Goal: Task Accomplishment & Management: Manage account settings

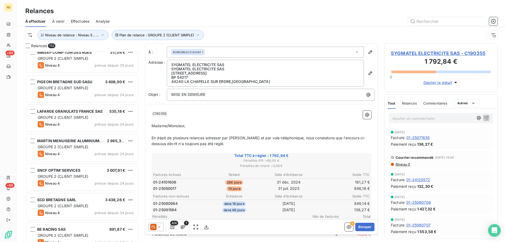
scroll to position [1240, 0]
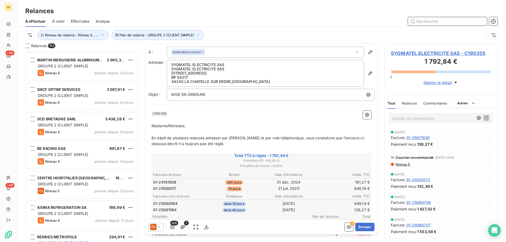
click at [432, 20] on input "text" at bounding box center [447, 21] width 79 height 8
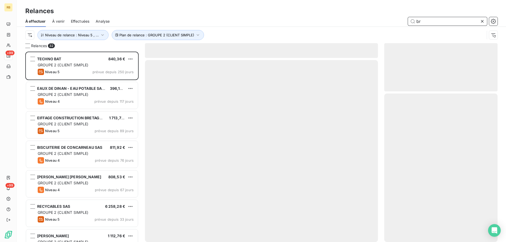
scroll to position [187, 109]
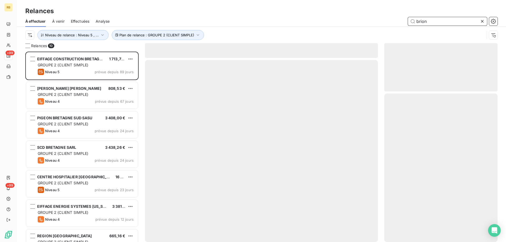
scroll to position [187, 109]
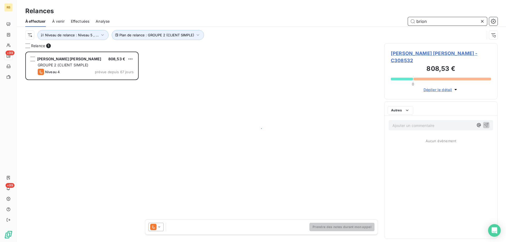
scroll to position [187, 109]
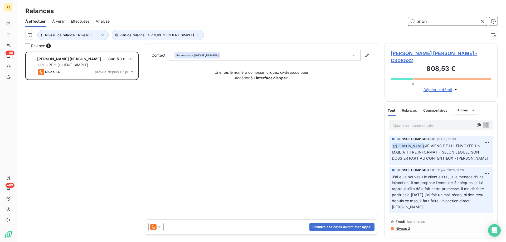
type input "brion"
click at [413, 54] on span "[PERSON_NAME] [PERSON_NAME] - C308532" at bounding box center [441, 57] width 100 height 14
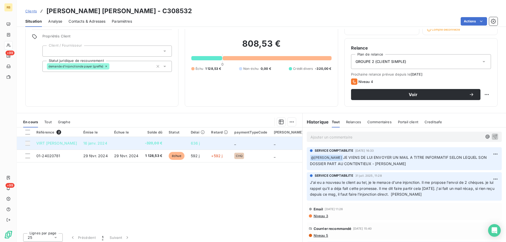
scroll to position [38, 0]
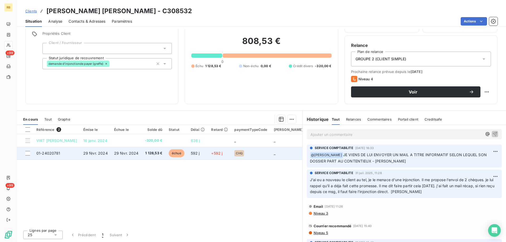
click at [80, 153] on td "01-24020781" at bounding box center [56, 153] width 47 height 13
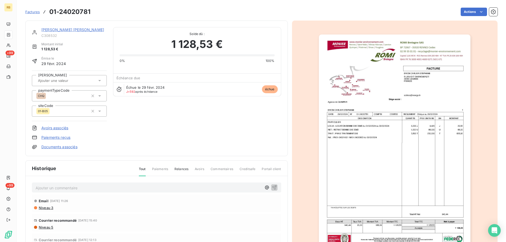
click at [370, 134] on img "button" at bounding box center [395, 142] width 152 height 215
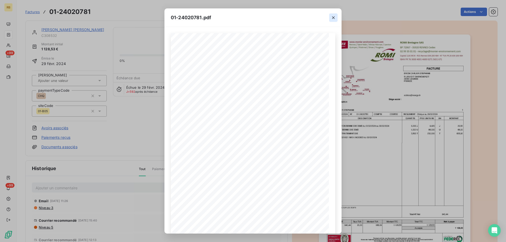
click at [334, 17] on icon "button" at bounding box center [333, 17] width 3 height 3
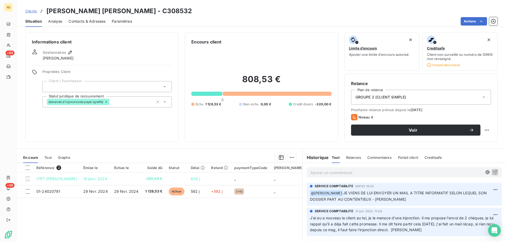
click at [84, 23] on span "Contacts & Adresses" at bounding box center [87, 21] width 37 height 5
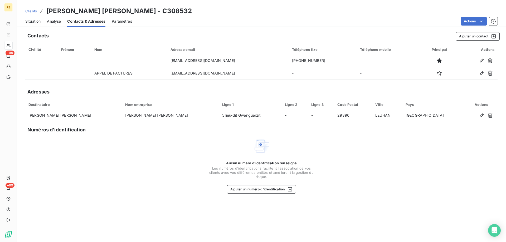
click at [39, 20] on span "Situation" at bounding box center [32, 21] width 15 height 5
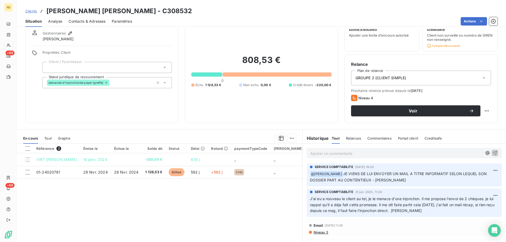
scroll to position [38, 0]
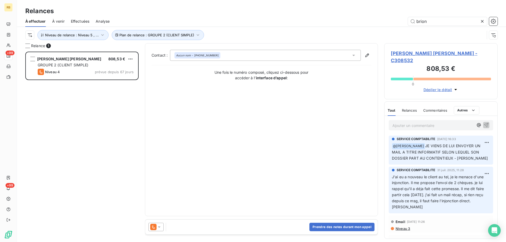
scroll to position [187, 109]
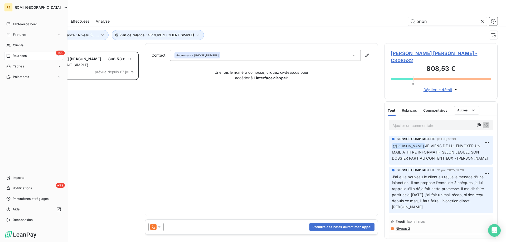
click at [14, 54] on span "Relances" at bounding box center [20, 56] width 14 height 5
click at [25, 64] on span "À effectuer" at bounding box center [21, 66] width 17 height 5
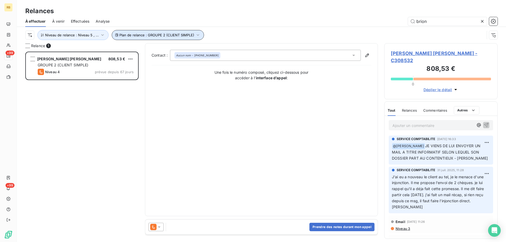
click at [181, 33] on button "Plan de relance : GROUPE 2 (CLIENT SIMPLE)" at bounding box center [158, 35] width 92 height 10
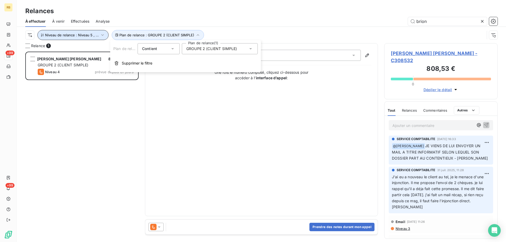
click at [80, 37] on span "Niveau de relance : Niveau 5 , ..." at bounding box center [72, 35] width 54 height 4
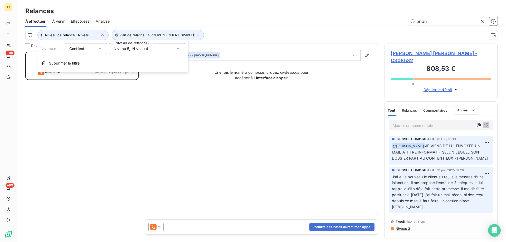
click at [69, 130] on div "[PERSON_NAME] [PERSON_NAME] 808,53 € GROUPE 2 (CLIENT SIMPLE) Niveau 4 prévue d…" at bounding box center [81, 147] width 113 height 191
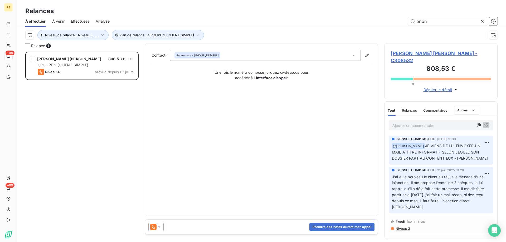
click at [484, 21] on icon at bounding box center [482, 21] width 5 height 5
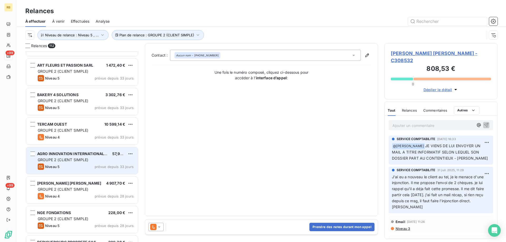
scroll to position [818, 0]
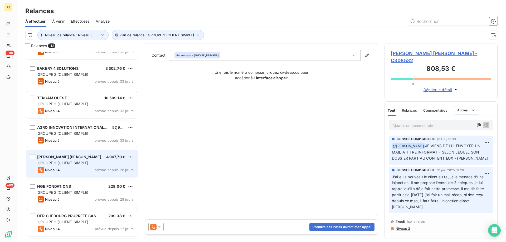
click at [77, 158] on span "[PERSON_NAME] [PERSON_NAME]" at bounding box center [69, 157] width 64 height 4
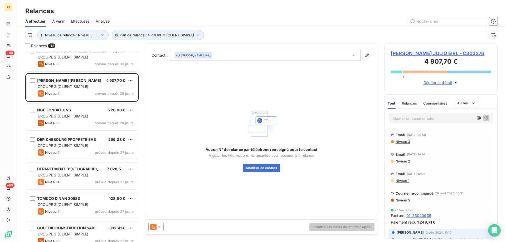
scroll to position [897, 0]
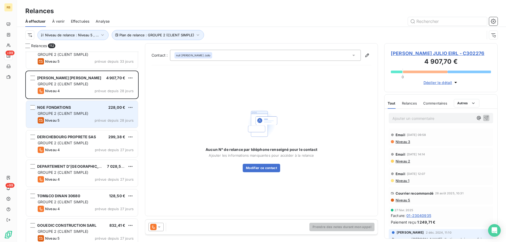
click at [79, 116] on div "GROUPE 2 (CLIENT SIMPLE)" at bounding box center [86, 113] width 96 height 5
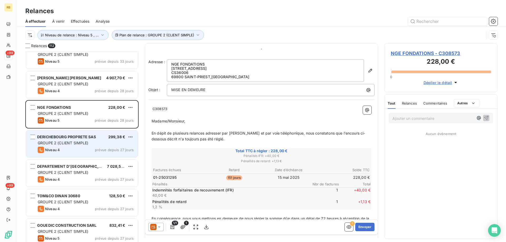
click at [71, 138] on span "DERICHEBOURG PROPRETE SAS" at bounding box center [66, 137] width 59 height 4
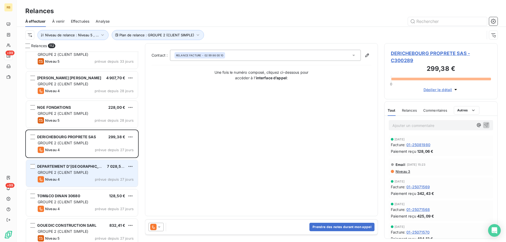
click at [71, 173] on span "GROUPE 2 (CLIENT SIMPLE)" at bounding box center [63, 172] width 51 height 4
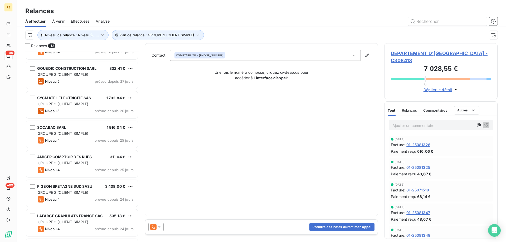
scroll to position [1055, 0]
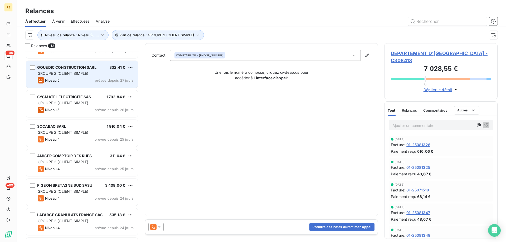
click at [83, 75] on span "GROUPE 2 (CLIENT SIMPLE)" at bounding box center [63, 73] width 51 height 4
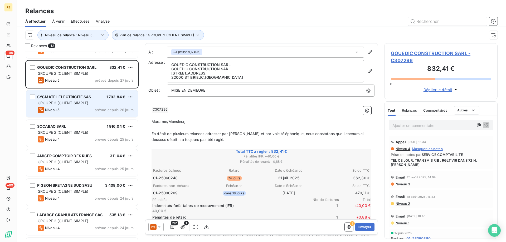
click at [76, 99] on span "SYGMATEL ELECTRICITE SAS" at bounding box center [64, 97] width 54 height 4
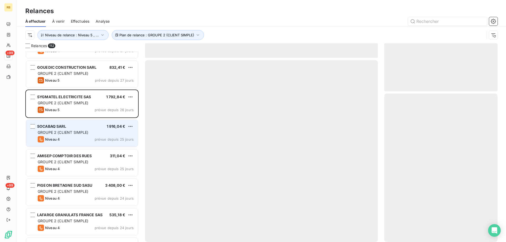
click at [73, 128] on div "SOCABAQ SARL 1 916,04 €" at bounding box center [86, 126] width 96 height 5
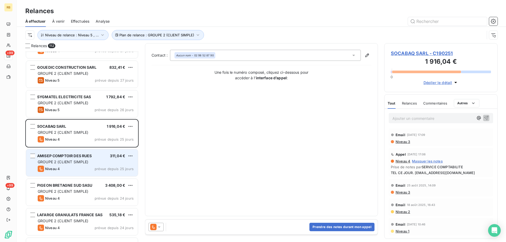
click at [64, 166] on div "Niveau 4 prévue depuis 25 jours" at bounding box center [86, 169] width 96 height 6
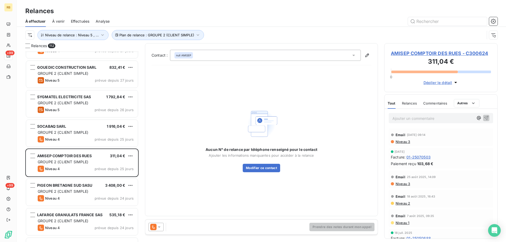
click at [410, 54] on span "AMISEP COMPTOIR DES RUES - C300624" at bounding box center [441, 53] width 100 height 7
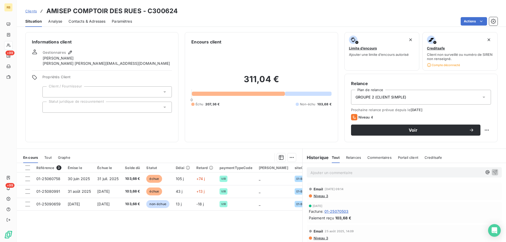
click at [354, 158] on span "Relances" at bounding box center [353, 158] width 15 height 4
click at [335, 158] on span "Tout" at bounding box center [335, 158] width 7 height 4
click at [84, 22] on span "Contacts & Adresses" at bounding box center [87, 21] width 37 height 5
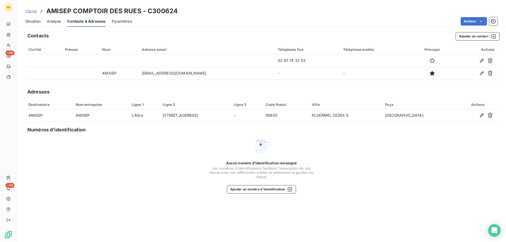
click at [28, 20] on span "Situation" at bounding box center [32, 21] width 15 height 5
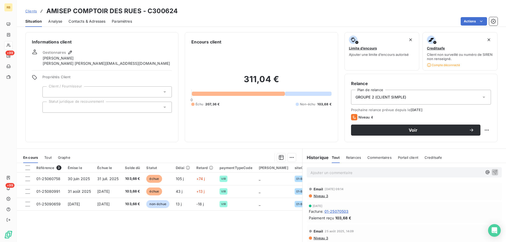
click at [81, 20] on span "Contacts & Adresses" at bounding box center [87, 21] width 37 height 5
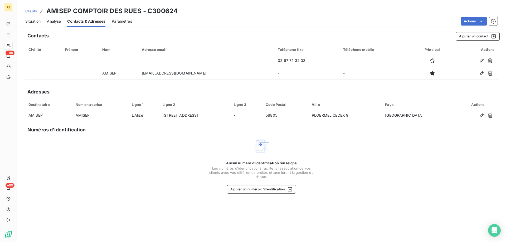
click at [36, 22] on span "Situation" at bounding box center [32, 21] width 15 height 5
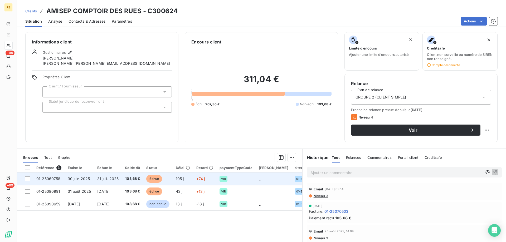
click at [92, 181] on td "30 juin 2025" at bounding box center [80, 179] width 30 height 13
click at [95, 181] on td "31 juil. 2025" at bounding box center [108, 179] width 28 height 13
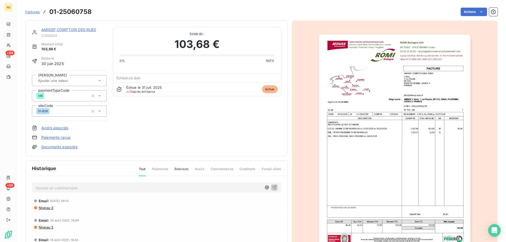
click at [399, 71] on img "button" at bounding box center [395, 142] width 152 height 215
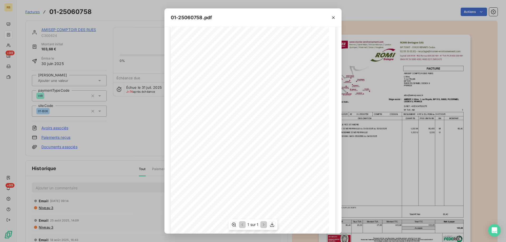
scroll to position [26, 0]
click at [332, 17] on icon "button" at bounding box center [333, 17] width 5 height 5
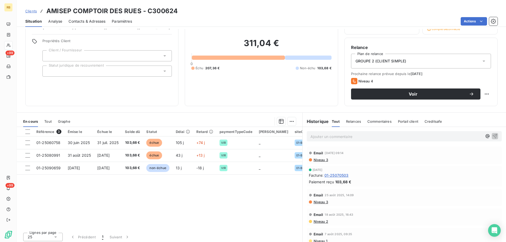
scroll to position [38, 0]
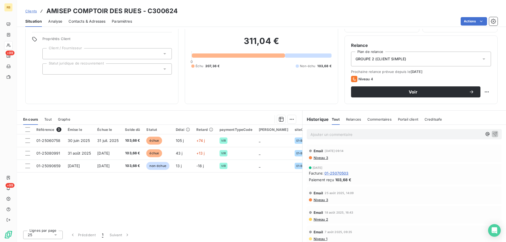
click at [343, 135] on p "Ajouter un commentaire ﻿" at bounding box center [397, 134] width 172 height 7
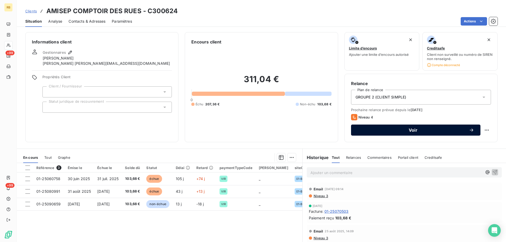
click at [451, 132] on span "Voir" at bounding box center [414, 130] width 112 height 4
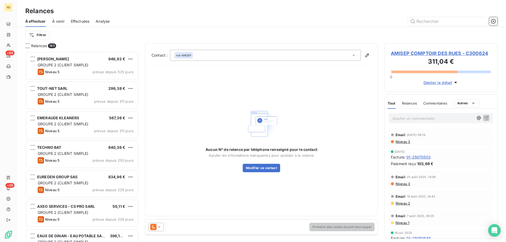
scroll to position [187, 109]
click at [186, 228] on div "Prendre des notes durant mon appel" at bounding box center [261, 227] width 233 height 15
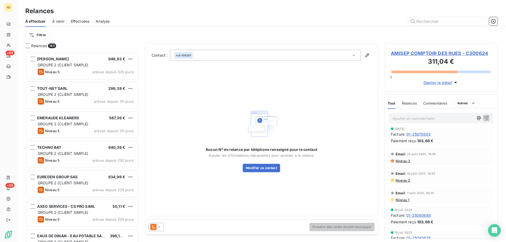
scroll to position [53, 0]
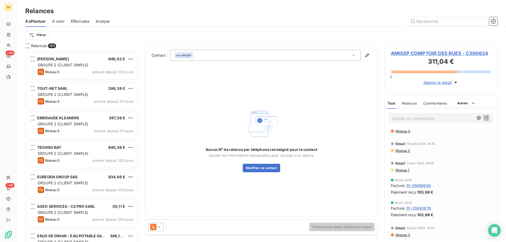
click at [407, 120] on p "Ajouter un commentaire ﻿" at bounding box center [433, 118] width 81 height 7
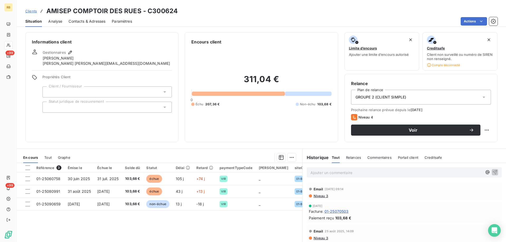
click at [341, 172] on p "Ajouter un commentaire ﻿" at bounding box center [397, 173] width 172 height 7
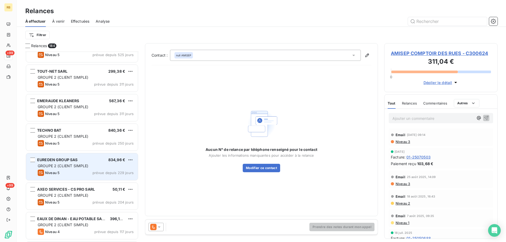
scroll to position [27, 0]
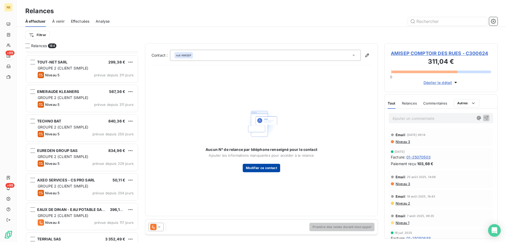
click at [265, 167] on button "Modifier ce contact" at bounding box center [261, 168] width 37 height 8
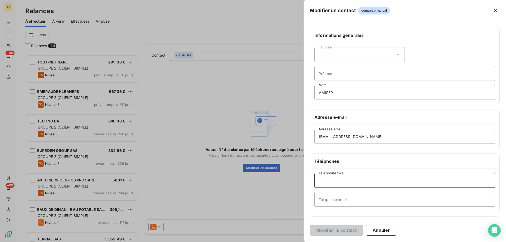
click at [338, 180] on input "Téléphone fixe" at bounding box center [405, 180] width 181 height 15
drag, startPoint x: 175, startPoint y: 13, endPoint x: 121, endPoint y: 13, distance: 53.8
click at [175, 13] on div at bounding box center [253, 121] width 506 height 242
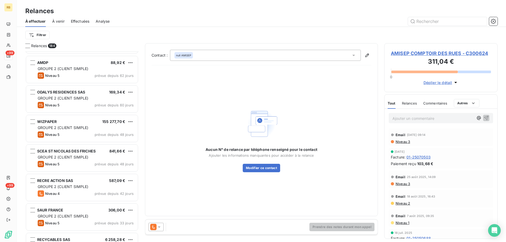
scroll to position [686, 0]
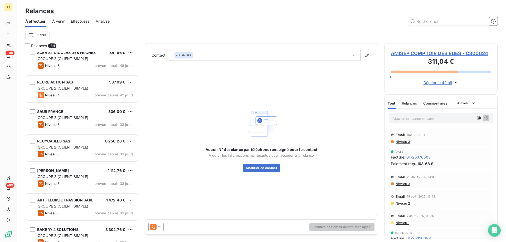
click at [419, 53] on span "AMISEP COMPTOIR DES RUES - C300624" at bounding box center [441, 53] width 100 height 7
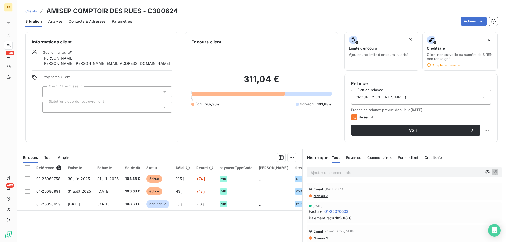
click at [75, 21] on span "Contacts & Adresses" at bounding box center [87, 21] width 37 height 5
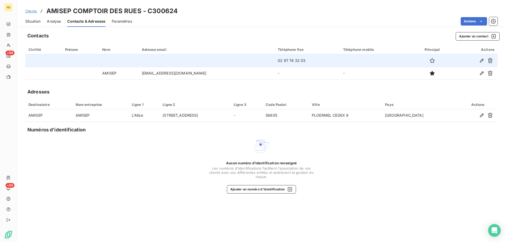
click at [279, 59] on td "02 97 74 32 03" at bounding box center [307, 60] width 65 height 13
drag, startPoint x: 278, startPoint y: 59, endPoint x: 250, endPoint y: 59, distance: 28.0
click at [275, 59] on td "02 97 74 32 03" at bounding box center [307, 60] width 65 height 13
click at [480, 61] on icon "button" at bounding box center [481, 60] width 5 height 5
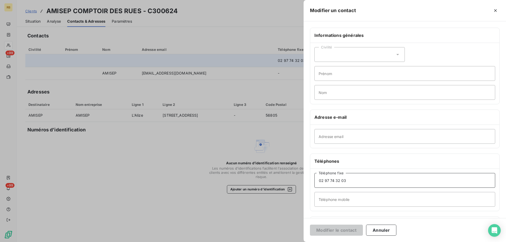
drag, startPoint x: 319, startPoint y: 180, endPoint x: 267, endPoint y: 178, distance: 51.7
click at [268, 242] on div "Modifier un contact Informations générales Civilité Prénom Nom Adresse e-mail A…" at bounding box center [253, 242] width 506 height 0
click at [495, 10] on icon "button" at bounding box center [495, 10] width 5 height 5
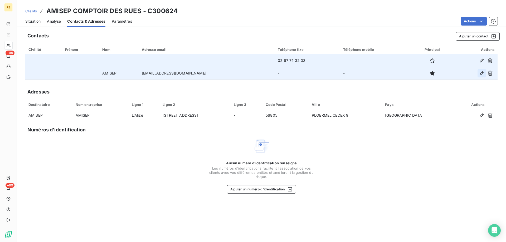
click at [482, 74] on icon "button" at bounding box center [481, 73] width 5 height 5
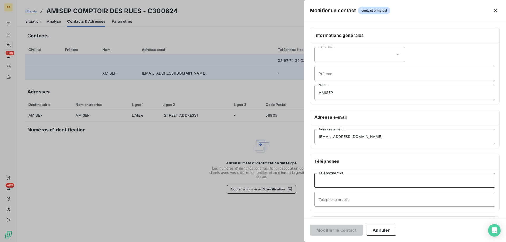
click at [332, 177] on input "Téléphone fixe" at bounding box center [405, 180] width 181 height 15
paste input "02 97 74 32 03"
type input "02 97 74 32 03"
click at [333, 229] on button "Modifier le contact" at bounding box center [336, 230] width 53 height 11
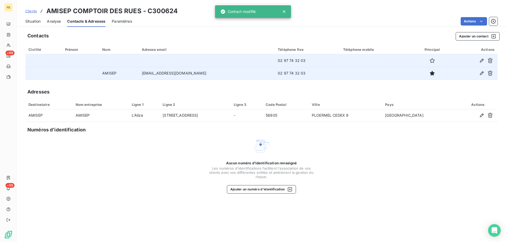
click at [37, 21] on span "Situation" at bounding box center [32, 21] width 15 height 5
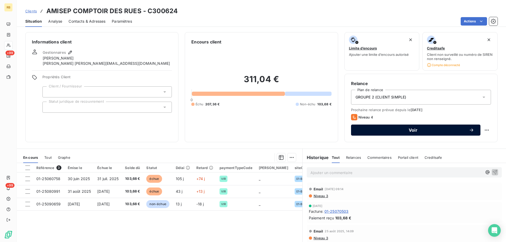
click at [442, 129] on span "Voir" at bounding box center [414, 130] width 112 height 4
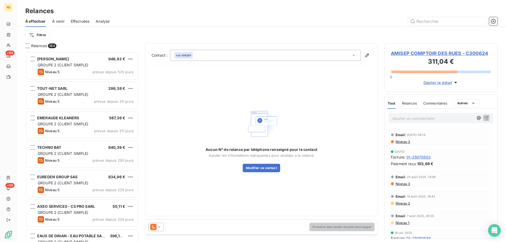
scroll to position [187, 109]
click at [194, 227] on div "Prendre des notes durant mon appel" at bounding box center [261, 227] width 233 height 15
click at [353, 52] on div "null AMISEP" at bounding box center [265, 55] width 191 height 11
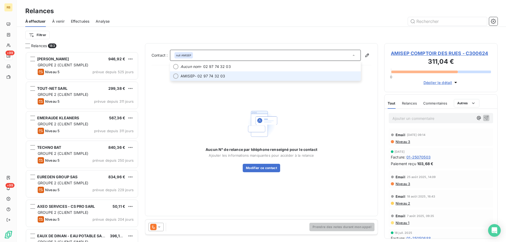
click at [197, 75] on span "AMISEP - 02 97 74 32 03" at bounding box center [269, 76] width 177 height 5
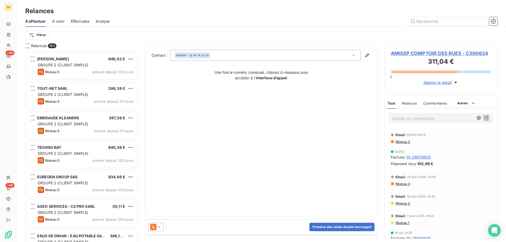
click at [183, 223] on div "Prendre des notes durant mon appel" at bounding box center [261, 227] width 233 height 15
click at [184, 227] on div "Prendre des notes durant mon appel" at bounding box center [261, 227] width 233 height 15
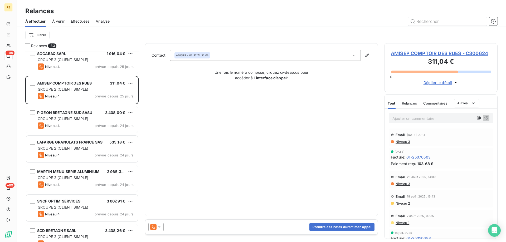
scroll to position [1213, 0]
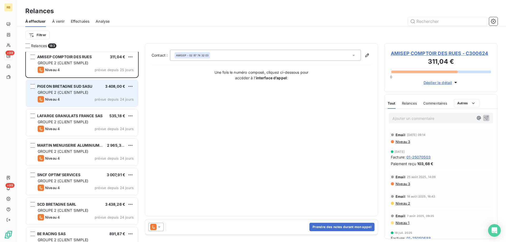
click at [86, 92] on span "GROUPE 2 (CLIENT SIMPLE)" at bounding box center [63, 92] width 51 height 4
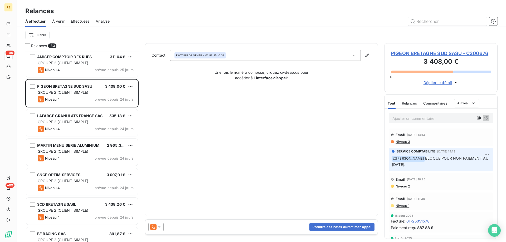
click at [422, 54] on span "PIGEON BRETAGNE SUD SASU - C300676" at bounding box center [441, 53] width 100 height 7
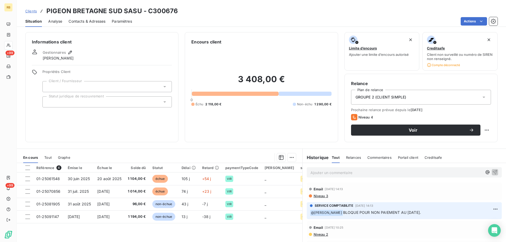
scroll to position [26, 0]
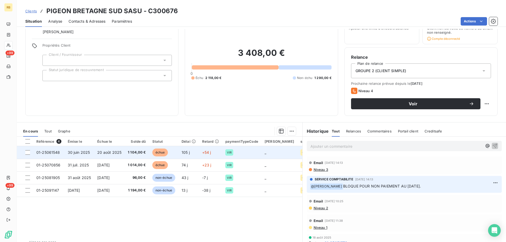
click at [140, 153] on span "1 104,00 €" at bounding box center [137, 152] width 18 height 5
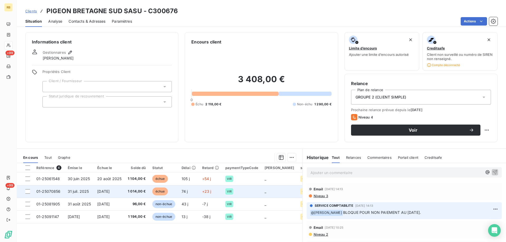
click at [134, 188] on td "1 014,00 €" at bounding box center [137, 191] width 25 height 13
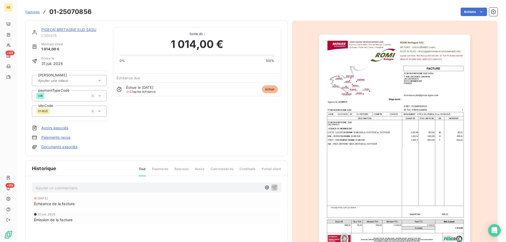
click at [58, 29] on link "PIGEON BRETAGNE SUD SASU" at bounding box center [68, 29] width 55 height 4
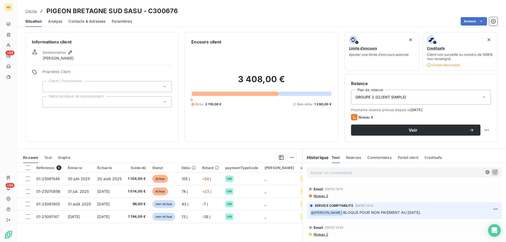
click at [79, 21] on span "Contacts & Adresses" at bounding box center [87, 21] width 37 height 5
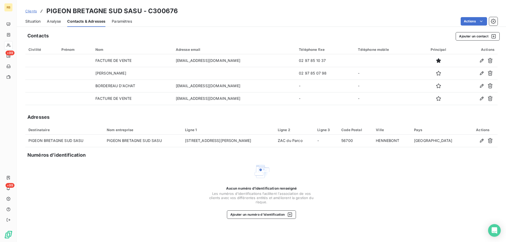
click at [36, 22] on span "Situation" at bounding box center [32, 21] width 15 height 5
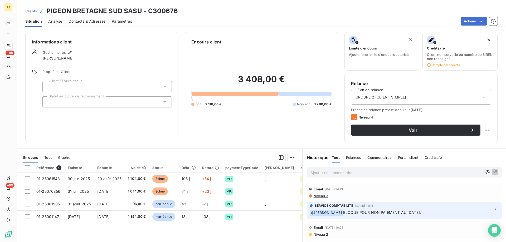
click at [79, 23] on span "Contacts & Adresses" at bounding box center [87, 21] width 37 height 5
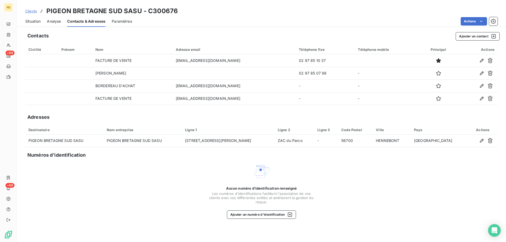
click at [27, 19] on span "Situation" at bounding box center [32, 21] width 15 height 5
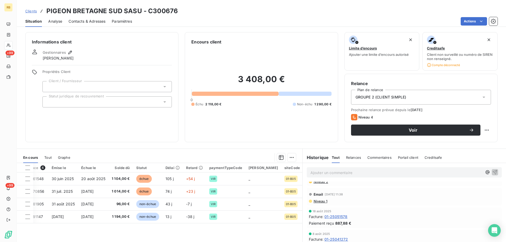
click at [336, 172] on p "Ajouter un commentaire ﻿" at bounding box center [397, 173] width 172 height 7
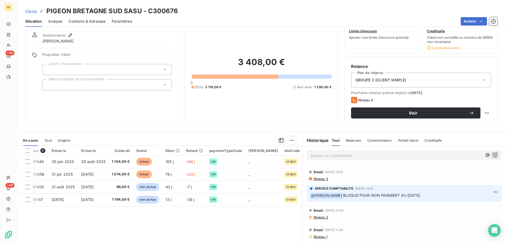
scroll to position [26, 0]
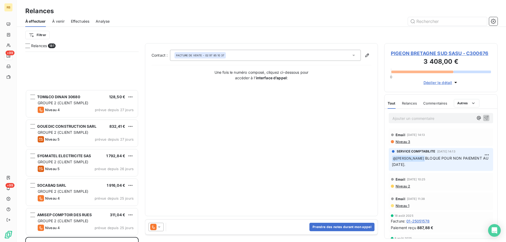
scroll to position [1187, 0]
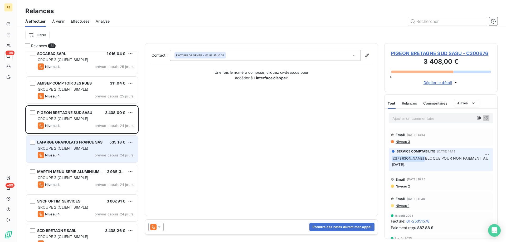
click at [90, 147] on div "GROUPE 2 (CLIENT SIMPLE)" at bounding box center [86, 148] width 96 height 5
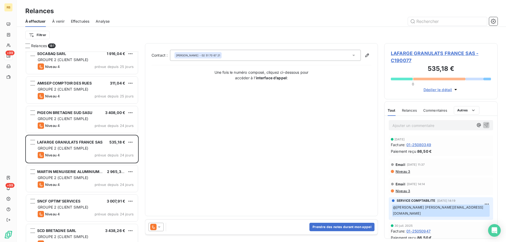
click at [404, 54] on span "LAFARGE GRANULATS FRANCE SAS - C190077" at bounding box center [441, 57] width 100 height 14
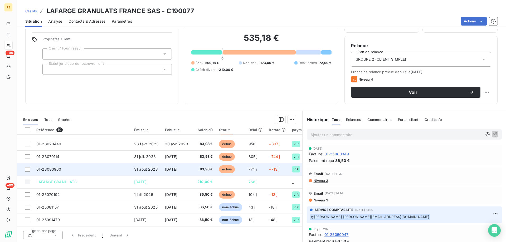
scroll to position [38, 0]
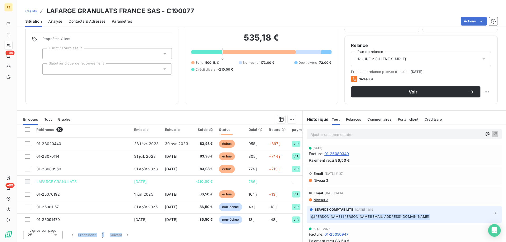
drag, startPoint x: 83, startPoint y: 227, endPoint x: 131, endPoint y: 228, distance: 48.3
click at [131, 228] on div "Lignes par page 25 Précédent 1 Suivant" at bounding box center [160, 235] width 286 height 16
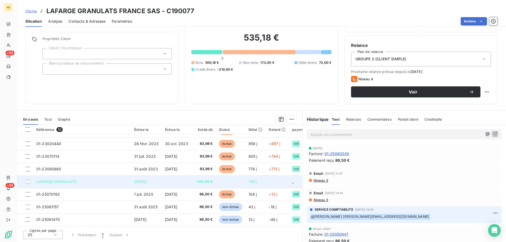
click at [112, 181] on td "LAFARGE GRANULATS" at bounding box center [82, 182] width 98 height 13
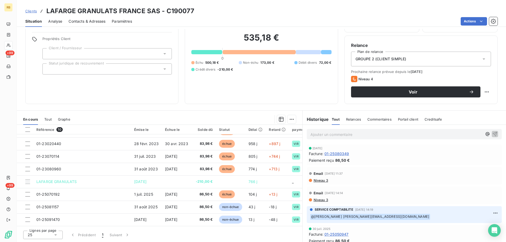
click at [258, 83] on div "535,18 € 0 Échu 500,18 € Non-échu 173,00 € Débit divers 72,00 € Crédit divers -…" at bounding box center [261, 52] width 140 height 91
click at [481, 242] on html "RB +99 +99 Clients LAFARGE GRANULATS [GEOGRAPHIC_DATA] SAS - C190077 Situation …" at bounding box center [253, 121] width 506 height 242
click at [76, 21] on span "Contacts & Adresses" at bounding box center [87, 21] width 37 height 5
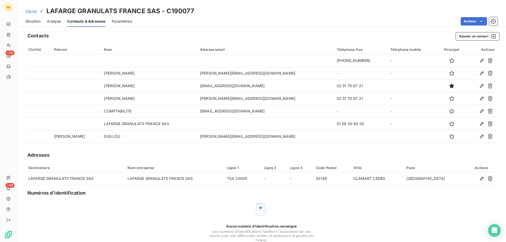
click at [38, 20] on span "Situation" at bounding box center [32, 21] width 15 height 5
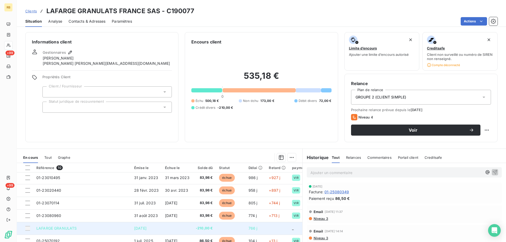
scroll to position [0, 0]
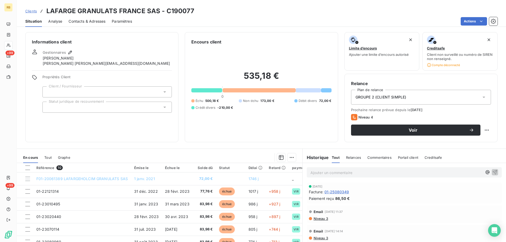
click at [74, 19] on span "Contacts & Adresses" at bounding box center [87, 21] width 37 height 5
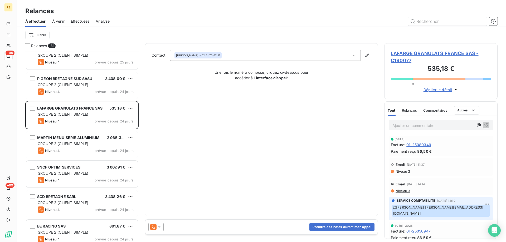
scroll to position [1213, 0]
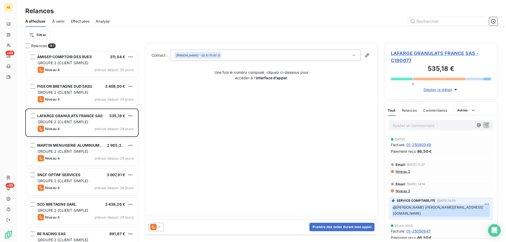
click at [410, 54] on span "LAFARGE GRANULATS FRANCE SAS - C190077" at bounding box center [441, 57] width 100 height 14
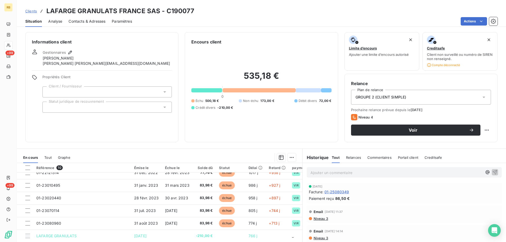
scroll to position [37, 0]
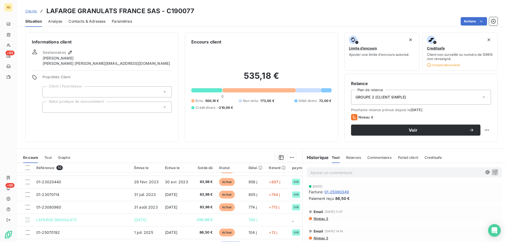
click at [93, 14] on h3 "LAFARGE GRANULATS FRANCE SAS - C190077" at bounding box center [120, 10] width 148 height 9
click at [92, 21] on span "Contacts & Adresses" at bounding box center [87, 21] width 37 height 5
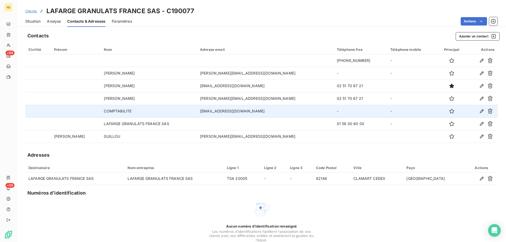
click at [103, 113] on td "COMPTABILITE" at bounding box center [149, 111] width 96 height 13
click at [480, 111] on icon "button" at bounding box center [482, 111] width 4 height 4
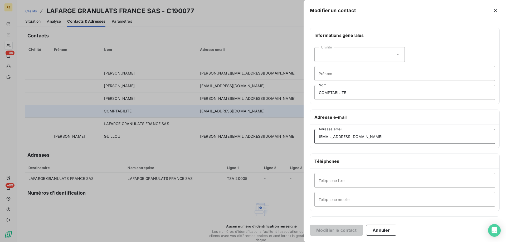
drag, startPoint x: 406, startPoint y: 140, endPoint x: 277, endPoint y: 137, distance: 129.0
click at [277, 242] on div "Modifier un contact Informations générales Civilité Prénom COMPTABILITE Nom Adr…" at bounding box center [253, 242] width 506 height 0
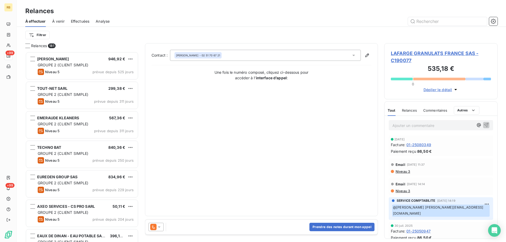
scroll to position [187, 109]
click at [399, 127] on p "Ajouter un commentaire ﻿" at bounding box center [433, 125] width 81 height 7
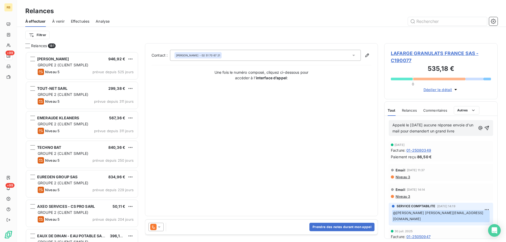
click at [439, 131] on span "Appelé le [DATE] aucune réponse envoie d'un mail pour demandert un grand livre" at bounding box center [434, 128] width 82 height 11
click at [455, 125] on span "Appelé le [DATE] aucune réponse envoie d'un mail pour demander un grand livre" at bounding box center [434, 128] width 82 height 11
click at [466, 131] on p "Appelé le [DATE] aucune réponse, envoie d'un mail pour demander un grand livre" at bounding box center [434, 128] width 83 height 12
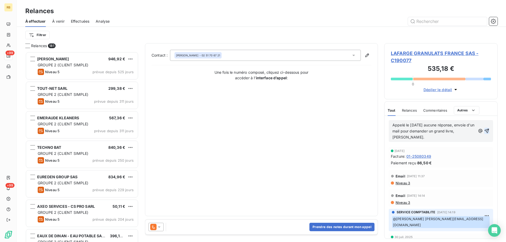
click at [484, 130] on icon "button" at bounding box center [486, 130] width 5 height 5
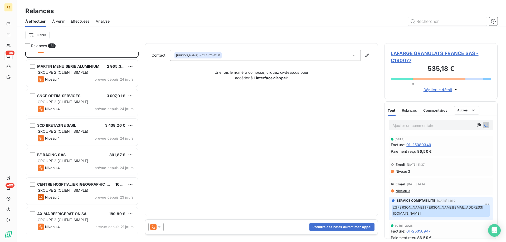
scroll to position [1213, 0]
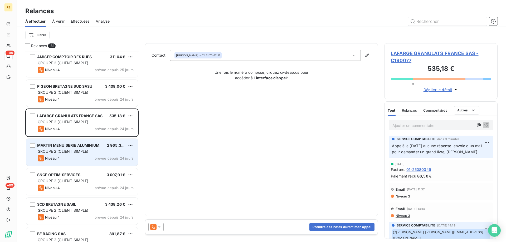
click at [74, 156] on div "Niveau 4 prévue depuis 24 jours" at bounding box center [86, 158] width 96 height 6
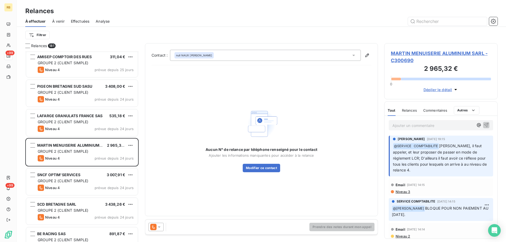
click at [434, 90] on span "Déplier le détail" at bounding box center [438, 90] width 29 height 6
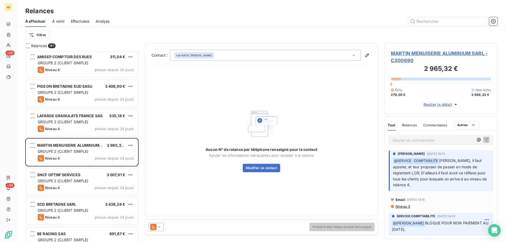
click at [160, 227] on icon at bounding box center [159, 227] width 3 height 1
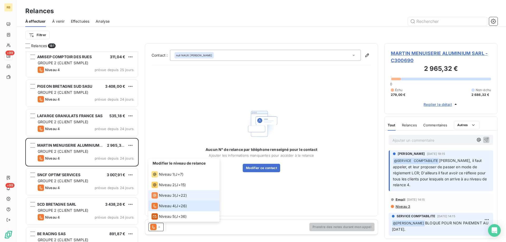
click at [166, 195] on span "Niveau 3" at bounding box center [167, 195] width 16 height 5
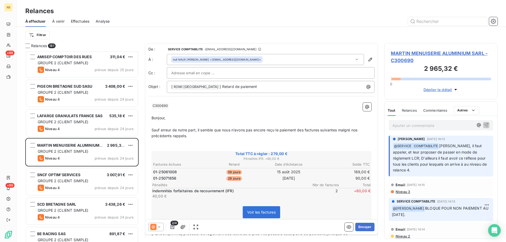
click at [55, 20] on span "À venir" at bounding box center [58, 21] width 12 height 5
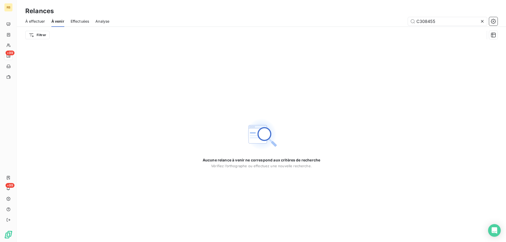
click at [83, 20] on span "Effectuées" at bounding box center [80, 21] width 19 height 5
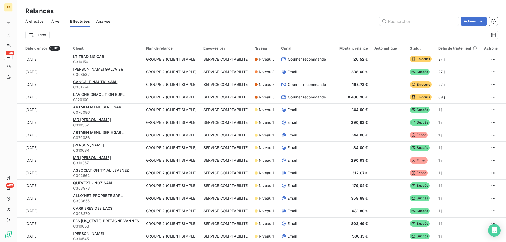
click at [53, 21] on span "À venir" at bounding box center [57, 21] width 12 height 5
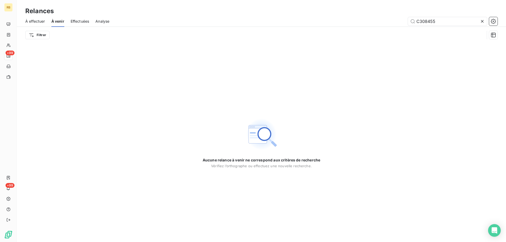
click at [35, 21] on span "À effectuer" at bounding box center [35, 21] width 20 height 5
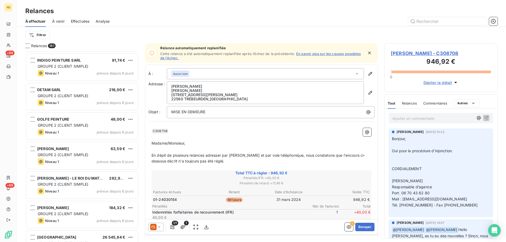
scroll to position [2137, 0]
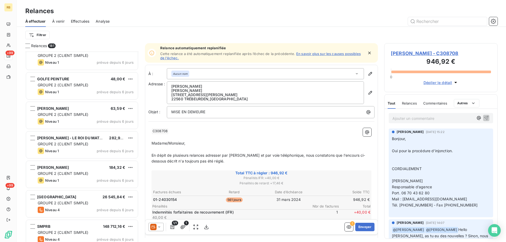
click at [37, 35] on html "RB +99 +99 Relances À effectuer À venir Effectuées Analyse Filtrer Relances 181…" at bounding box center [253, 121] width 506 height 242
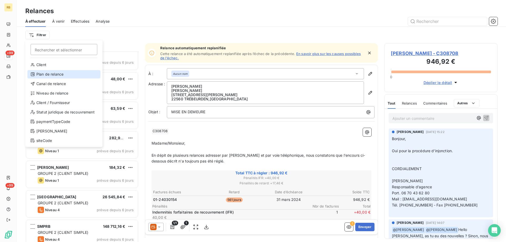
click at [53, 76] on div "Plan de relance" at bounding box center [63, 74] width 73 height 8
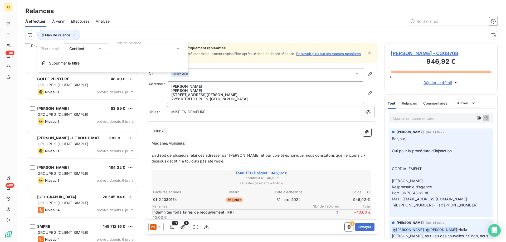
click at [141, 51] on div at bounding box center [147, 48] width 76 height 11
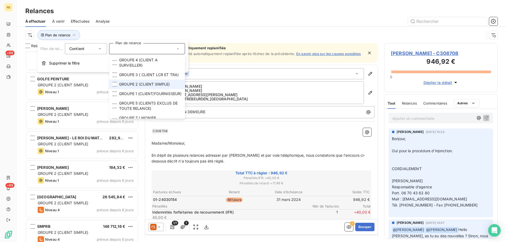
click at [123, 87] on span "GROUPE 2 (CLIENT SIMPLE)" at bounding box center [144, 84] width 51 height 5
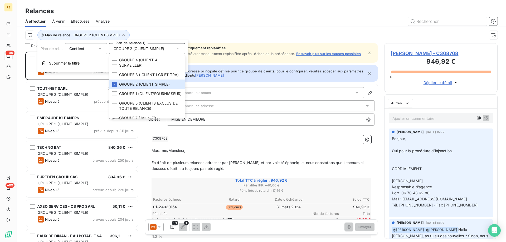
scroll to position [187, 109]
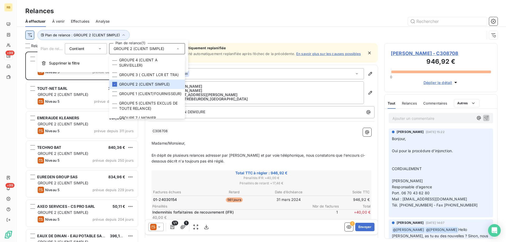
click at [26, 37] on html "RB +99 +99 Relances À effectuer À venir Effectuées Analyse Plan de relance : GR…" at bounding box center [253, 121] width 506 height 242
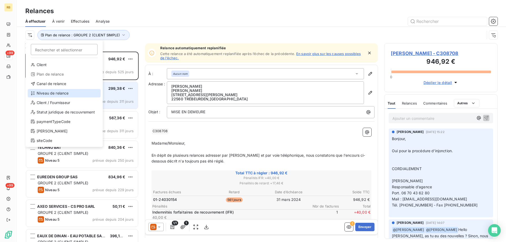
click at [60, 93] on div "Niveau de relance" at bounding box center [64, 93] width 73 height 8
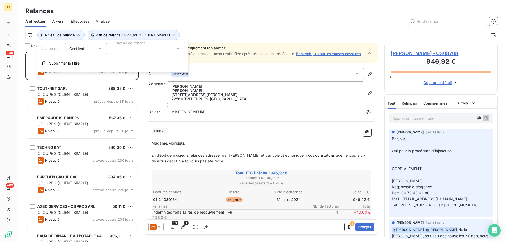
click at [184, 57] on div "Niveau de relance Contient is Niveau de relance Supprimer le filtre" at bounding box center [112, 56] width 151 height 32
click at [178, 51] on icon at bounding box center [177, 48] width 5 height 5
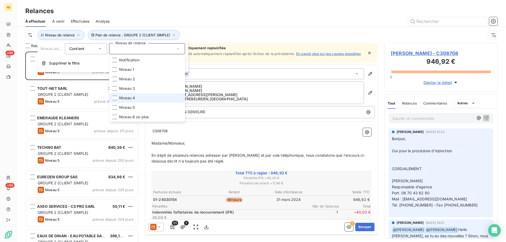
click at [124, 98] on span "Niveau 4" at bounding box center [127, 97] width 16 height 5
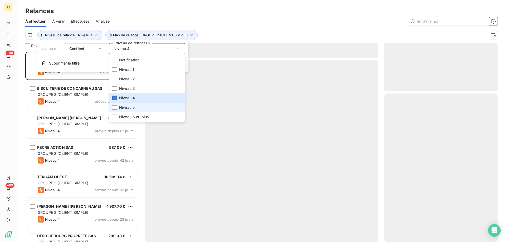
click at [123, 105] on li "Niveau 5" at bounding box center [147, 107] width 76 height 9
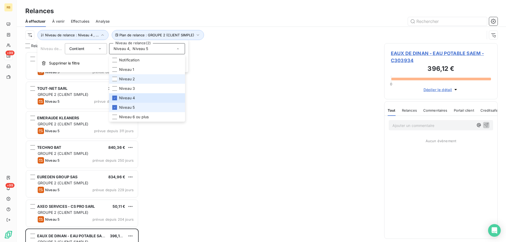
scroll to position [187, 109]
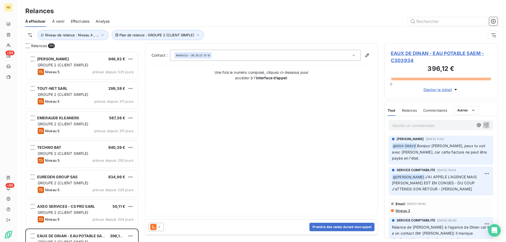
click at [255, 33] on div "Plan de relance : GROUPE 2 (CLIENT SIMPLE) Niveau de relance : Niveau 4 , ..." at bounding box center [255, 35] width 460 height 10
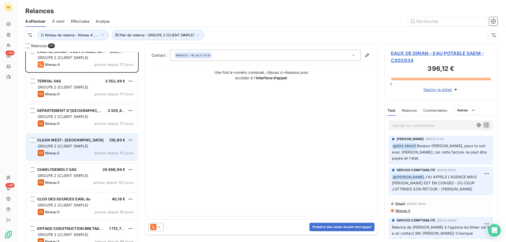
scroll to position [132, 0]
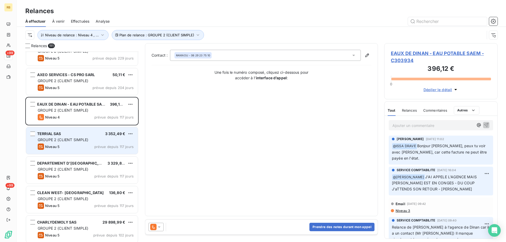
click at [93, 142] on div "GROUPE 2 (CLIENT SIMPLE)" at bounding box center [86, 139] width 96 height 5
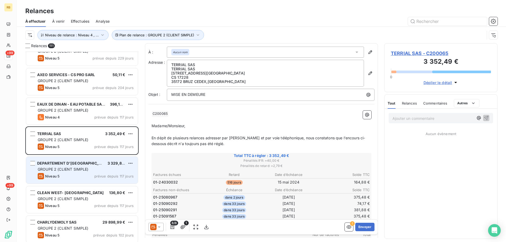
click at [83, 163] on span "DEPARTEMENT D'[GEOGRAPHIC_DATA]" at bounding box center [73, 163] width 73 height 4
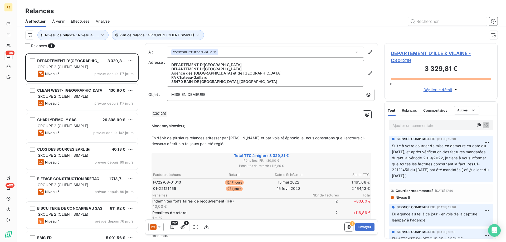
scroll to position [238, 0]
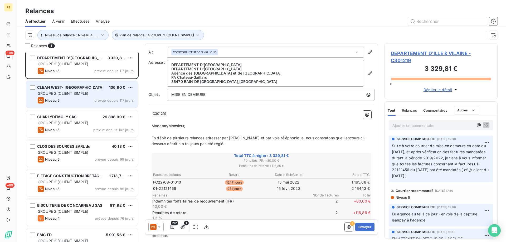
click at [95, 94] on div "GROUPE 2 (CLIENT SIMPLE)" at bounding box center [86, 93] width 96 height 5
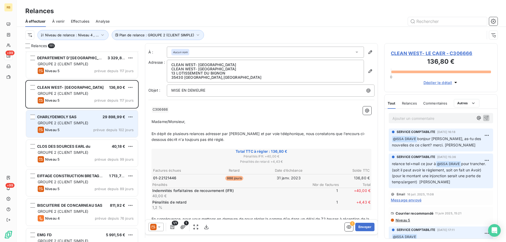
click at [88, 119] on div "CHARLYDEMOLY SAS 29 898,99 €" at bounding box center [86, 117] width 96 height 5
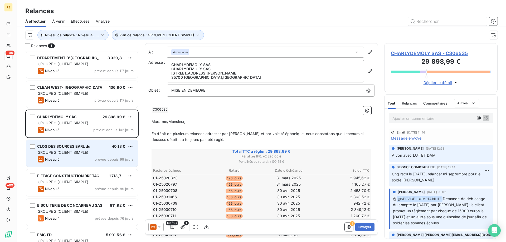
click at [82, 145] on span "CLOS DES SOURCES EARL du" at bounding box center [64, 146] width 54 height 4
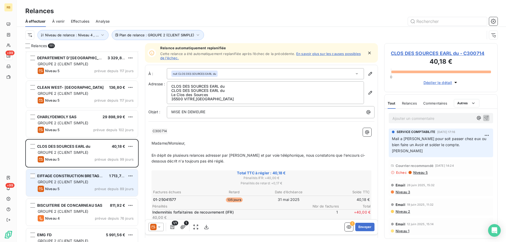
click at [83, 175] on span "EIFFAGE CONSTRUCTION BRETAGNE SAS" at bounding box center [75, 176] width 76 height 4
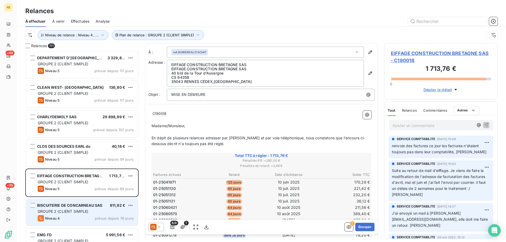
click at [83, 210] on span "GROUPE 2 (CLIENT SIMPLE)" at bounding box center [63, 211] width 51 height 4
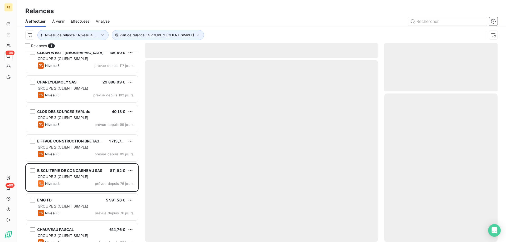
scroll to position [290, 0]
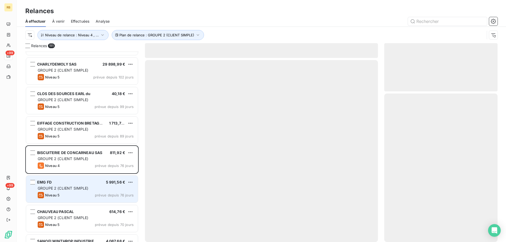
click at [85, 185] on div "EMG FD 5 991,56 € GROUPE 2 (CLIENT SIMPLE) Niveau 5 prévue depuis 76 jours" at bounding box center [82, 189] width 112 height 27
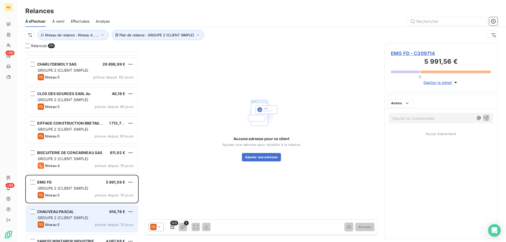
click at [84, 215] on div "GROUPE 2 (CLIENT SIMPLE)" at bounding box center [86, 217] width 96 height 5
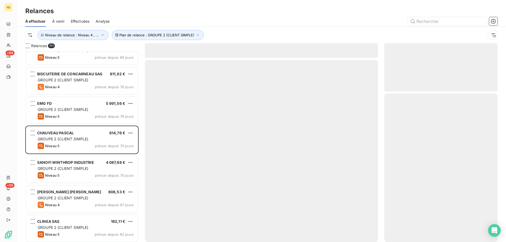
scroll to position [369, 0]
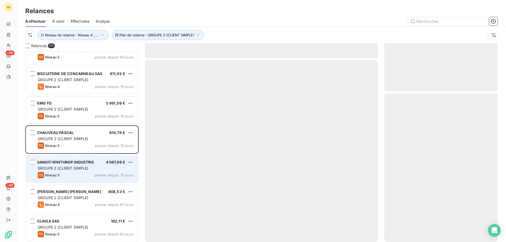
click at [89, 167] on div "GROUPE 2 (CLIENT SIMPLE)" at bounding box center [86, 168] width 96 height 5
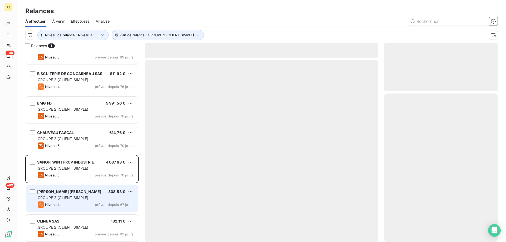
click at [81, 195] on div "[PERSON_NAME] [PERSON_NAME]" at bounding box center [69, 191] width 64 height 5
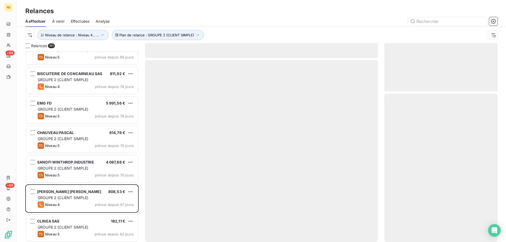
scroll to position [554, 0]
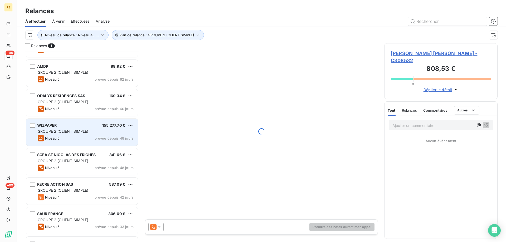
click at [92, 128] on div "WIZPAPER 155 277,70 € GROUPE 2 (CLIENT SIMPLE) Niveau 5 prévue depuis 48 jours" at bounding box center [82, 132] width 112 height 27
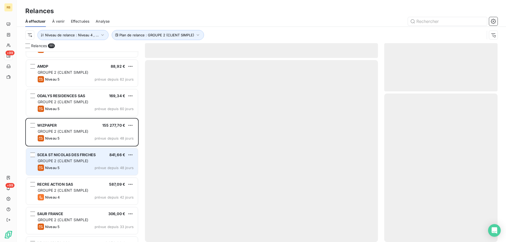
click at [86, 163] on span "GROUPE 2 (CLIENT SIMPLE)" at bounding box center [63, 161] width 51 height 4
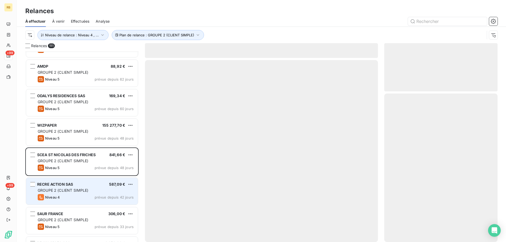
click at [86, 190] on span "GROUPE 2 (CLIENT SIMPLE)" at bounding box center [63, 190] width 51 height 4
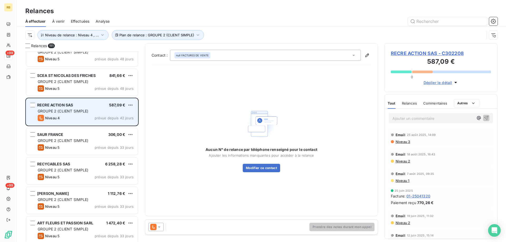
scroll to position [660, 0]
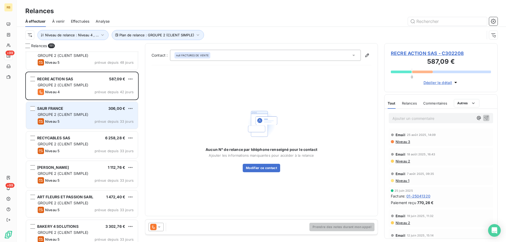
click at [87, 114] on span "GROUPE 2 (CLIENT SIMPLE)" at bounding box center [63, 114] width 51 height 4
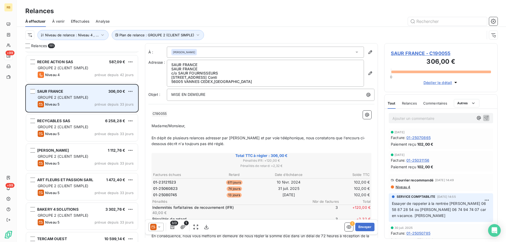
scroll to position [686, 0]
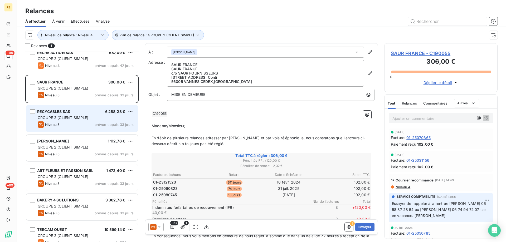
click at [82, 121] on div "RECYCABLES SAS 6 258,28 € GROUPE 2 (CLIENT SIMPLE) Niveau 5 prévue depuis 33 jo…" at bounding box center [82, 118] width 112 height 27
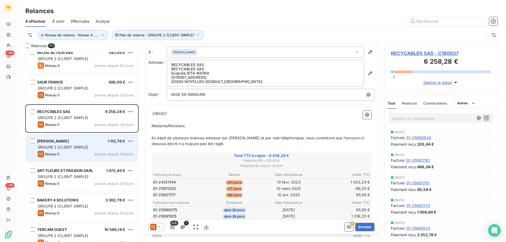
click at [70, 153] on div "Niveau 5 prévue depuis 33 jours" at bounding box center [86, 154] width 96 height 6
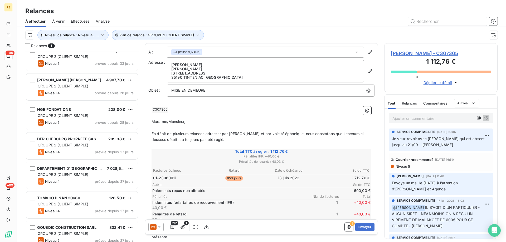
scroll to position [897, 0]
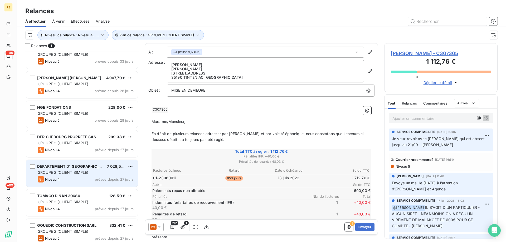
click at [61, 177] on div "Niveau 4 prévue depuis 27 jours" at bounding box center [86, 179] width 96 height 6
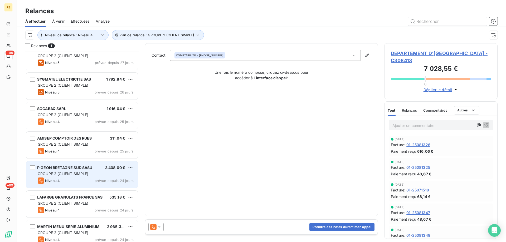
scroll to position [1082, 0]
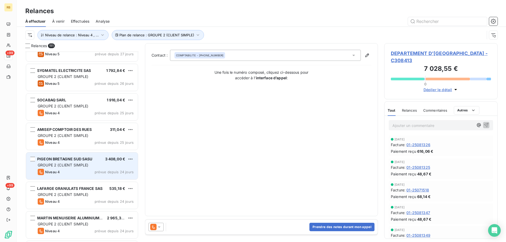
click at [90, 165] on div "GROUPE 2 (CLIENT SIMPLE)" at bounding box center [86, 165] width 96 height 5
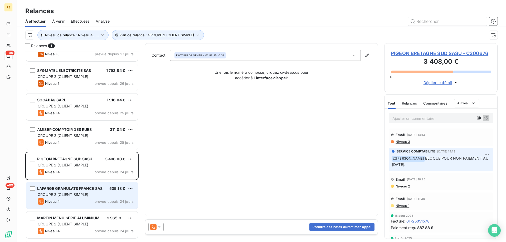
click at [74, 192] on div "LAFARGE GRANULATS FRANCE SAS 535,18 € GROUPE 2 (CLIENT SIMPLE) Niveau 4 prévue …" at bounding box center [82, 195] width 112 height 27
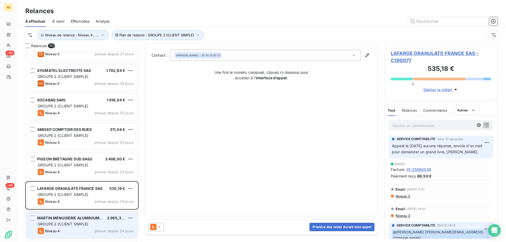
click at [68, 221] on div "MARTIN MENUISERIE ALUMINIUM SARL 2 965,32 € GROUPE 2 (CLIENT SIMPLE) Niveau 4 p…" at bounding box center [82, 225] width 112 height 27
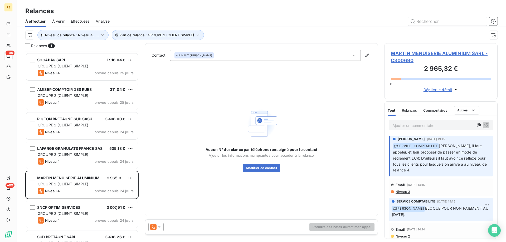
scroll to position [1134, 0]
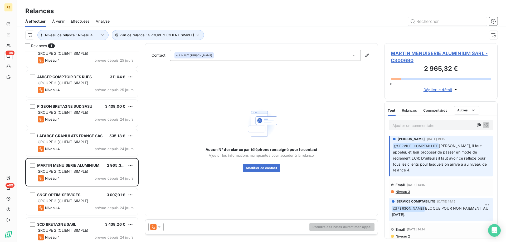
click at [423, 54] on span "MARTIN MENUISERIE ALUMINIUM SARL - C300690" at bounding box center [441, 57] width 100 height 14
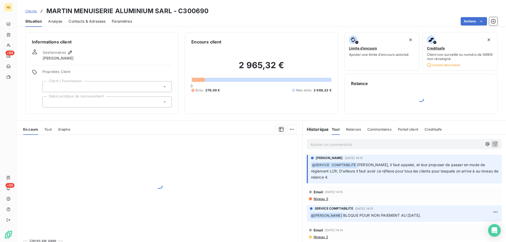
click at [83, 20] on span "Contacts & Adresses" at bounding box center [87, 21] width 37 height 5
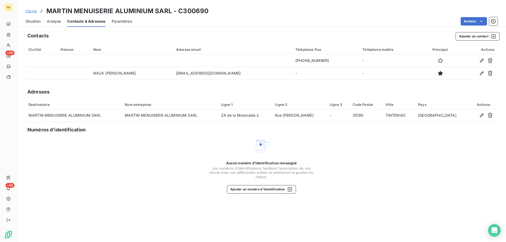
click at [32, 23] on span "Situation" at bounding box center [32, 21] width 15 height 5
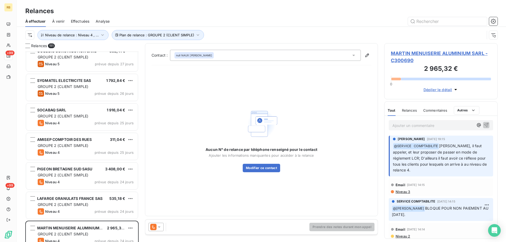
scroll to position [1187, 0]
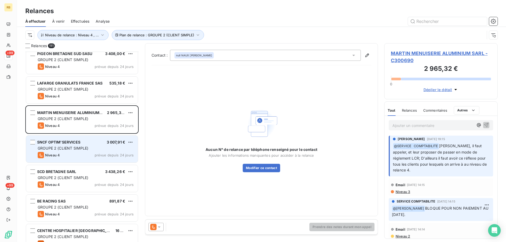
click at [64, 150] on span "GROUPE 2 (CLIENT SIMPLE)" at bounding box center [63, 148] width 51 height 4
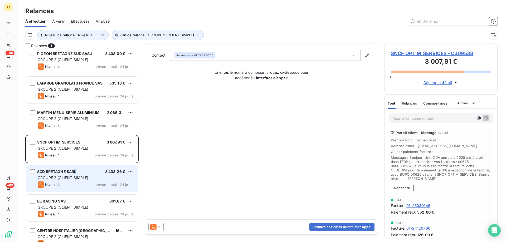
click at [75, 172] on div "SCD BRETAGNE SARL 3 438,26 €" at bounding box center [86, 172] width 96 height 5
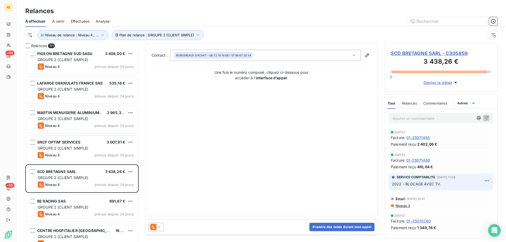
click at [420, 54] on span "SCD BRETAGNE SARL - C305859" at bounding box center [441, 53] width 100 height 7
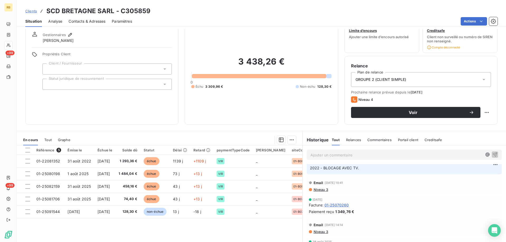
scroll to position [38, 0]
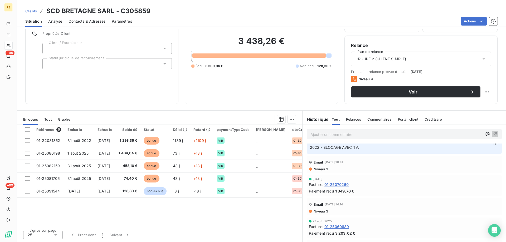
click at [81, 21] on span "Contacts & Adresses" at bounding box center [87, 21] width 37 height 5
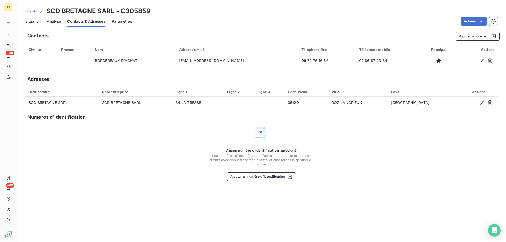
click at [39, 23] on span "Situation" at bounding box center [32, 21] width 15 height 5
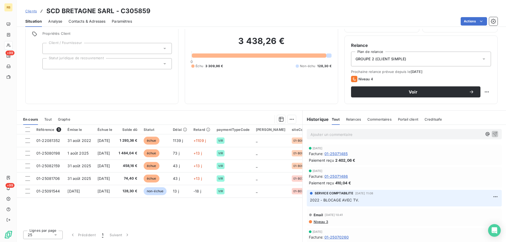
drag, startPoint x: 170, startPoint y: 222, endPoint x: 241, endPoint y: 225, distance: 71.0
click at [241, 225] on div "Référence 5 Émise le Échue le Solde dû Statut Délai Retard paymentTypeCode Sais…" at bounding box center [160, 176] width 286 height 102
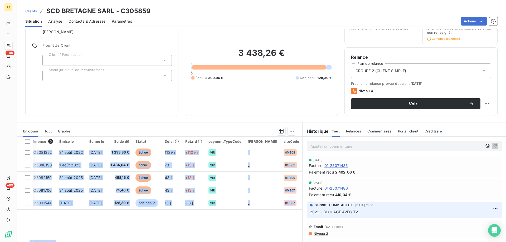
scroll to position [28, 0]
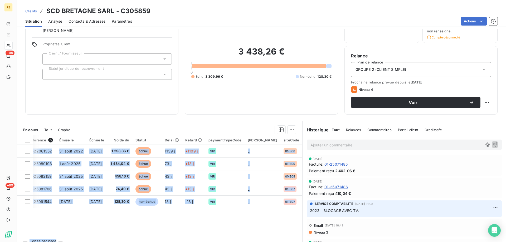
drag, startPoint x: 134, startPoint y: 238, endPoint x: 91, endPoint y: 237, distance: 42.5
click at [91, 237] on div "Référence 5 Émise le Échue le Solde dû Statut Délai Retard paymentTypeCode Sais…" at bounding box center [160, 194] width 286 height 117
click at [125, 222] on div "Référence 5 Émise le Échue le Solde dû Statut Délai Retard paymentTypeCode Sais…" at bounding box center [160, 187] width 286 height 102
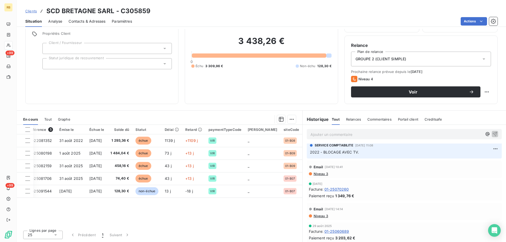
scroll to position [53, 0]
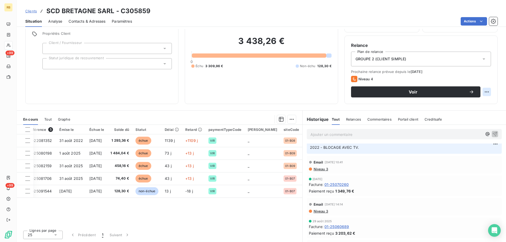
click at [484, 92] on html "RB +99 +99 Clients SCD BRETAGNE SARL - C305859 Situation Analyse Contacts & Adr…" at bounding box center [253, 121] width 506 height 242
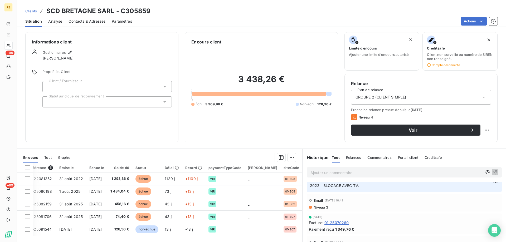
click at [57, 20] on span "Analyse" at bounding box center [55, 21] width 14 height 5
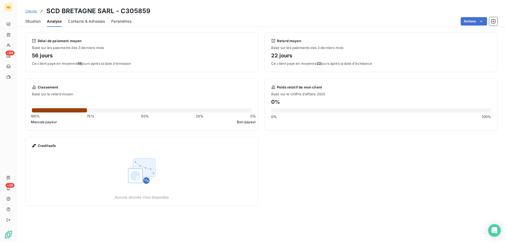
click at [85, 24] on span "Contacts & Adresses" at bounding box center [86, 21] width 37 height 5
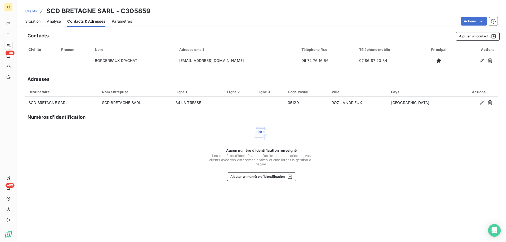
click at [56, 21] on span "Analyse" at bounding box center [54, 21] width 14 height 5
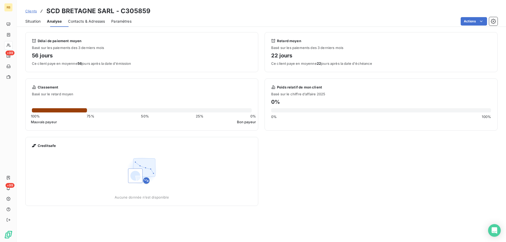
click at [35, 21] on span "Situation" at bounding box center [32, 21] width 15 height 5
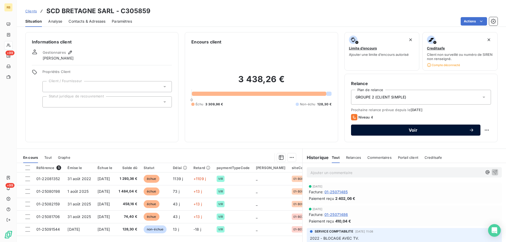
click at [443, 130] on span "Voir" at bounding box center [414, 130] width 112 height 4
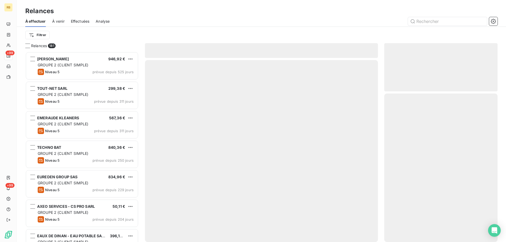
scroll to position [187, 109]
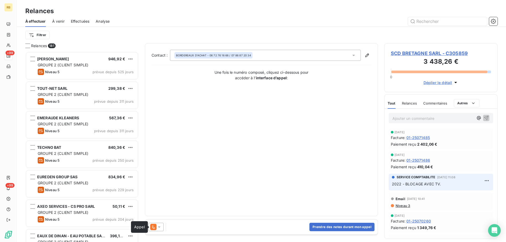
click at [156, 227] on icon at bounding box center [153, 227] width 6 height 6
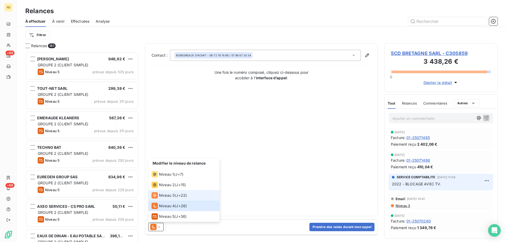
click at [165, 191] on li "Niveau 3 ( J+22 )" at bounding box center [183, 195] width 71 height 11
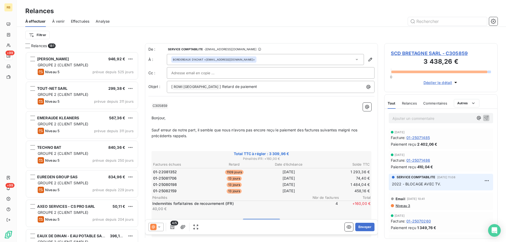
click at [173, 225] on span "4/5" at bounding box center [175, 223] width 8 height 5
click at [173, 228] on icon "button" at bounding box center [172, 227] width 5 height 5
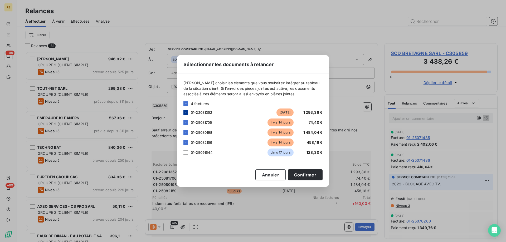
click at [187, 112] on icon at bounding box center [185, 112] width 3 height 3
click at [308, 175] on button "Confirmer" at bounding box center [305, 175] width 35 height 11
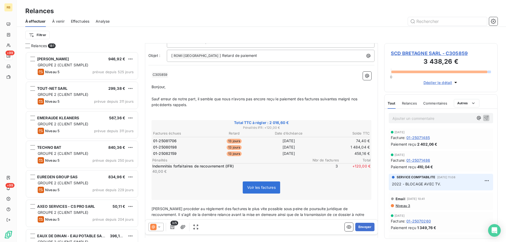
scroll to position [0, 0]
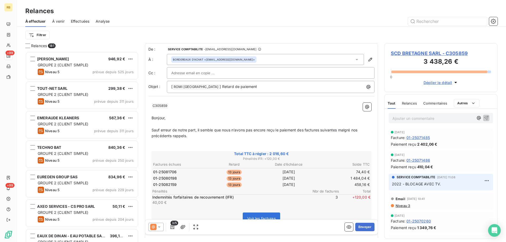
click at [156, 223] on div "3/5 Envoyer" at bounding box center [261, 227] width 233 height 15
click at [156, 229] on icon at bounding box center [153, 227] width 6 height 6
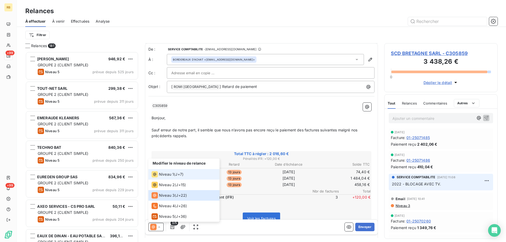
click at [166, 177] on span "Niveau 1" at bounding box center [166, 174] width 15 height 5
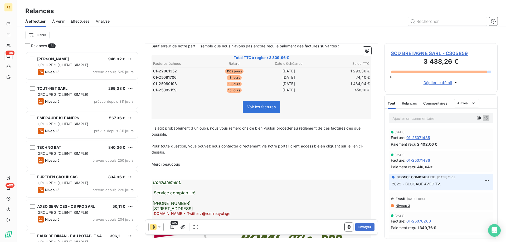
scroll to position [79, 0]
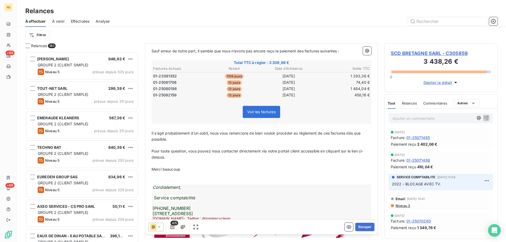
click at [174, 222] on span "4/5" at bounding box center [175, 223] width 8 height 5
click at [173, 225] on span "4/5" at bounding box center [175, 223] width 8 height 5
click at [173, 227] on icon "button" at bounding box center [173, 227] width 4 height 4
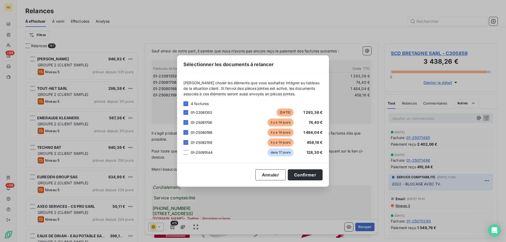
click at [186, 116] on div "01-22081352 [DATE] 1 293,36 €" at bounding box center [253, 113] width 139 height 8
click at [186, 114] on icon at bounding box center [185, 112] width 3 height 3
click at [309, 177] on button "Confirmer" at bounding box center [305, 175] width 35 height 11
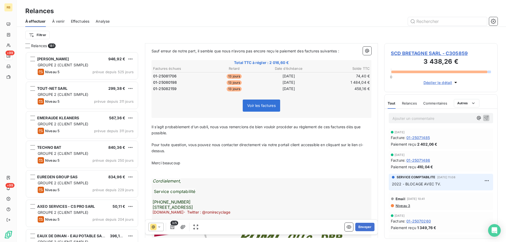
drag, startPoint x: 359, startPoint y: 227, endPoint x: 306, endPoint y: 174, distance: 75.5
click at [306, 159] on div "De : SERVICE COMPTABILITE - [EMAIL_ADDRESS][DOMAIN_NAME] À : BORDEREAUX D'ACHAT…" at bounding box center [261, 61] width 233 height 195
click at [306, 174] on p "﻿" at bounding box center [262, 175] width 220 height 6
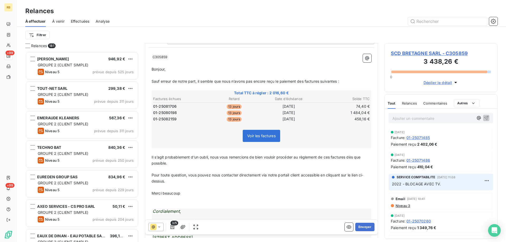
scroll to position [53, 0]
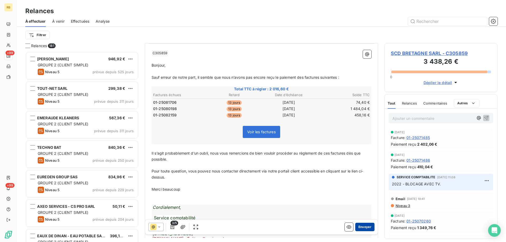
click at [364, 228] on button "Envoyer" at bounding box center [365, 227] width 19 height 8
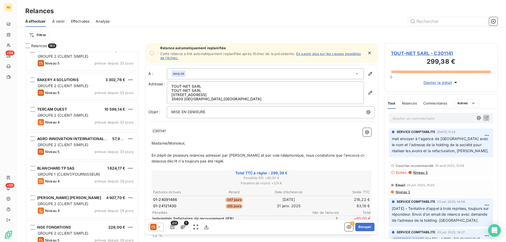
scroll to position [844, 0]
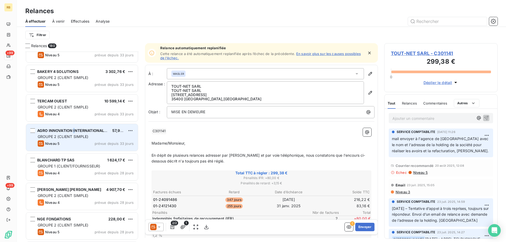
click at [74, 133] on div "AGRO INNOVATION INTERNATIONAL SAS" at bounding box center [72, 130] width 71 height 5
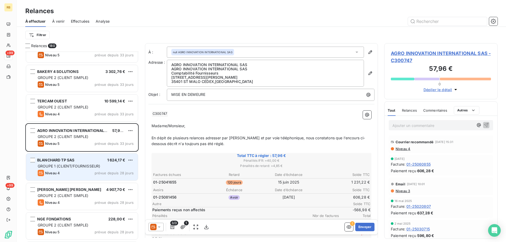
click at [61, 162] on span "BLANCHARD TP SAS" at bounding box center [55, 160] width 37 height 4
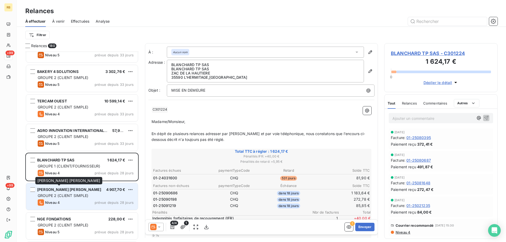
click at [62, 190] on span "[PERSON_NAME] [PERSON_NAME]" at bounding box center [69, 190] width 64 height 4
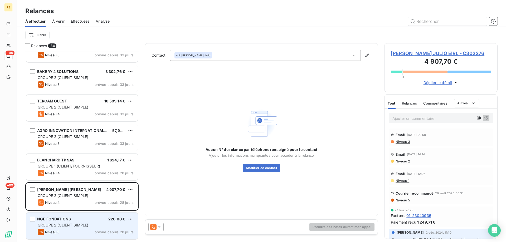
click at [83, 225] on span "GROUPE 2 (CLIENT SIMPLE)" at bounding box center [63, 225] width 51 height 4
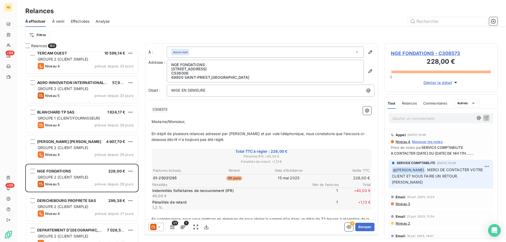
scroll to position [897, 0]
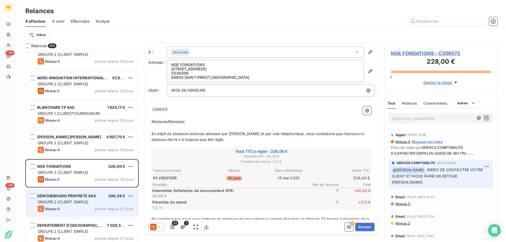
click at [82, 196] on span "DERICHEBOURG PROPRETE SAS" at bounding box center [66, 196] width 59 height 4
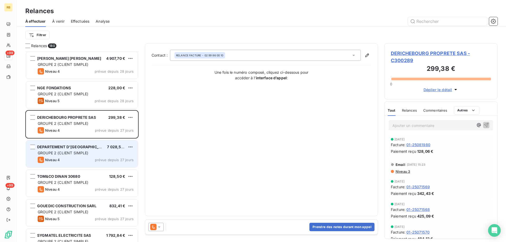
scroll to position [976, 0]
click at [68, 144] on div "DEPARTEMENT D'[GEOGRAPHIC_DATA] 7 028,55 € GROUPE 2 (CLIENT SIMPLE) Niveau 4 pr…" at bounding box center [82, 153] width 112 height 27
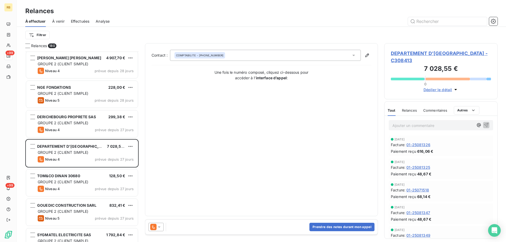
click at [405, 51] on span "DEPARTEMENT D'[GEOGRAPHIC_DATA] - C308413" at bounding box center [441, 57] width 100 height 14
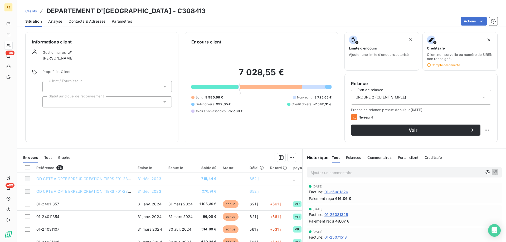
click at [85, 23] on span "Contacts & Adresses" at bounding box center [87, 21] width 37 height 5
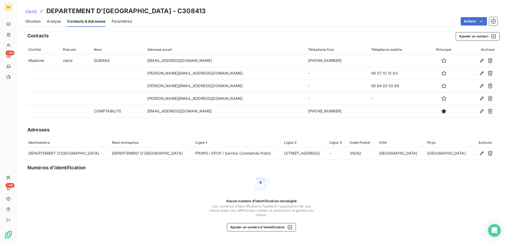
click at [32, 20] on span "Situation" at bounding box center [32, 21] width 15 height 5
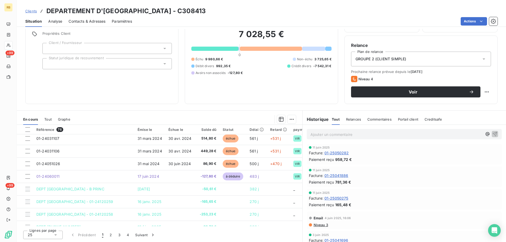
scroll to position [1029, 0]
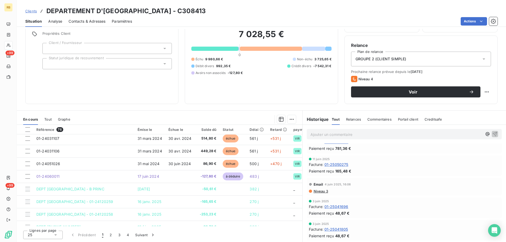
click at [371, 118] on span "Commentaires" at bounding box center [380, 119] width 24 height 4
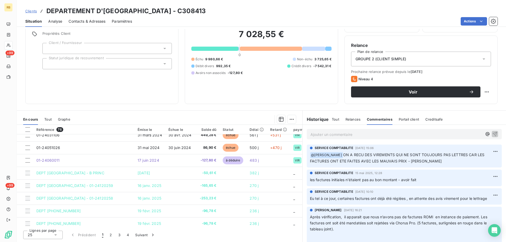
scroll to position [69, 0]
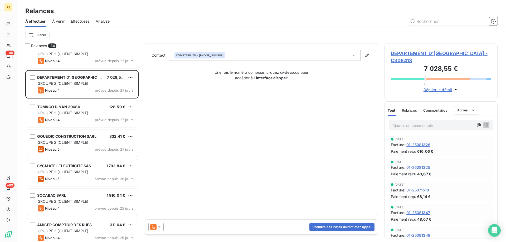
scroll to position [1029, 0]
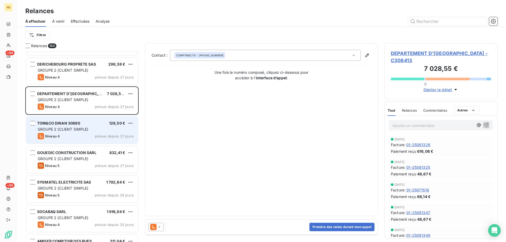
click at [72, 129] on span "GROUPE 2 (CLIENT SIMPLE)" at bounding box center [63, 129] width 51 height 4
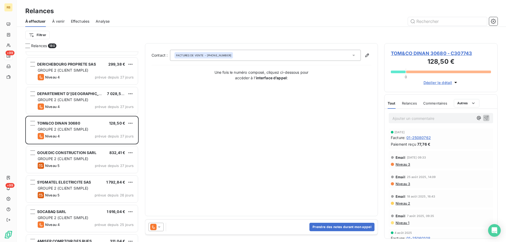
click at [406, 52] on span "TOM&CO DINAN 30680 - C307743" at bounding box center [441, 53] width 100 height 7
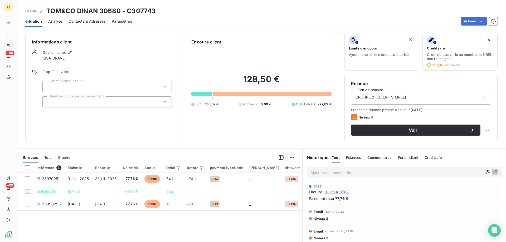
click at [96, 16] on div "Contacts & Adresses" at bounding box center [87, 21] width 37 height 11
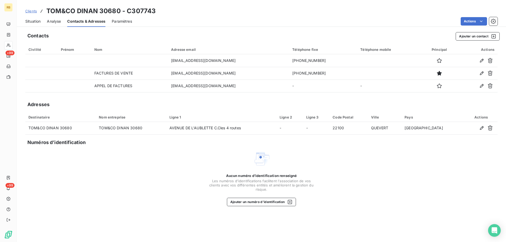
click at [26, 24] on div "Situation" at bounding box center [32, 21] width 15 height 11
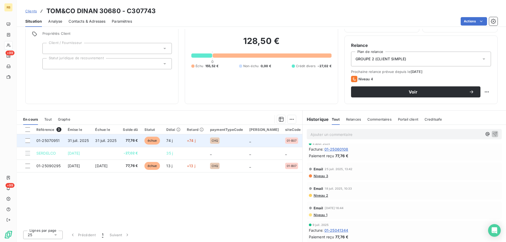
scroll to position [105, 0]
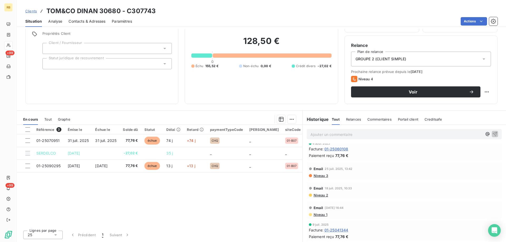
click at [74, 23] on span "Contacts & Adresses" at bounding box center [87, 21] width 37 height 5
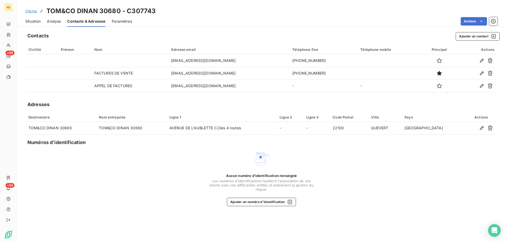
click at [41, 20] on span "Situation" at bounding box center [32, 21] width 15 height 5
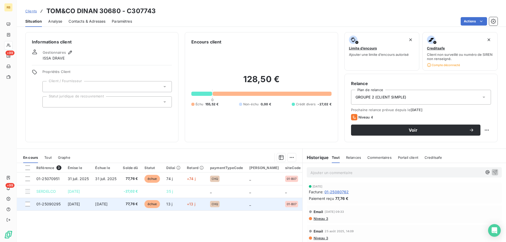
click at [80, 205] on span "[DATE]" at bounding box center [74, 204] width 12 height 4
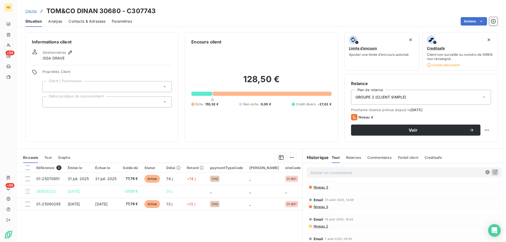
scroll to position [26, 0]
click at [84, 18] on div "Contacts & Adresses" at bounding box center [87, 21] width 37 height 11
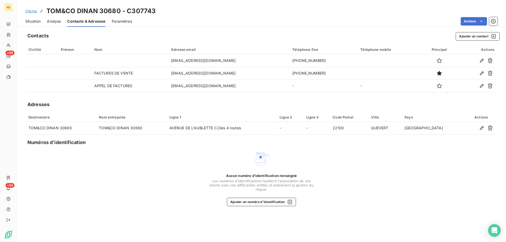
drag, startPoint x: 165, startPoint y: 56, endPoint x: 257, endPoint y: 38, distance: 93.2
click at [257, 38] on div "Contacts Ajouter un contact Civilité Prénom Nom Adresse email Téléphone fixe Té…" at bounding box center [261, 135] width 489 height 213
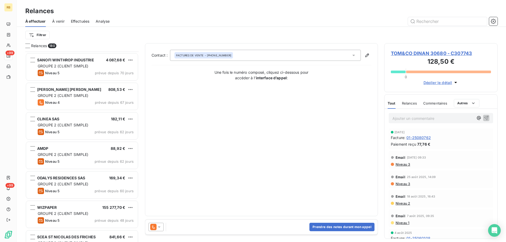
scroll to position [633, 0]
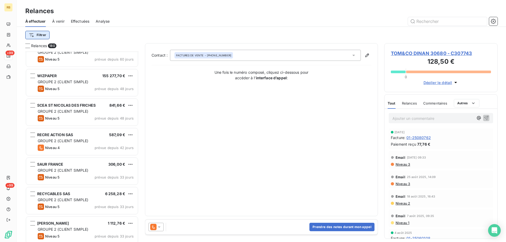
click at [42, 33] on html "RB +99 +99 Relances À effectuer À venir Effectuées Analyse Filtrer Relances 180…" at bounding box center [253, 121] width 506 height 242
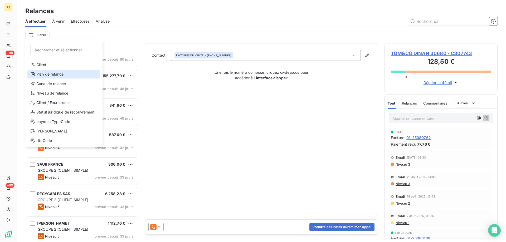
click at [51, 74] on div "Plan de relance" at bounding box center [63, 74] width 73 height 8
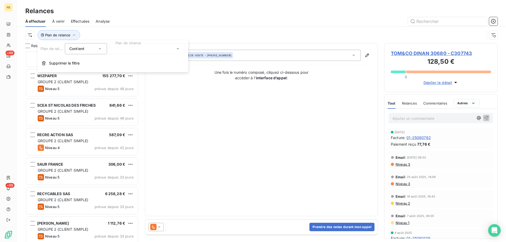
click at [137, 52] on div at bounding box center [147, 48] width 76 height 11
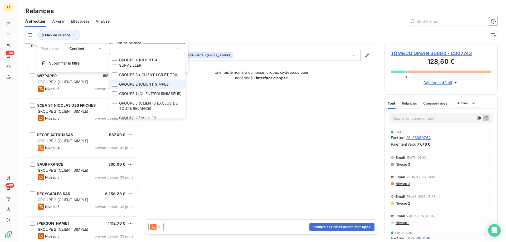
click at [126, 89] on li "GROUPE 2 (CLIENT SIMPLE)" at bounding box center [147, 84] width 76 height 9
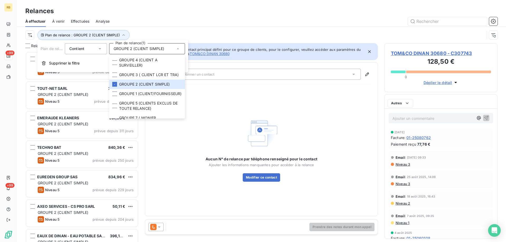
scroll to position [187, 109]
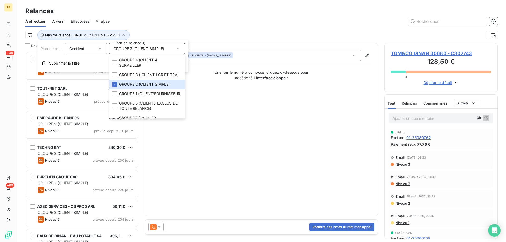
click at [246, 18] on div at bounding box center [307, 21] width 382 height 8
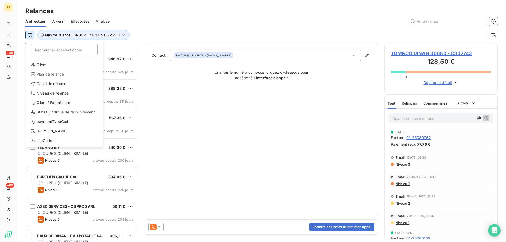
click at [31, 36] on html "RB +99 +99 Relances À effectuer À venir Effectuées Analyse Rechercher et sélect…" at bounding box center [253, 121] width 506 height 242
click at [45, 94] on div "Niveau de relance" at bounding box center [64, 93] width 73 height 8
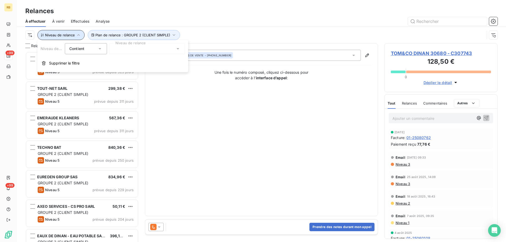
click at [68, 37] on span "Niveau de relance" at bounding box center [60, 35] width 30 height 4
click at [66, 35] on span "Niveau de relance" at bounding box center [60, 35] width 30 height 4
click at [132, 50] on div at bounding box center [147, 48] width 76 height 11
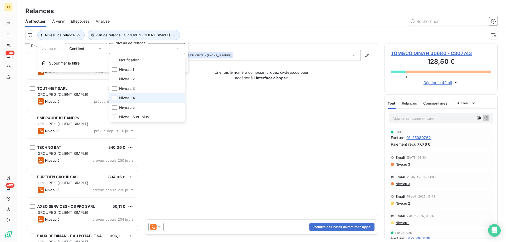
click at [132, 96] on span "Niveau 4" at bounding box center [127, 97] width 16 height 5
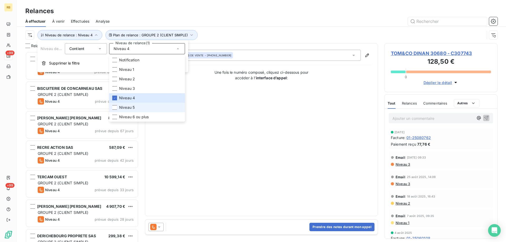
click at [132, 104] on li "Niveau 5" at bounding box center [147, 107] width 76 height 9
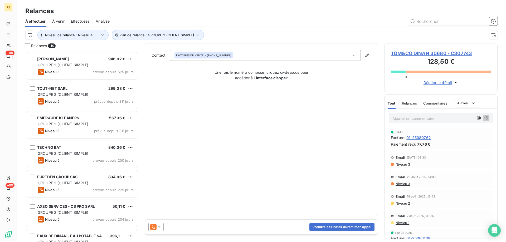
click at [262, 35] on div "Plan de relance : GROUPE 2 (CLIENT SIMPLE) Niveau de relance : Niveau 4 , ..." at bounding box center [255, 35] width 460 height 10
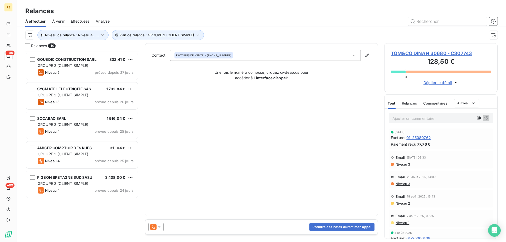
scroll to position [975, 0]
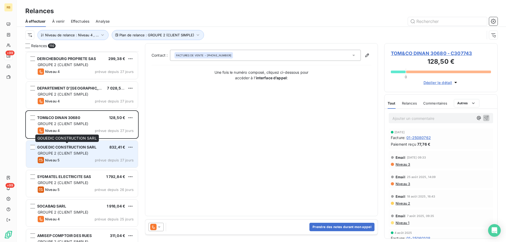
click at [72, 147] on span "GOUEDIC CONSTRUCTION SARL" at bounding box center [66, 147] width 59 height 4
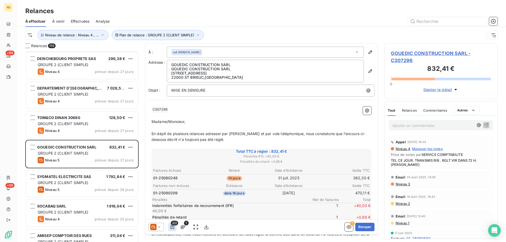
click at [170, 227] on icon "button" at bounding box center [172, 227] width 5 height 5
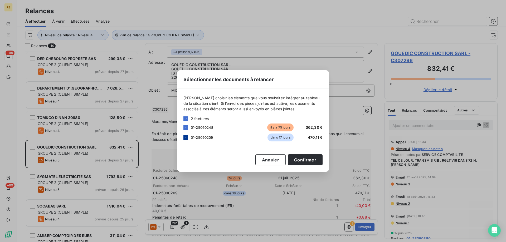
click at [185, 140] on div at bounding box center [186, 137] width 5 height 5
click at [309, 162] on button "Confirmer" at bounding box center [305, 160] width 35 height 11
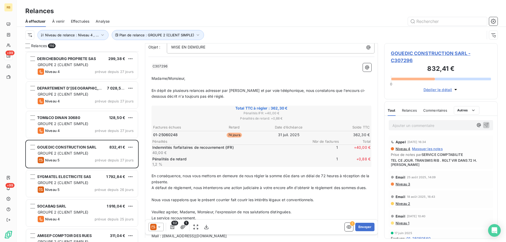
scroll to position [102, 0]
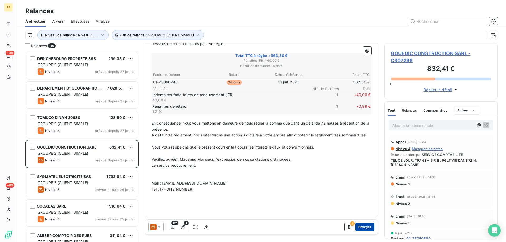
click at [357, 229] on button "Envoyer" at bounding box center [365, 227] width 19 height 8
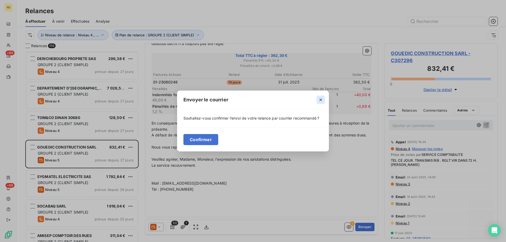
click at [317, 98] on button "button" at bounding box center [321, 100] width 8 height 8
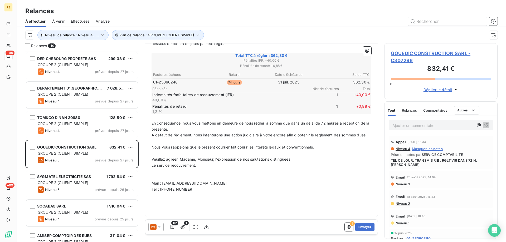
scroll to position [0, 0]
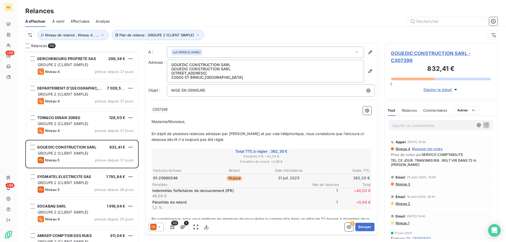
click at [159, 227] on icon at bounding box center [159, 227] width 3 height 1
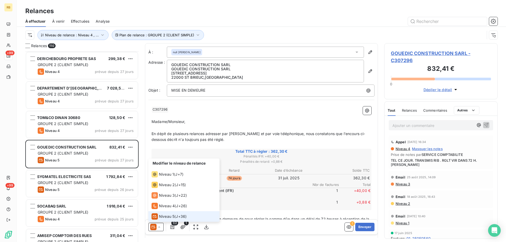
click at [159, 227] on icon at bounding box center [159, 227] width 2 height 1
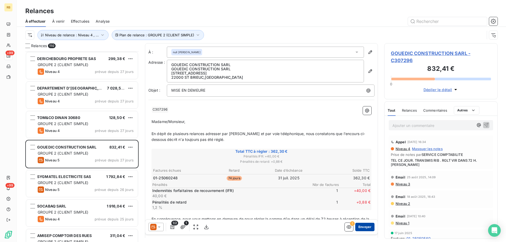
click at [364, 225] on button "Envoyer" at bounding box center [365, 227] width 19 height 8
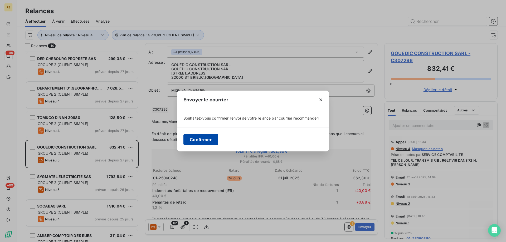
click at [209, 140] on button "Confirmer" at bounding box center [201, 139] width 35 height 11
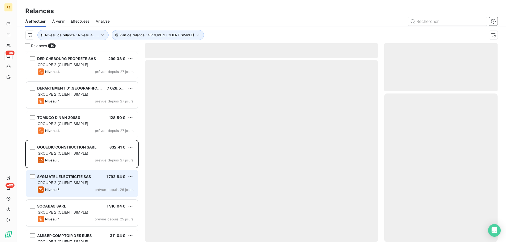
click at [71, 176] on span "SYGMATEL ELECTRICITE SAS" at bounding box center [64, 177] width 54 height 4
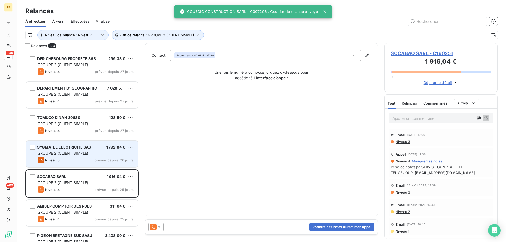
click at [81, 154] on span "GROUPE 2 (CLIENT SIMPLE)" at bounding box center [63, 153] width 51 height 4
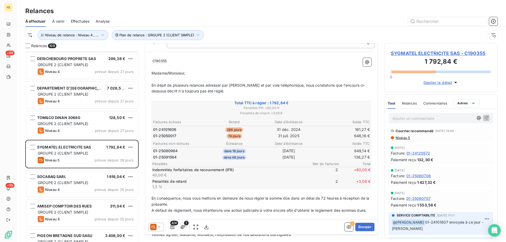
scroll to position [26, 0]
click at [404, 134] on div "Courrier recommandé [DATE] 14:06" at bounding box center [441, 131] width 100 height 8
click at [404, 136] on span "Niveau 5" at bounding box center [402, 138] width 15 height 4
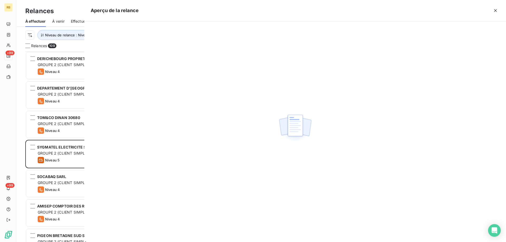
scroll to position [187, 109]
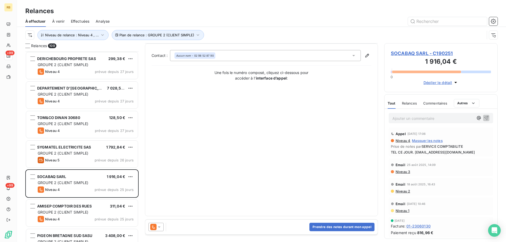
scroll to position [21, 0]
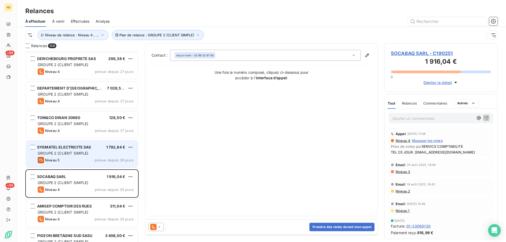
click at [67, 151] on div "SYGMATEL ELECTRICITE SAS 1 792,84 € GROUPE 2 (CLIENT SIMPLE) Niveau 5 prévue de…" at bounding box center [82, 154] width 112 height 27
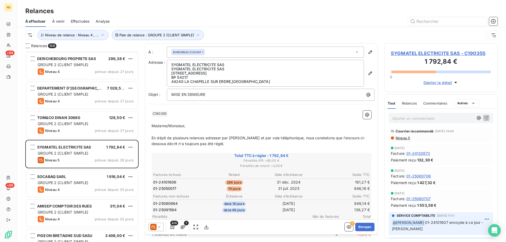
click at [443, 52] on span "SYGMATEL ELECTRICITE SAS - C190355" at bounding box center [441, 53] width 100 height 7
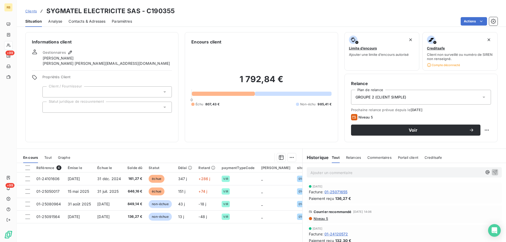
click at [93, 22] on span "Contacts & Adresses" at bounding box center [87, 21] width 37 height 5
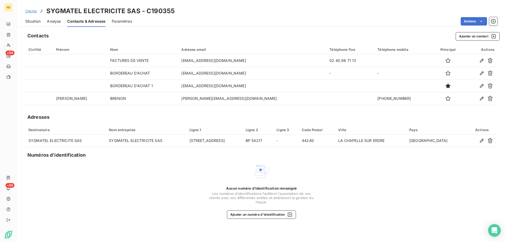
click at [28, 21] on span "Situation" at bounding box center [32, 21] width 15 height 5
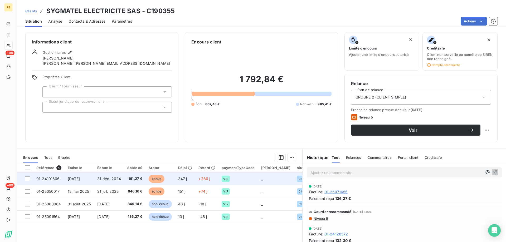
click at [94, 177] on td "[DATE]" at bounding box center [80, 179] width 30 height 13
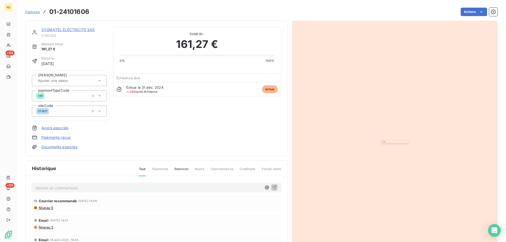
click at [381, 141] on img "button" at bounding box center [394, 142] width 27 height 2
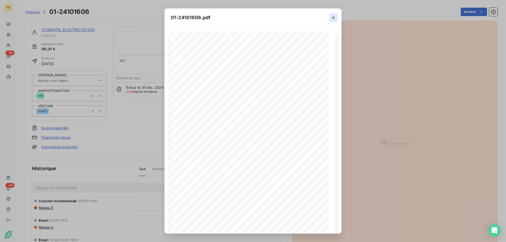
click at [332, 17] on icon "button" at bounding box center [333, 17] width 5 height 5
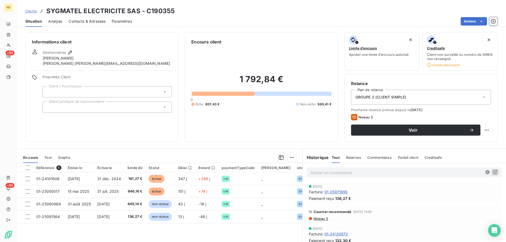
click at [90, 23] on span "Contacts & Adresses" at bounding box center [87, 21] width 37 height 5
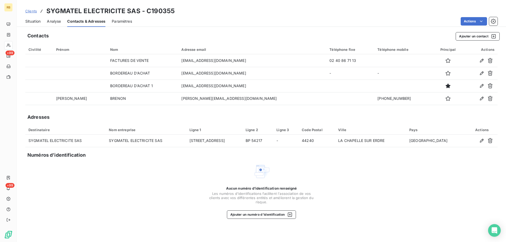
click at [30, 22] on span "Situation" at bounding box center [32, 21] width 15 height 5
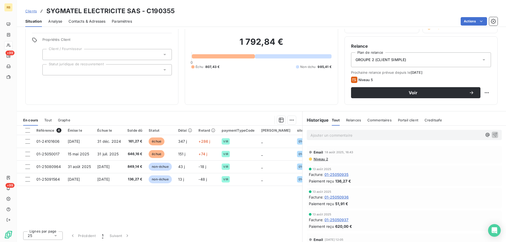
scroll to position [38, 0]
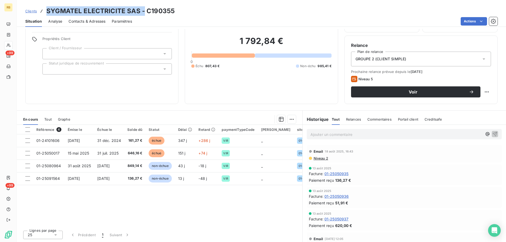
drag, startPoint x: 93, startPoint y: 12, endPoint x: 142, endPoint y: 15, distance: 49.1
click at [142, 15] on h3 "SYGMATEL ELECTRICITE SAS - C190355" at bounding box center [110, 10] width 128 height 9
click at [62, 7] on h3 "SYGMATEL ELECTRICITE SAS - C190355" at bounding box center [110, 10] width 128 height 9
click at [46, 12] on h3 "SYGMATEL ELECTRICITE SAS - C190355" at bounding box center [110, 10] width 128 height 9
drag, startPoint x: 46, startPoint y: 11, endPoint x: 139, endPoint y: 15, distance: 93.2
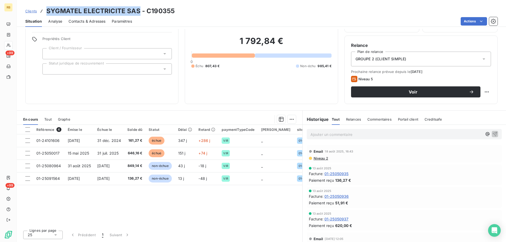
click at [139, 15] on div "Clients SYGMATEL ELECTRICITE SAS - C190355" at bounding box center [100, 10] width 150 height 9
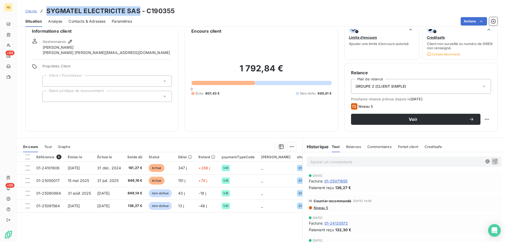
scroll to position [0, 0]
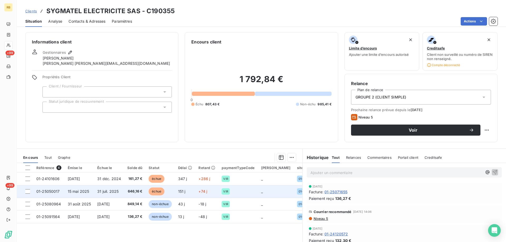
click at [83, 194] on td "15 mai 2025" at bounding box center [80, 191] width 30 height 13
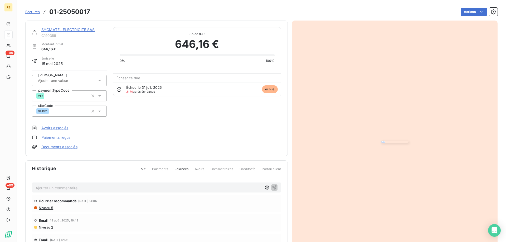
click at [381, 141] on img "button" at bounding box center [394, 142] width 27 height 2
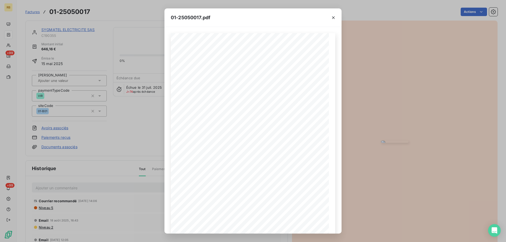
drag, startPoint x: 333, startPoint y: 16, endPoint x: 299, endPoint y: 17, distance: 33.2
click at [333, 16] on icon "button" at bounding box center [333, 17] width 5 height 5
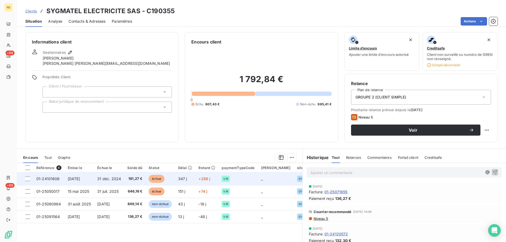
click at [131, 177] on span "161,27 €" at bounding box center [134, 178] width 15 height 5
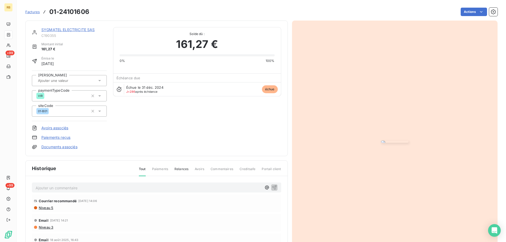
click at [400, 141] on img "button" at bounding box center [394, 142] width 27 height 2
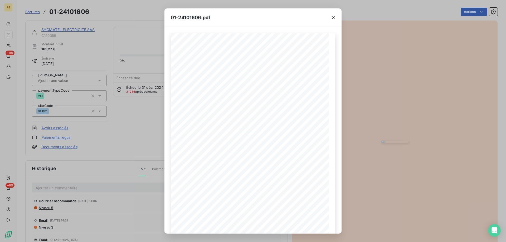
click at [329, 16] on div at bounding box center [333, 17] width 16 height 18
click at [333, 15] on icon "button" at bounding box center [333, 17] width 5 height 5
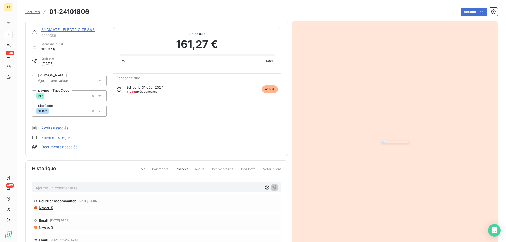
click at [55, 31] on link "SYGMATEL ELECTRICITE SAS" at bounding box center [68, 29] width 54 height 4
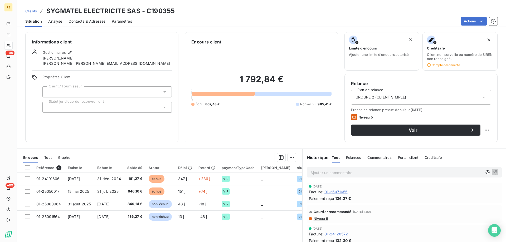
click at [79, 20] on span "Contacts & Adresses" at bounding box center [87, 21] width 37 height 5
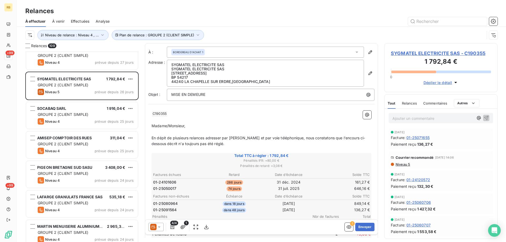
scroll to position [1002, 0]
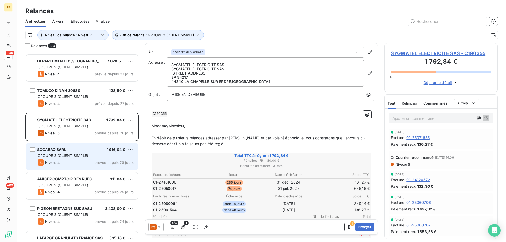
click at [66, 155] on span "GROUPE 2 (CLIENT SIMPLE)" at bounding box center [63, 155] width 51 height 4
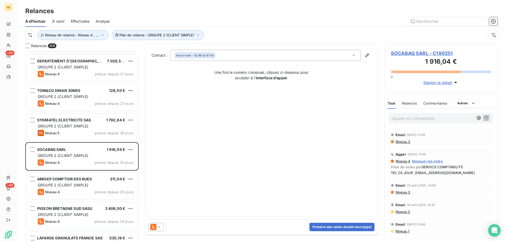
click at [415, 52] on span "SOCABAQ SARL - C190251" at bounding box center [441, 53] width 100 height 7
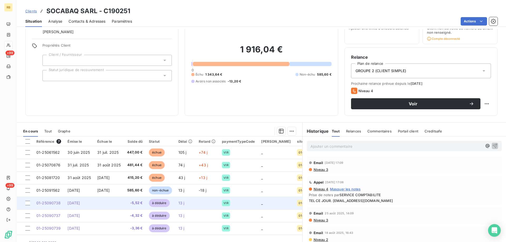
scroll to position [38, 0]
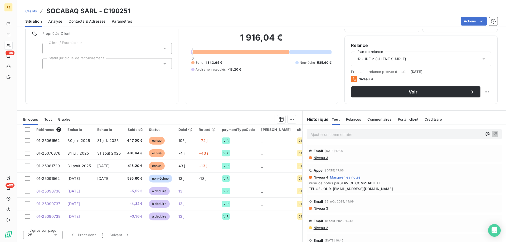
click at [83, 22] on span "Contacts & Adresses" at bounding box center [87, 21] width 37 height 5
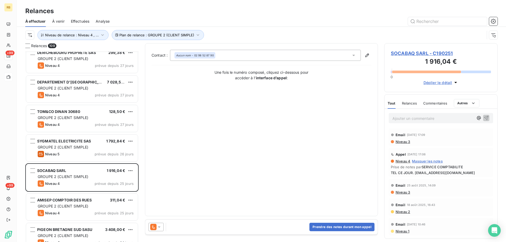
scroll to position [976, 0]
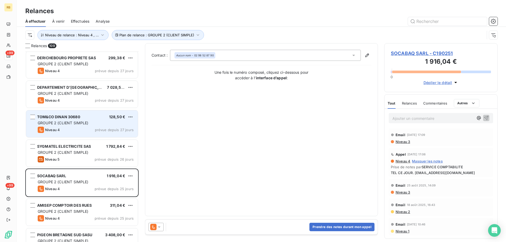
click at [88, 118] on div "TOM&CO DINAN 30680 128,50 €" at bounding box center [86, 117] width 96 height 5
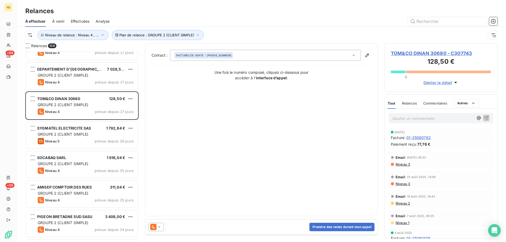
scroll to position [1002, 0]
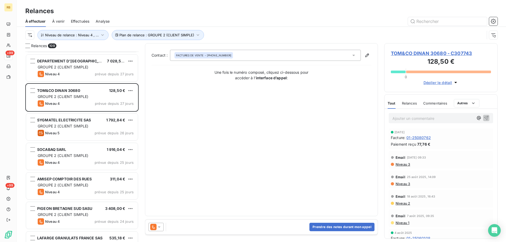
click at [415, 54] on span "TOM&CO DINAN 30680 - C307743" at bounding box center [441, 53] width 100 height 7
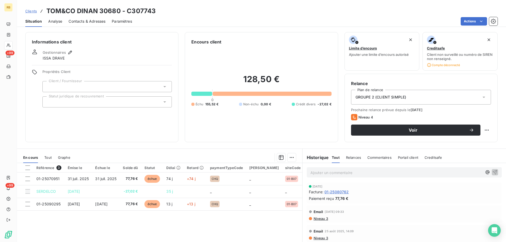
click at [91, 222] on div "Référence 3 Émise le Échue le Solde dû Statut Délai Retard paymentTypeCode Sais…" at bounding box center [160, 214] width 286 height 102
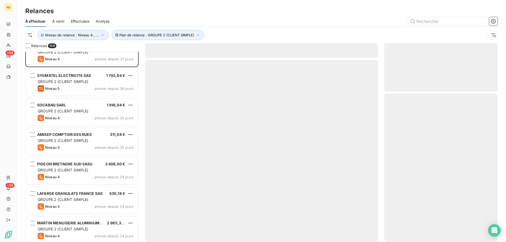
scroll to position [1055, 0]
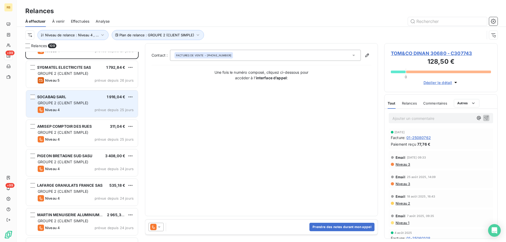
click at [61, 102] on span "GROUPE 2 (CLIENT SIMPLE)" at bounding box center [63, 103] width 51 height 4
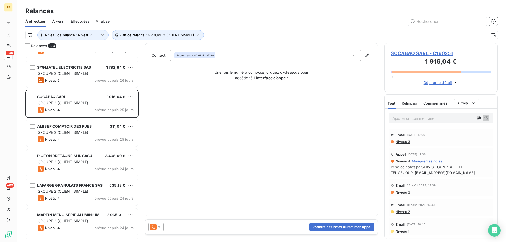
click at [413, 54] on span "SOCABAQ SARL - C190251" at bounding box center [441, 53] width 100 height 7
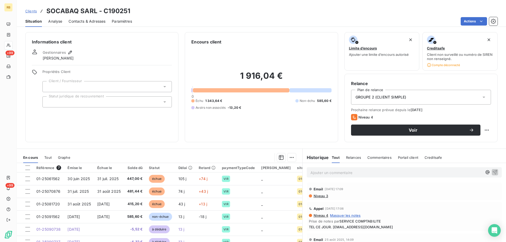
click at [55, 18] on div "Analyse" at bounding box center [55, 21] width 14 height 11
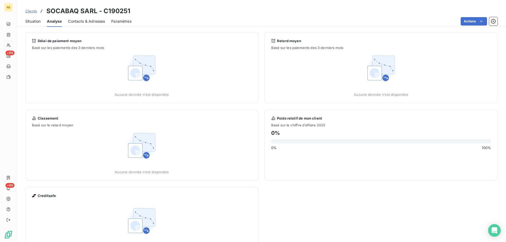
click at [78, 22] on span "Contacts & Adresses" at bounding box center [86, 21] width 37 height 5
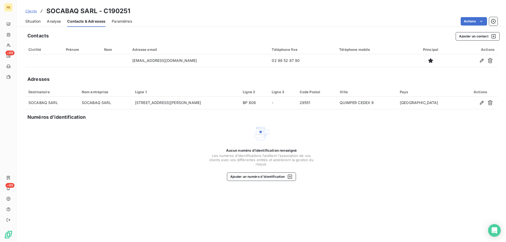
click at [29, 22] on span "Situation" at bounding box center [32, 21] width 15 height 5
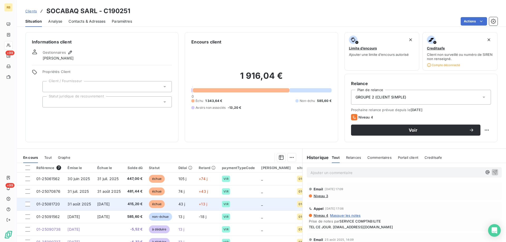
scroll to position [38, 0]
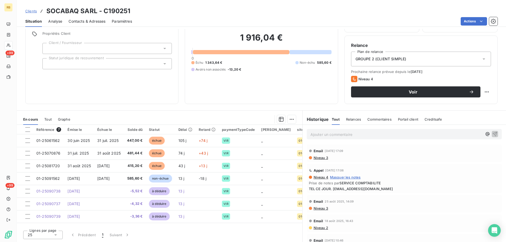
click at [87, 21] on span "Contacts & Adresses" at bounding box center [87, 21] width 37 height 5
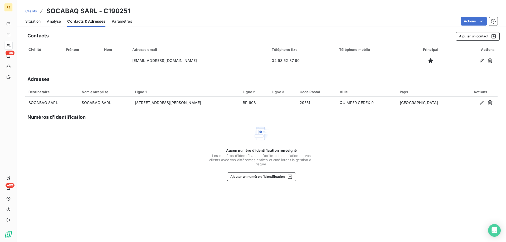
click at [32, 21] on span "Situation" at bounding box center [32, 21] width 15 height 5
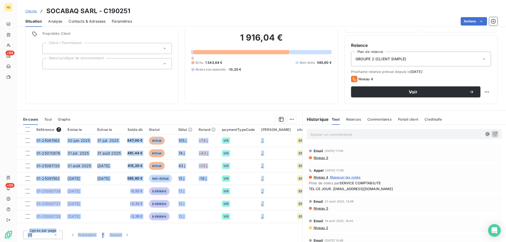
drag, startPoint x: 179, startPoint y: 224, endPoint x: 239, endPoint y: 227, distance: 60.7
click at [239, 227] on div "Référence 7 Émise le Échue le Solde dû Statut Délai Retard paymentTypeCode Sais…" at bounding box center [160, 183] width 286 height 117
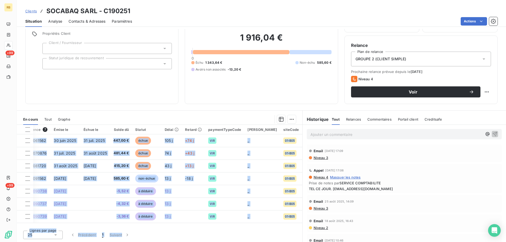
scroll to position [0, 0]
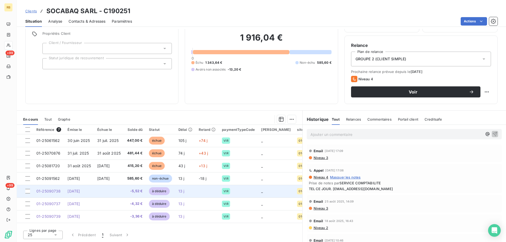
click at [98, 187] on td at bounding box center [109, 191] width 30 height 13
click at [80, 191] on span "[DATE]" at bounding box center [74, 191] width 12 height 4
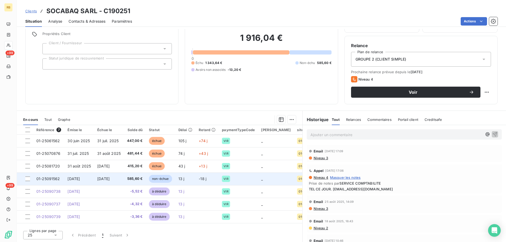
scroll to position [38, 0]
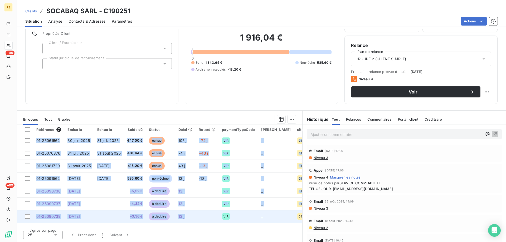
drag, startPoint x: 169, startPoint y: 224, endPoint x: 225, endPoint y: 219, distance: 56.1
click at [225, 219] on div "Référence 7 Émise le Échue le Solde dû Statut Délai Retard paymentTypeCode Sais…" at bounding box center [160, 176] width 286 height 102
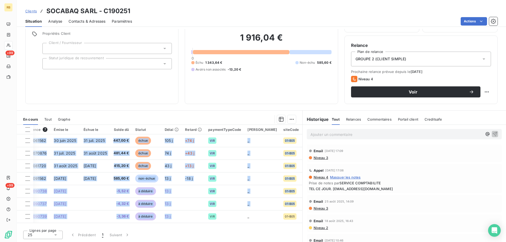
scroll to position [0, 0]
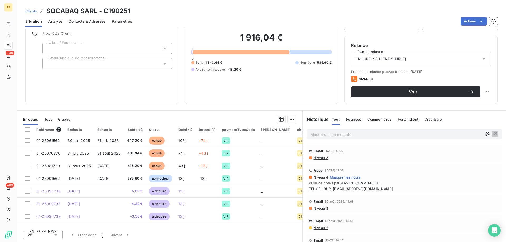
click at [153, 118] on div at bounding box center [186, 119] width 219 height 8
click at [330, 135] on p "Ajouter un commentaire ﻿" at bounding box center [397, 134] width 172 height 7
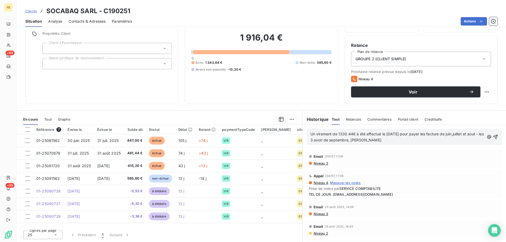
click at [375, 141] on p "Un virement de 1330.44€ à été effectué le [DATE] pour payer les facture de juin…" at bounding box center [398, 137] width 174 height 12
click at [454, 134] on span "Un virement de 1330.44€ à été effectué le [DATE] pour payer les facture de juin…" at bounding box center [398, 137] width 175 height 11
click at [338, 141] on span "Un virement de 1330.44€ à été effectué le [DATE] pour payer les facture de juin…" at bounding box center [396, 137] width 170 height 11
click at [493, 137] on icon "button" at bounding box center [495, 137] width 5 height 5
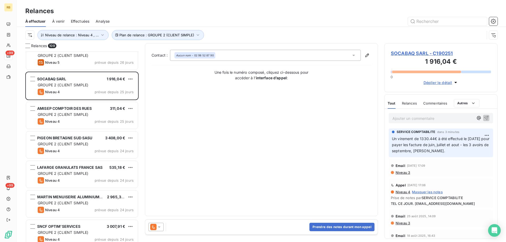
scroll to position [1029, 0]
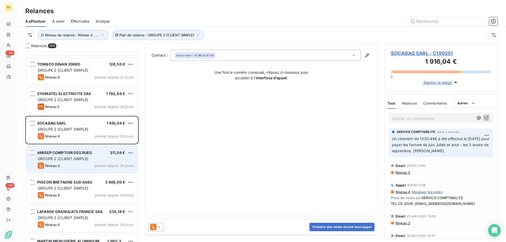
click at [65, 154] on span "AMISEP COMPTOIR DES RUES" at bounding box center [64, 153] width 55 height 4
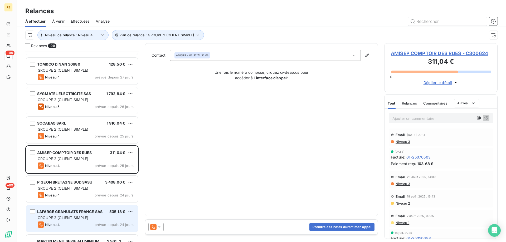
click at [76, 215] on div "LAFARGE GRANULATS FRANCE SAS 535,18 € GROUPE 2 (CLIENT SIMPLE) Niveau 4 prévue …" at bounding box center [82, 218] width 112 height 27
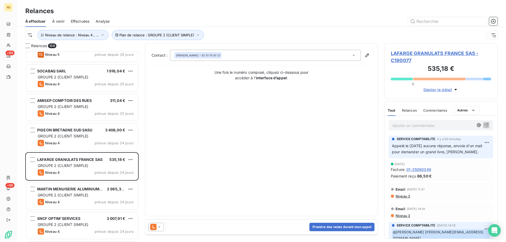
scroll to position [1082, 0]
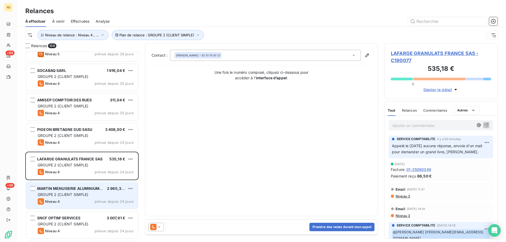
click at [83, 193] on span "GROUPE 2 (CLIENT SIMPLE)" at bounding box center [63, 195] width 51 height 4
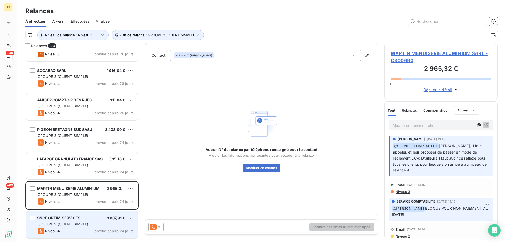
click at [88, 226] on span "GROUPE 2 (CLIENT SIMPLE)" at bounding box center [63, 224] width 51 height 4
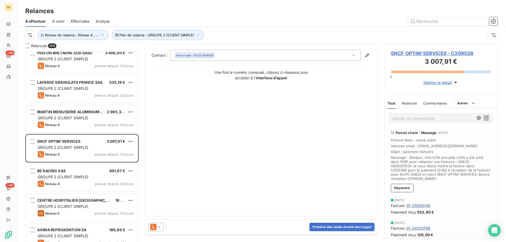
scroll to position [1161, 0]
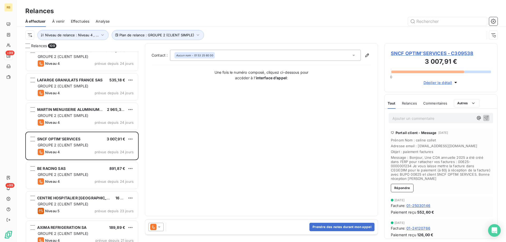
click at [418, 52] on span "SNCF OPTIM'SERVICES - C309538" at bounding box center [441, 53] width 100 height 7
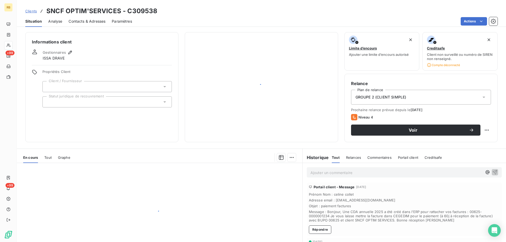
click at [76, 24] on div "Contacts & Adresses" at bounding box center [87, 21] width 37 height 11
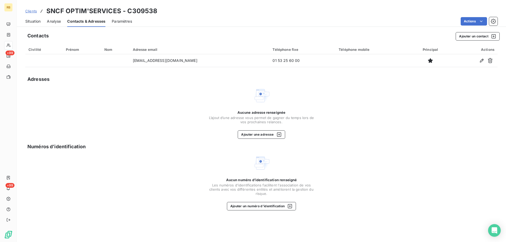
click at [59, 21] on span "Analyse" at bounding box center [54, 21] width 14 height 5
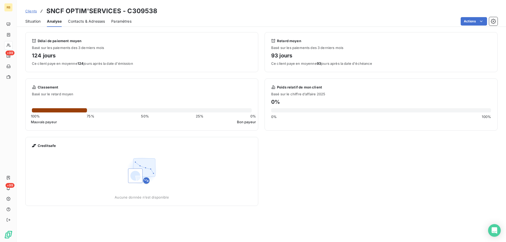
click at [41, 20] on span "Situation" at bounding box center [32, 21] width 15 height 5
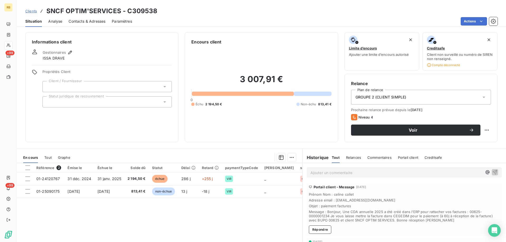
scroll to position [26, 0]
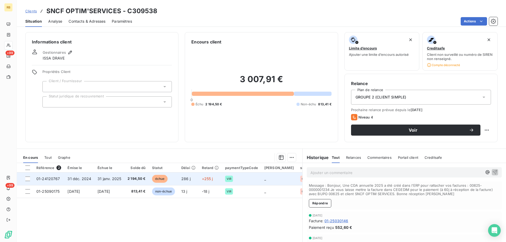
click at [79, 177] on span "31 déc. 2024" at bounding box center [80, 179] width 24 height 4
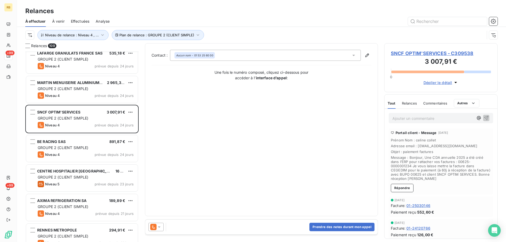
scroll to position [1187, 0]
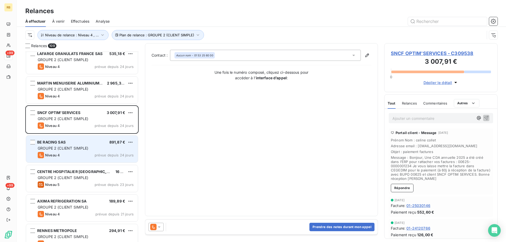
click at [68, 148] on span "GROUPE 2 (CLIENT SIMPLE)" at bounding box center [63, 148] width 51 height 4
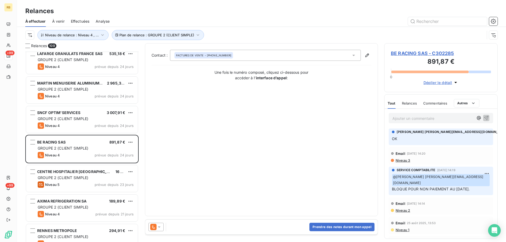
click at [409, 54] on span "BE RACING SAS - C302285" at bounding box center [441, 53] width 100 height 7
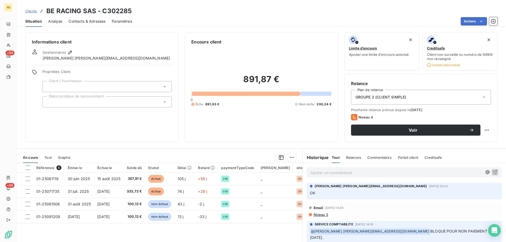
click at [73, 23] on span "Contacts & Adresses" at bounding box center [87, 21] width 37 height 5
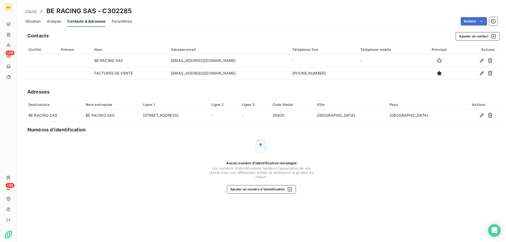
click at [33, 22] on span "Situation" at bounding box center [32, 21] width 15 height 5
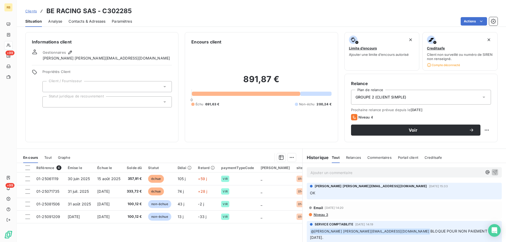
click at [87, 19] on span "Contacts & Adresses" at bounding box center [87, 21] width 37 height 5
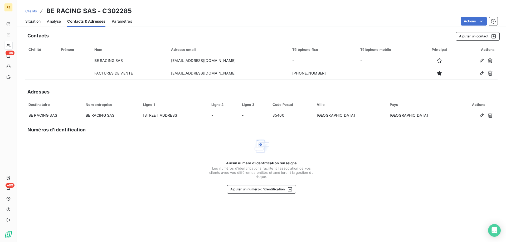
click at [37, 21] on span "Situation" at bounding box center [32, 21] width 15 height 5
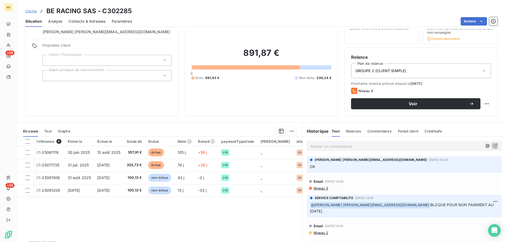
scroll to position [0, 13]
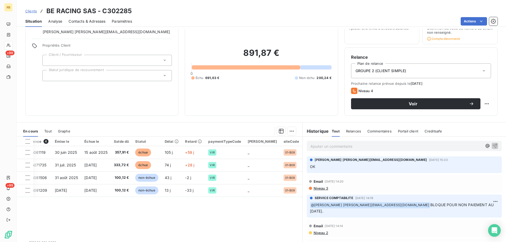
drag, startPoint x: 145, startPoint y: 236, endPoint x: 87, endPoint y: 232, distance: 58.9
click at [87, 232] on div "Référence 4 Émise le Échue le Solde dû Statut Délai Retard paymentTypeCode Sais…" at bounding box center [160, 188] width 286 height 102
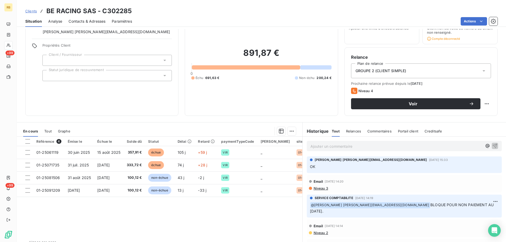
click at [323, 146] on p "Ajouter un commentaire ﻿" at bounding box center [397, 146] width 172 height 7
click at [324, 145] on p "Ajouter un commentaire ﻿" at bounding box center [397, 146] width 172 height 7
click at [375, 145] on span "Appeler règlement des facture juin juille et aout semaine de [DATE]" at bounding box center [370, 146] width 118 height 4
click at [378, 146] on span "Appeler règlement des facture juin juille et aout semaine de [DATE]" at bounding box center [370, 146] width 118 height 4
click at [371, 147] on span "Appeler règlement des facture juin juillet et aout semaine de [DATE]" at bounding box center [370, 146] width 119 height 4
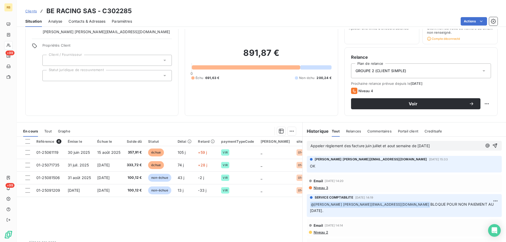
drag, startPoint x: 369, startPoint y: 148, endPoint x: 372, endPoint y: 148, distance: 3.0
click at [369, 147] on span "Appeler règlement des facture juin juillet et aout semaine de [DATE]" at bounding box center [370, 146] width 119 height 4
click at [436, 144] on p "Appeler règlement des facture juin, juillet et aout semaine de [DATE]" at bounding box center [397, 146] width 172 height 6
click at [493, 145] on icon "button" at bounding box center [495, 145] width 5 height 5
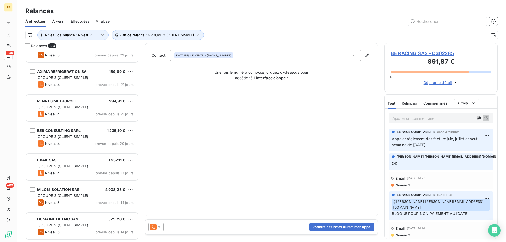
scroll to position [1293, 0]
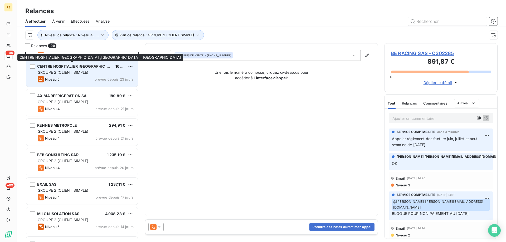
click at [81, 67] on span "CENTRE HOSPITALIER [GEOGRAPHIC_DATA] ,[GEOGRAPHIC_DATA] , [GEOGRAPHIC_DATA]" at bounding box center [119, 66] width 164 height 4
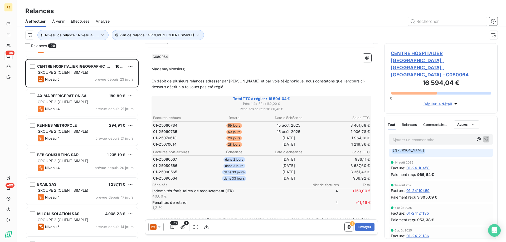
scroll to position [237, 0]
click at [154, 228] on icon at bounding box center [153, 227] width 6 height 6
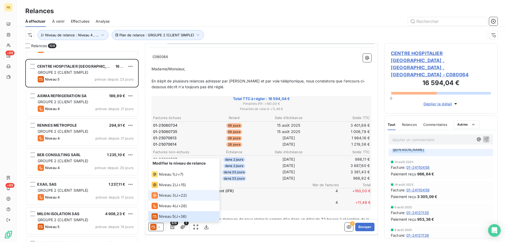
click at [175, 191] on li "Niveau 3 ( J+22 )" at bounding box center [183, 195] width 71 height 11
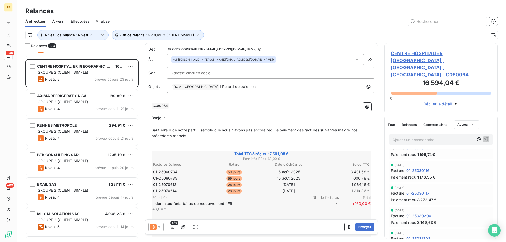
scroll to position [0, 0]
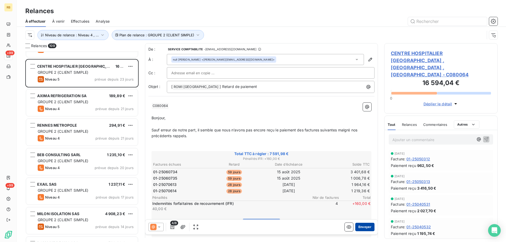
click at [363, 224] on button "Envoyer" at bounding box center [365, 227] width 19 height 8
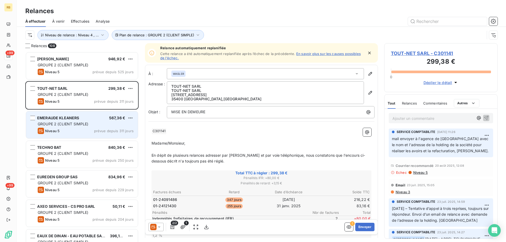
click at [61, 117] on span "EMERAUDE KLEANERS" at bounding box center [58, 118] width 42 height 4
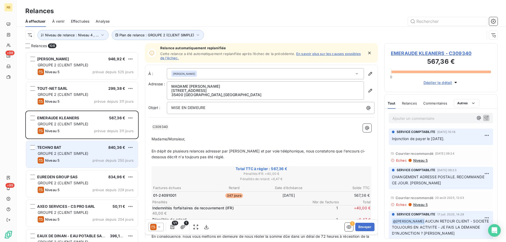
click at [68, 150] on div "TECHNO BAT 840,36 €" at bounding box center [86, 147] width 96 height 5
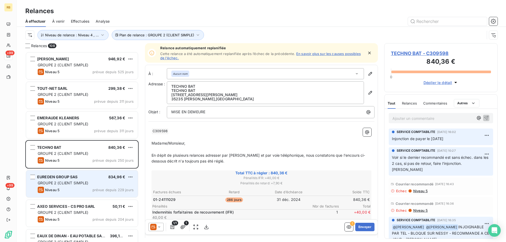
click at [94, 177] on div "EUREDEN GROUP SAS 834,96 €" at bounding box center [86, 177] width 96 height 5
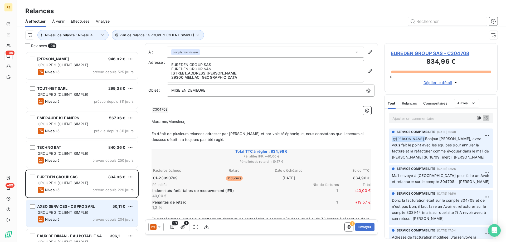
click at [71, 205] on span "AXEO SERVICES - CS PRO SARL" at bounding box center [66, 206] width 58 height 4
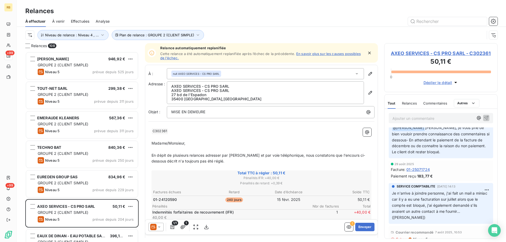
scroll to position [26, 0]
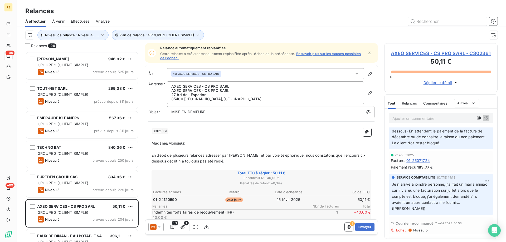
click at [411, 53] on span "AXEO SERVICES - CS PRO SARL - C302361" at bounding box center [441, 53] width 100 height 7
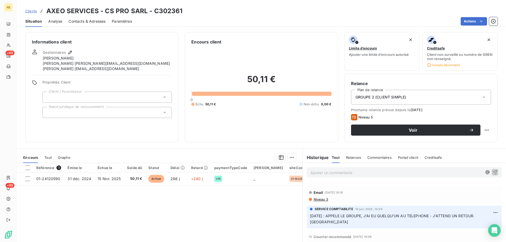
scroll to position [105, 0]
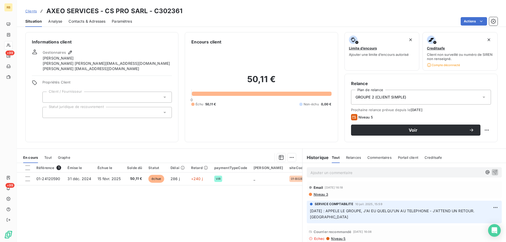
click at [86, 21] on span "Contacts & Adresses" at bounding box center [87, 21] width 37 height 5
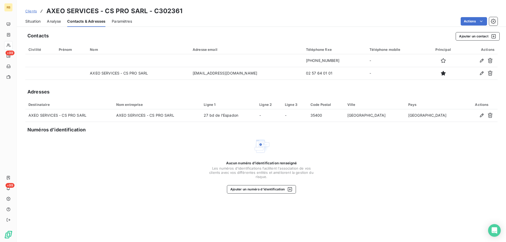
click at [37, 21] on span "Situation" at bounding box center [32, 21] width 15 height 5
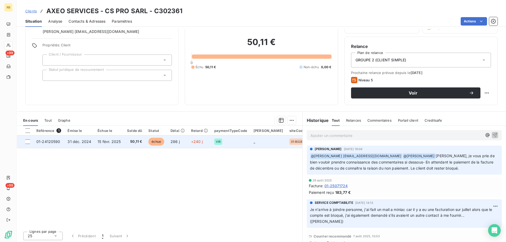
scroll to position [38, 0]
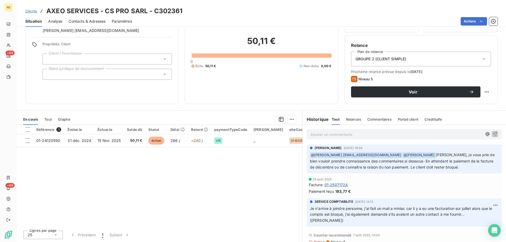
click at [86, 20] on span "Contacts & Adresses" at bounding box center [87, 21] width 37 height 5
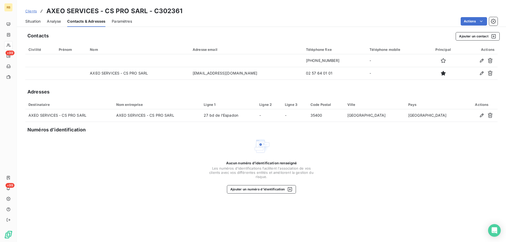
click at [34, 19] on span "Situation" at bounding box center [32, 21] width 15 height 5
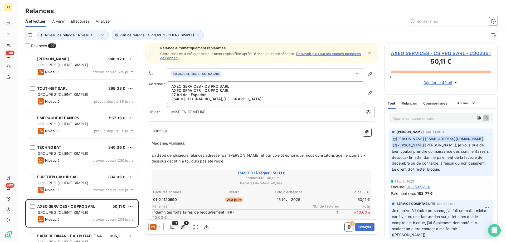
scroll to position [187, 109]
click at [417, 122] on p "Ajouter un commentaire ﻿" at bounding box center [433, 118] width 81 height 7
click at [395, 120] on span "Facture renvoyer ce jour , le client va la régler" at bounding box center [433, 118] width 81 height 4
click at [484, 121] on icon "button" at bounding box center [486, 117] width 5 height 5
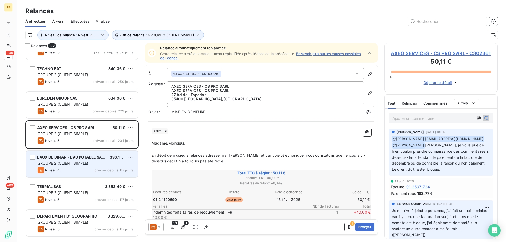
scroll to position [79, 0]
click at [57, 161] on span "GROUPE 2 (CLIENT SIMPLE)" at bounding box center [63, 163] width 51 height 4
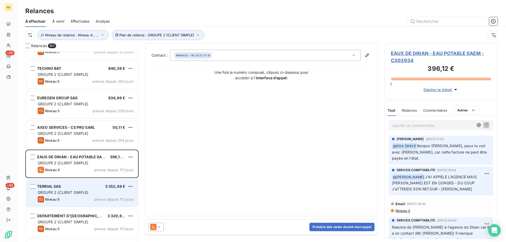
click at [87, 199] on div "Niveau 5 prévue depuis 117 jours" at bounding box center [86, 199] width 96 height 6
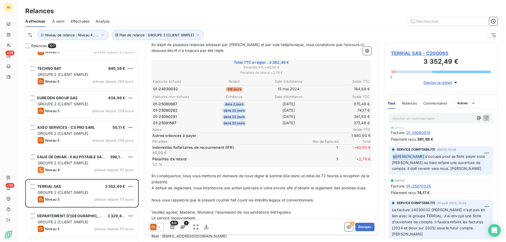
scroll to position [106, 0]
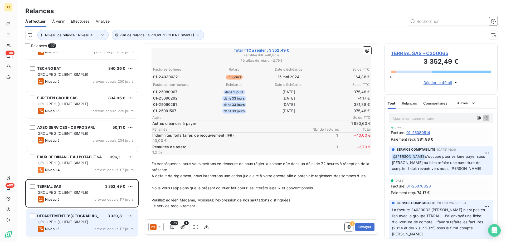
click at [108, 218] on span "3 329,81 €" at bounding box center [118, 216] width 20 height 4
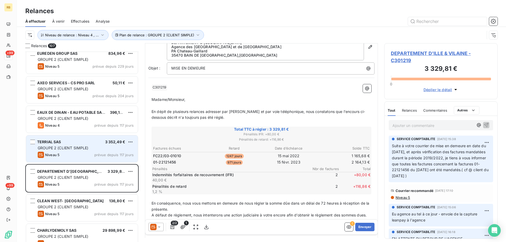
scroll to position [159, 0]
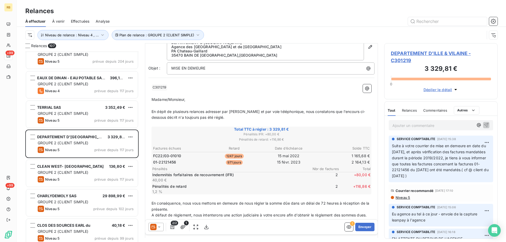
click at [423, 55] on span "DEPARTEMENT D'ILLE & VILAINE - C301219" at bounding box center [441, 57] width 100 height 14
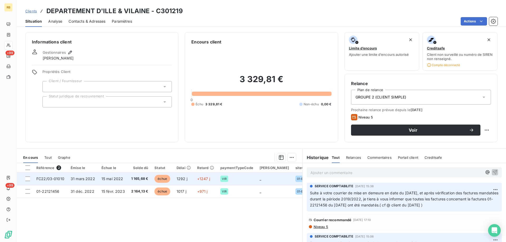
click at [109, 180] on span "15 mai 2022" at bounding box center [113, 179] width 22 height 4
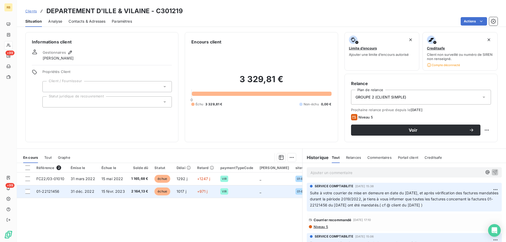
click at [105, 187] on td "15 févr. 2023" at bounding box center [113, 191] width 30 height 13
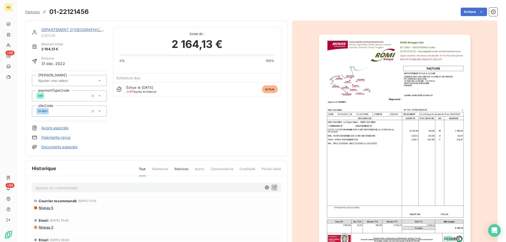
click at [393, 105] on img "button" at bounding box center [395, 142] width 152 height 215
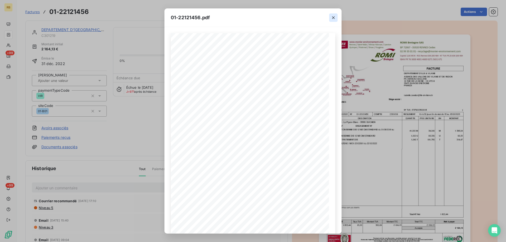
click at [336, 18] on button "button" at bounding box center [333, 17] width 8 height 8
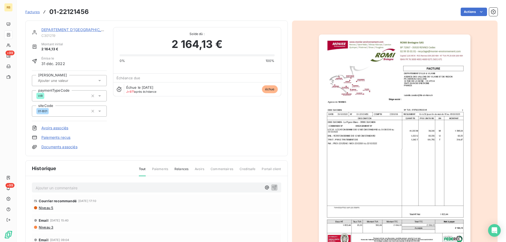
click at [355, 85] on img "button" at bounding box center [395, 142] width 152 height 215
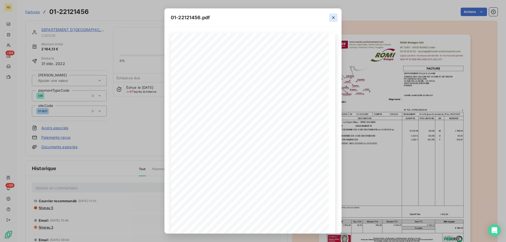
click at [336, 15] on button "button" at bounding box center [333, 17] width 8 height 8
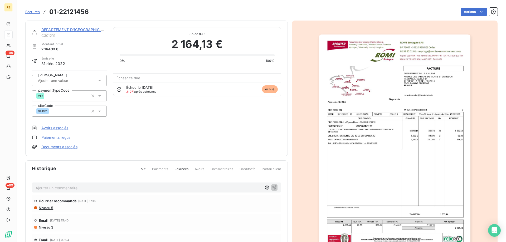
click at [77, 29] on link "DEPARTEMENT D'[GEOGRAPHIC_DATA]" at bounding box center [76, 29] width 71 height 4
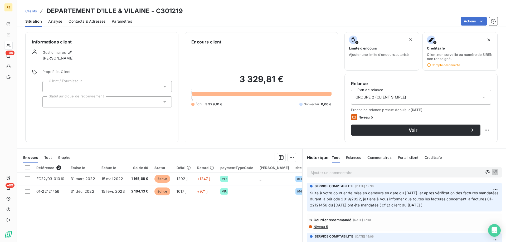
click at [195, 217] on div "Référence 2 Émise le Échue le Solde dû Statut Délai Retard paymentTypeCode Sais…" at bounding box center [160, 214] width 286 height 102
click at [83, 20] on span "Contacts & Adresses" at bounding box center [87, 21] width 37 height 5
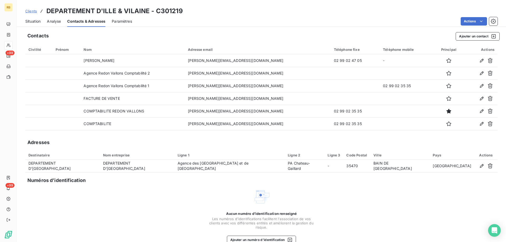
click at [30, 21] on span "Situation" at bounding box center [32, 21] width 15 height 5
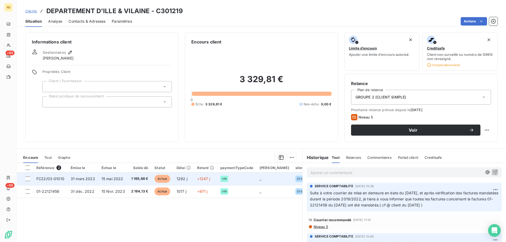
click at [98, 179] on td "15 mai 2022" at bounding box center [113, 179] width 30 height 13
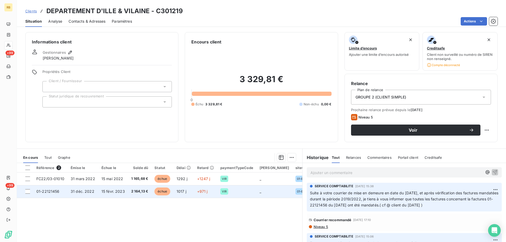
click at [131, 190] on span "2 164,13 €" at bounding box center [139, 191] width 17 height 5
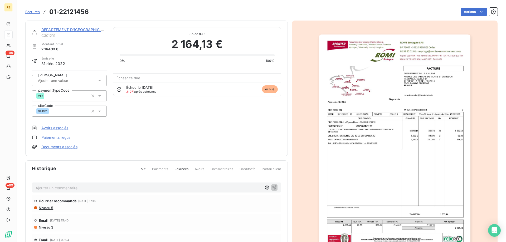
click at [387, 77] on img "button" at bounding box center [395, 142] width 152 height 215
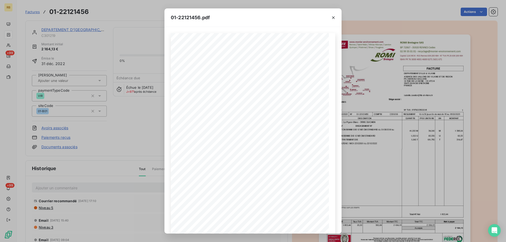
click at [320, 17] on div "01-22121456.pdf" at bounding box center [253, 17] width 177 height 18
click at [337, 15] on button "button" at bounding box center [333, 17] width 8 height 8
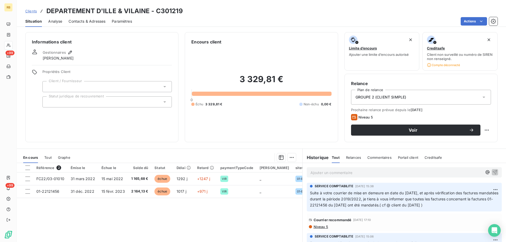
click at [98, 20] on span "Contacts & Adresses" at bounding box center [87, 21] width 37 height 5
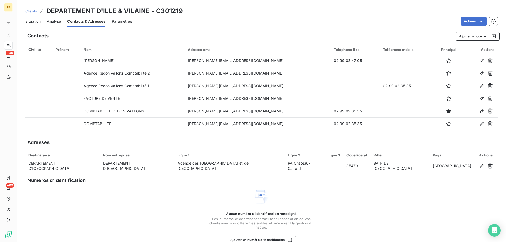
click at [36, 22] on span "Situation" at bounding box center [32, 21] width 15 height 5
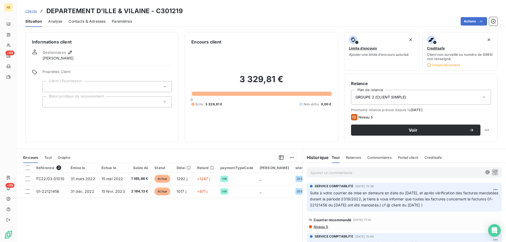
click at [88, 21] on span "Contacts & Adresses" at bounding box center [87, 21] width 37 height 5
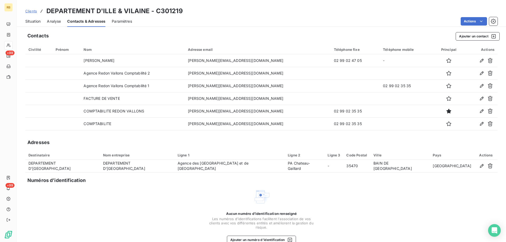
click at [33, 20] on span "Situation" at bounding box center [32, 21] width 15 height 5
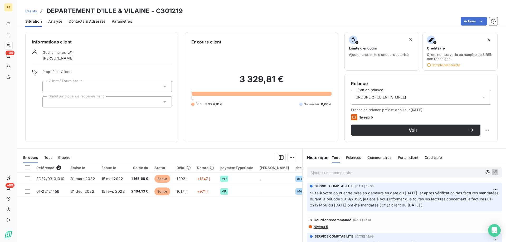
click at [272, 127] on div "3 329,81 € 0 Échu 3 329,81 € Non-échu 0,00 €" at bounding box center [261, 90] width 140 height 91
click at [190, 44] on div "Encours client 3 329,81 € 0 Échu 3 329,81 € Non-échu 0,00 €" at bounding box center [261, 87] width 153 height 110
click at [333, 168] on div "Ajouter un commentaire ﻿" at bounding box center [404, 172] width 195 height 10
click at [328, 171] on p "Ajouter un commentaire ﻿" at bounding box center [397, 173] width 172 height 7
click at [397, 171] on p "Appel ce jour, demande d'avoir faite à l'agence" at bounding box center [397, 173] width 172 height 6
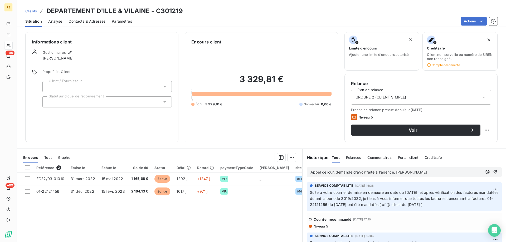
click at [484, 169] on div "Appel ce jour, demande d'avoir faite à l'agence, [PERSON_NAME]" at bounding box center [405, 172] width 188 height 7
click at [493, 172] on icon "button" at bounding box center [495, 172] width 5 height 5
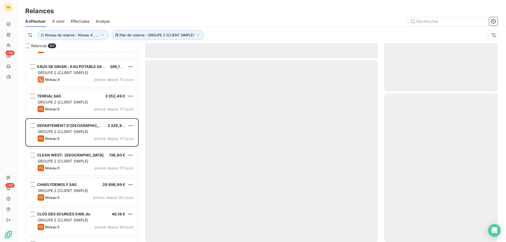
scroll to position [211, 0]
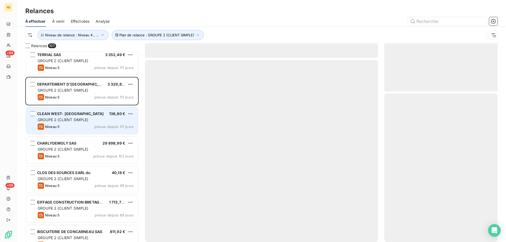
click at [81, 108] on div "CLEAN WEST- LE CAER 136,80 € GROUPE 2 (CLIENT SIMPLE) Niveau 5 prévue depuis 11…" at bounding box center [82, 120] width 112 height 27
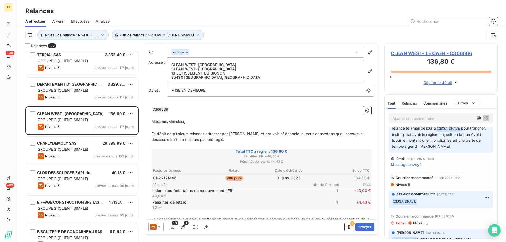
scroll to position [26, 0]
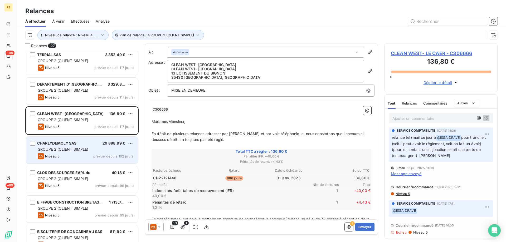
click at [60, 147] on div "CHARLYDEMOLY SAS 29 898,99 € GROUPE 2 (CLIENT SIMPLE) Niveau 5 prévue depuis 10…" at bounding box center [82, 150] width 112 height 27
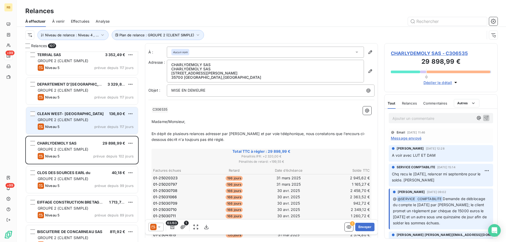
click at [85, 127] on div "Niveau 5 prévue depuis 117 jours" at bounding box center [86, 127] width 96 height 6
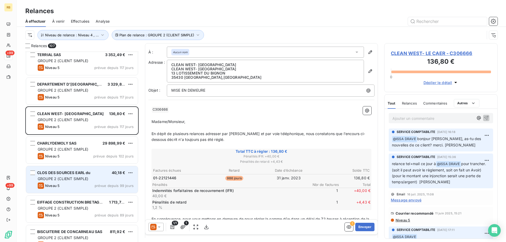
click at [81, 179] on span "GROUPE 2 (CLIENT SIMPLE)" at bounding box center [63, 179] width 51 height 4
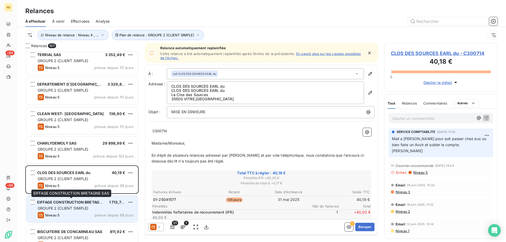
click at [94, 203] on span "EIFFAGE CONSTRUCTION BRETAGNE SAS" at bounding box center [75, 202] width 76 height 4
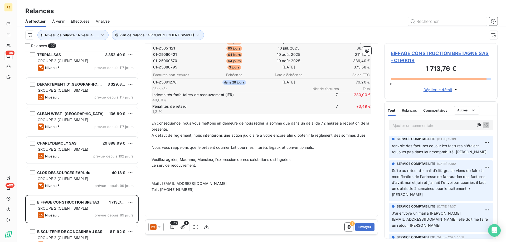
scroll to position [290, 0]
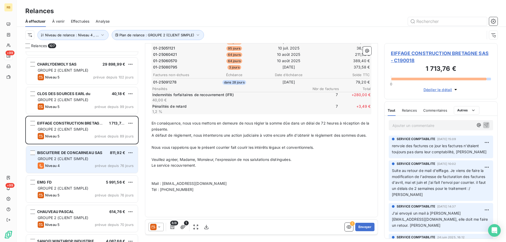
click at [90, 162] on div "BISCUITERIE DE CONCARNEAU SAS 811,92 € GROUPE 2 (CLIENT SIMPLE) Niveau 4 prévue…" at bounding box center [82, 159] width 112 height 27
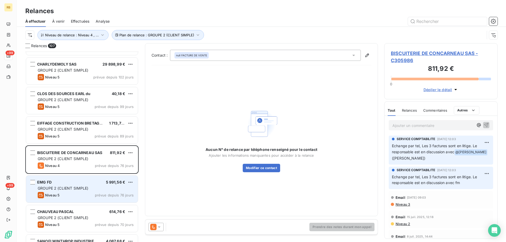
click at [85, 185] on div "EMG FD 5 991,56 € GROUPE 2 (CLIENT SIMPLE) Niveau 5 prévue depuis 76 jours" at bounding box center [82, 189] width 112 height 27
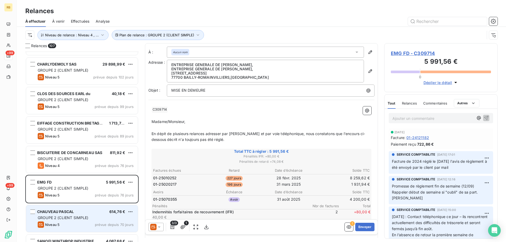
click at [79, 219] on span "GROUPE 2 (CLIENT SIMPLE)" at bounding box center [63, 218] width 51 height 4
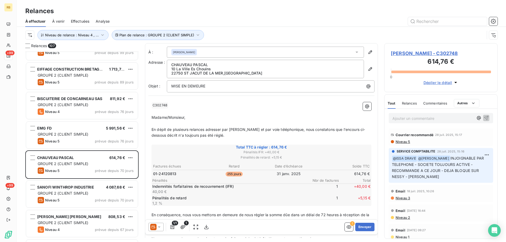
scroll to position [369, 0]
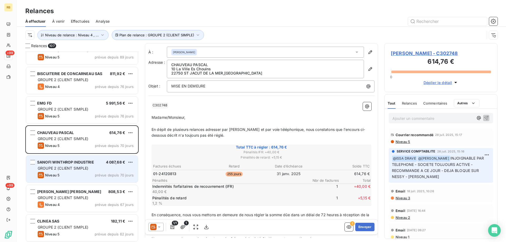
click at [106, 168] on div "GROUPE 2 (CLIENT SIMPLE)" at bounding box center [86, 168] width 96 height 5
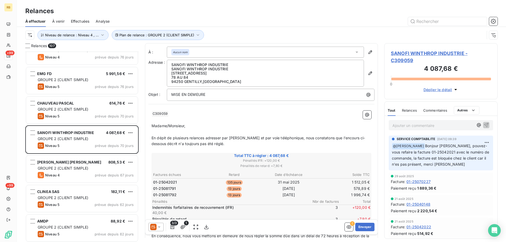
scroll to position [422, 0]
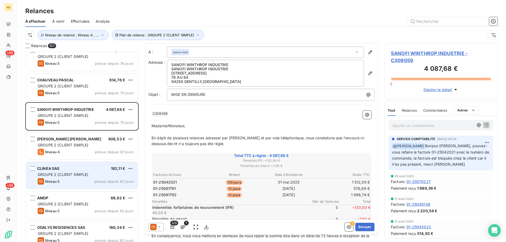
click at [76, 170] on div "CLINEA SAS 182,11 €" at bounding box center [86, 168] width 96 height 5
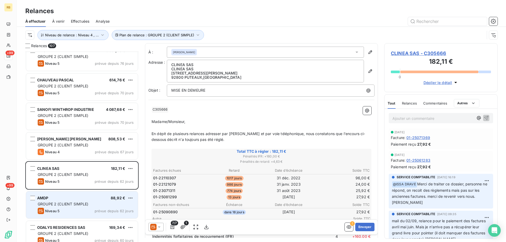
click at [82, 199] on div "AMDP 88,92 €" at bounding box center [86, 198] width 96 height 5
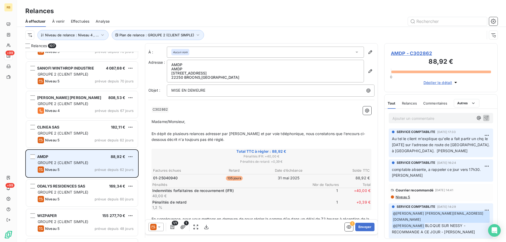
scroll to position [501, 0]
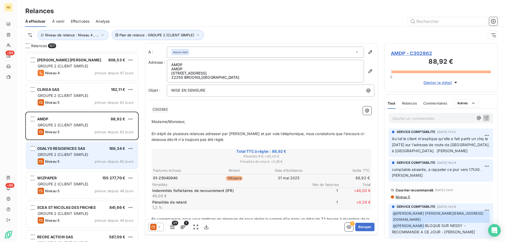
click at [54, 151] on div "ODALYS RESIDENCES SAS" at bounding box center [61, 148] width 48 height 5
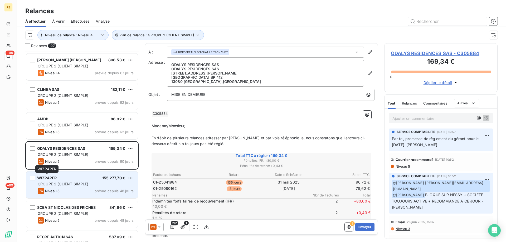
click at [56, 179] on span "WIZPAPER" at bounding box center [47, 178] width 20 height 4
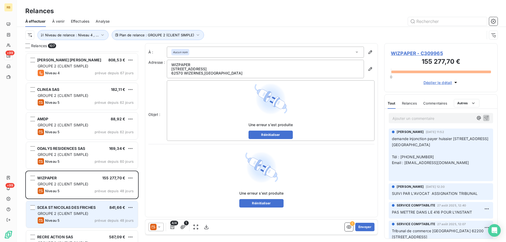
click at [48, 219] on span "Niveau 5" at bounding box center [52, 221] width 15 height 4
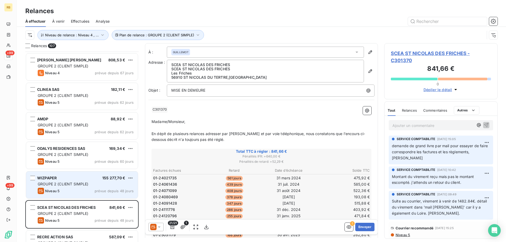
click at [59, 183] on span "GROUPE 2 (CLIENT SIMPLE)" at bounding box center [63, 184] width 51 height 4
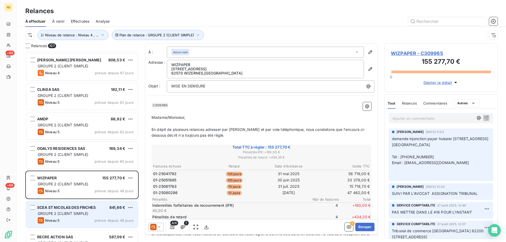
click at [59, 208] on span "SCEA ST NICOLAS DES FRICHES" at bounding box center [66, 207] width 59 height 4
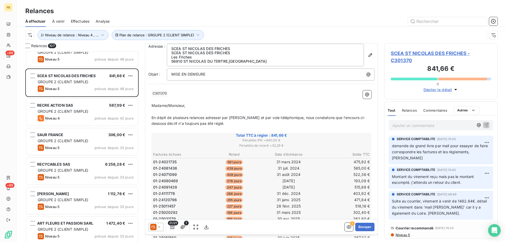
scroll to position [53, 0]
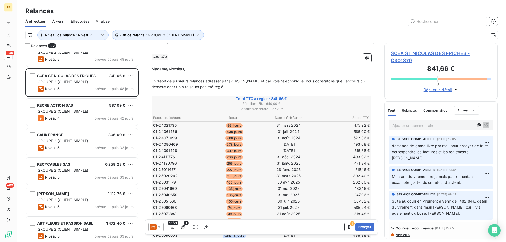
drag, startPoint x: 356, startPoint y: 141, endPoint x: 343, endPoint y: 153, distance: 18.3
drag, startPoint x: 343, startPoint y: 153, endPoint x: 242, endPoint y: 28, distance: 161.1
click at [240, 27] on div "Plan de relance : GROUPE 2 (CLIENT SIMPLE) Niveau de relance : Niveau 4 , ..." at bounding box center [261, 35] width 473 height 16
click at [435, 53] on span "SCEA ST NICOLAS DES FRICHES - C301370" at bounding box center [441, 57] width 100 height 14
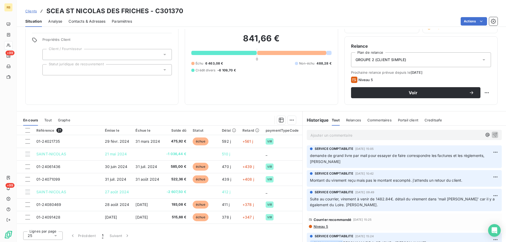
scroll to position [38, 0]
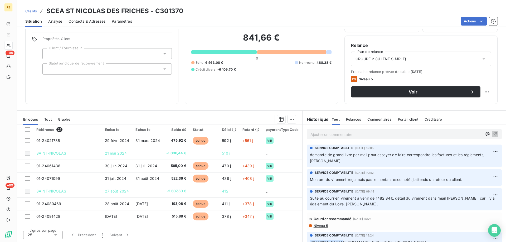
click at [80, 22] on span "Contacts & Adresses" at bounding box center [87, 21] width 37 height 5
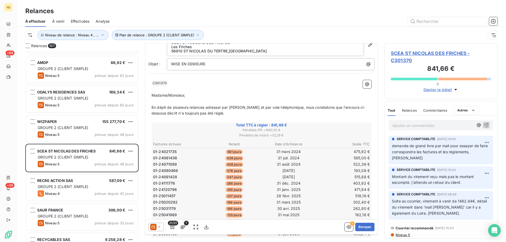
scroll to position [660, 0]
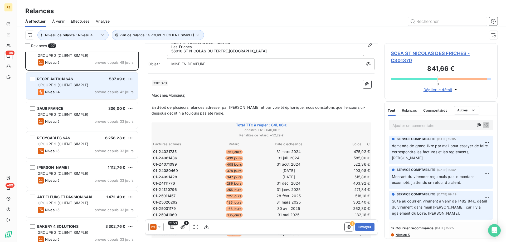
click at [72, 78] on span "RECRE ACTION SAS" at bounding box center [55, 79] width 36 height 4
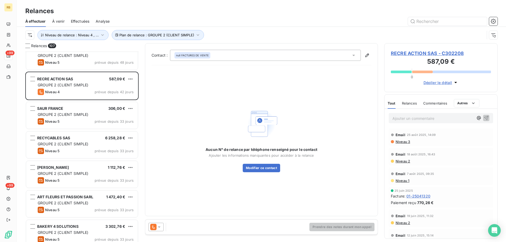
click at [405, 53] on span "RECRE ACTION SAS - C302208" at bounding box center [441, 53] width 100 height 7
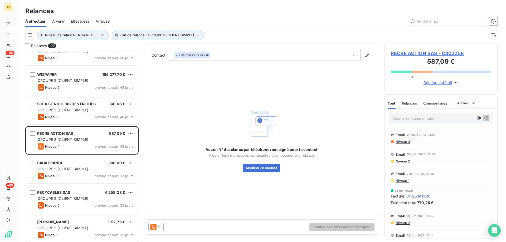
scroll to position [649, 0]
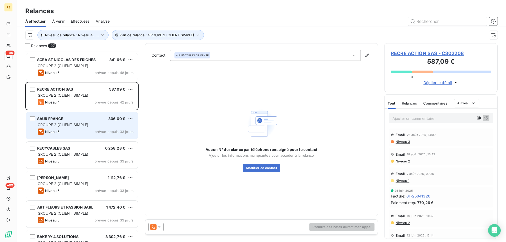
click at [55, 116] on div "SAUR FRANCE 306,00 € GROUPE 2 (CLIENT SIMPLE) Niveau 5 prévue depuis 33 jours" at bounding box center [82, 125] width 112 height 27
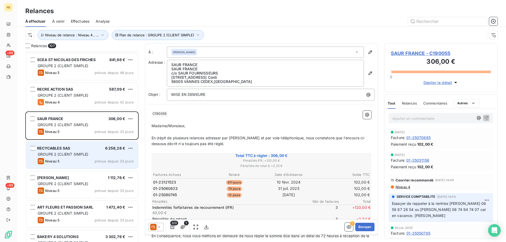
click at [55, 154] on span "GROUPE 2 (CLIENT SIMPLE)" at bounding box center [63, 154] width 51 height 4
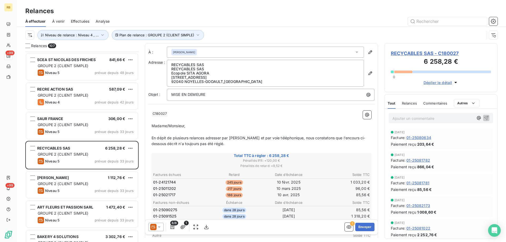
click at [429, 104] on span "Commentaires" at bounding box center [436, 103] width 24 height 4
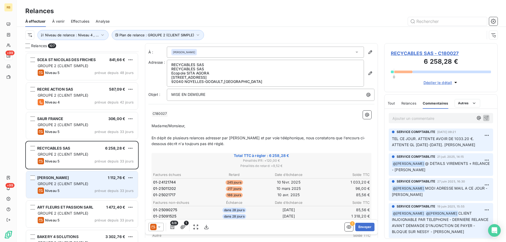
click at [71, 175] on div "[PERSON_NAME] 1 112,76 € GROUPE 2 (CLIENT SIMPLE) Niveau 5 prévue depuis 33 jou…" at bounding box center [82, 184] width 112 height 27
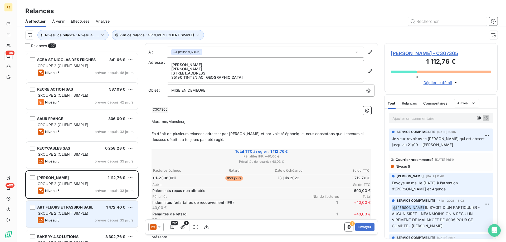
click at [70, 216] on div "ART FLEURS ET PASSION SARL 1 472,40 € GROUPE 2 (CLIENT SIMPLE) Niveau 5 prévue …" at bounding box center [82, 214] width 112 height 27
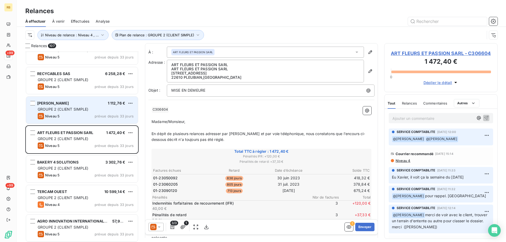
scroll to position [728, 0]
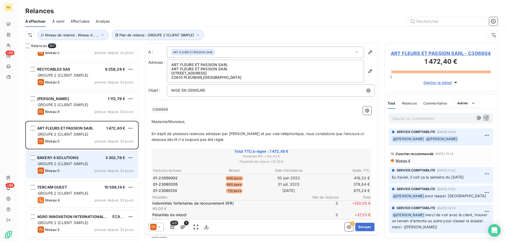
click at [83, 161] on div "BAKERY 4 SOLUTIONS 3 302,76 € GROUPE 2 (CLIENT SIMPLE) Niveau 5 prévue depuis 3…" at bounding box center [82, 164] width 112 height 27
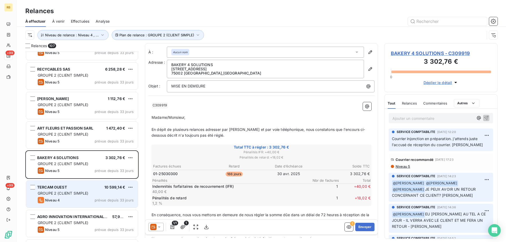
click at [73, 189] on div "TERCAM OUEST 10 599,14 €" at bounding box center [86, 187] width 96 height 5
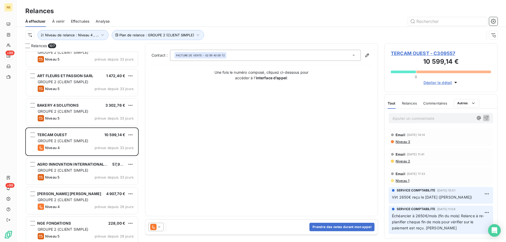
scroll to position [781, 0]
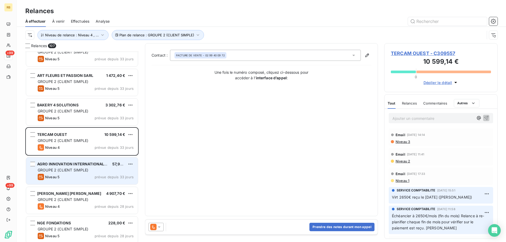
click at [75, 173] on div "AGRO INNOVATION INTERNATIONAL SAS 57,96 € GROUPE 2 (CLIENT SIMPLE) Niveau 5 pré…" at bounding box center [82, 171] width 112 height 27
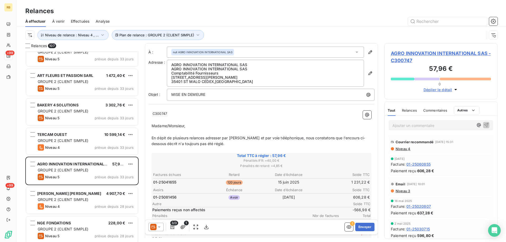
click at [400, 150] on span "Niveau 4" at bounding box center [402, 149] width 15 height 4
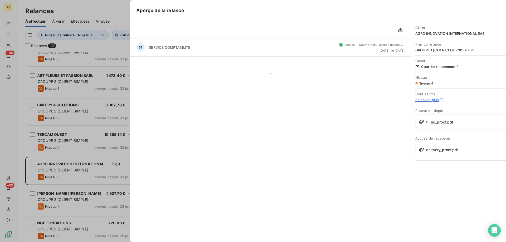
scroll to position [781, 0]
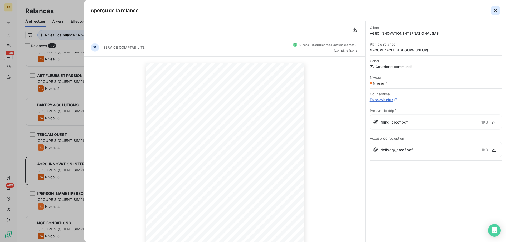
click at [497, 10] on icon "button" at bounding box center [496, 10] width 3 height 3
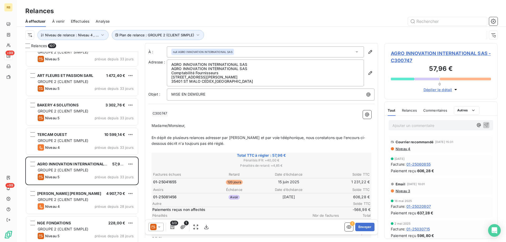
scroll to position [0, 0]
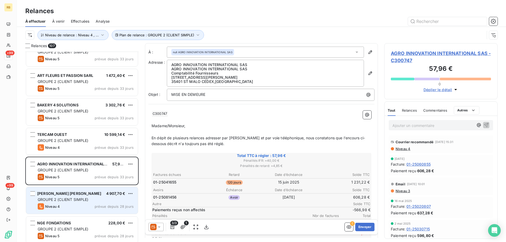
click at [74, 199] on span "GROUPE 2 (CLIENT SIMPLE)" at bounding box center [63, 200] width 51 height 4
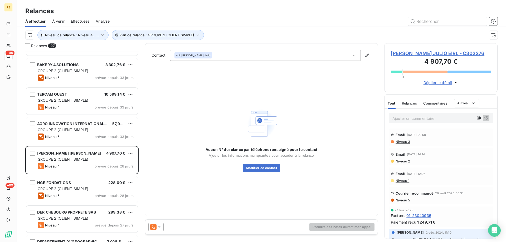
scroll to position [834, 0]
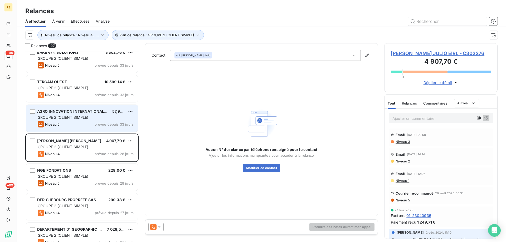
click at [77, 116] on span "GROUPE 2 (CLIENT SIMPLE)" at bounding box center [63, 117] width 51 height 4
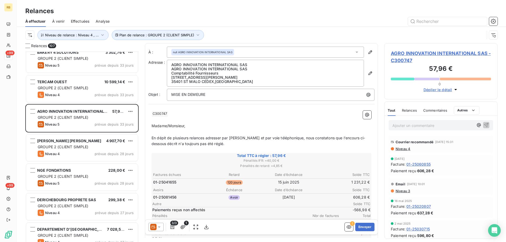
click at [420, 51] on span "AGRO INNOVATION INTERNATIONAL SAS - C300747" at bounding box center [441, 57] width 100 height 14
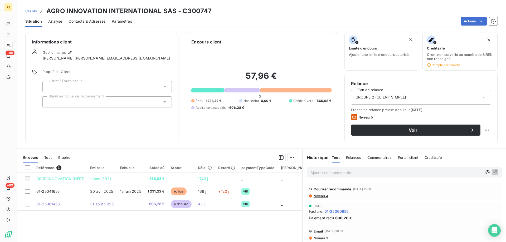
click at [92, 24] on div "Contacts & Adresses" at bounding box center [87, 21] width 37 height 11
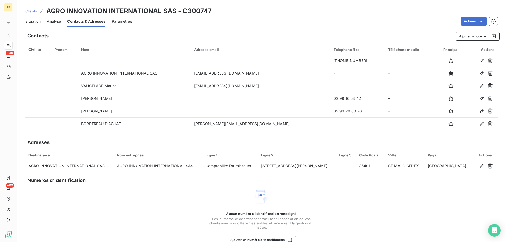
click at [31, 22] on span "Situation" at bounding box center [32, 21] width 15 height 5
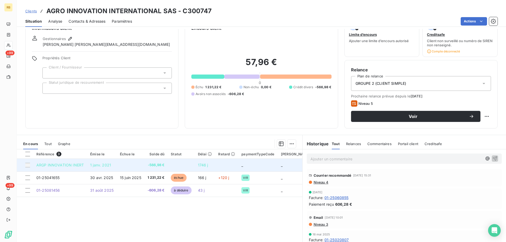
scroll to position [38, 0]
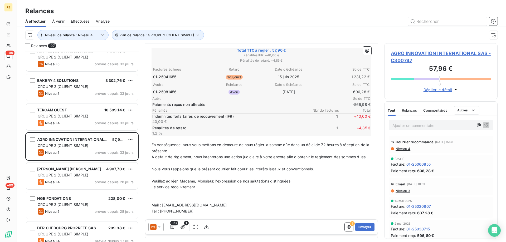
scroll to position [844, 0]
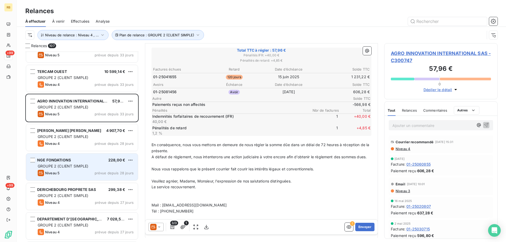
click at [69, 165] on span "GROUPE 2 (CLIENT SIMPLE)" at bounding box center [63, 166] width 51 height 4
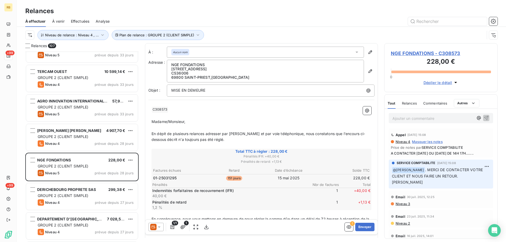
click at [77, 183] on div "DERICHEBOURG PROPRETE SAS 299,38 € GROUPE 2 (CLIENT SIMPLE) Niveau 4 prévue dep…" at bounding box center [81, 198] width 113 height 30
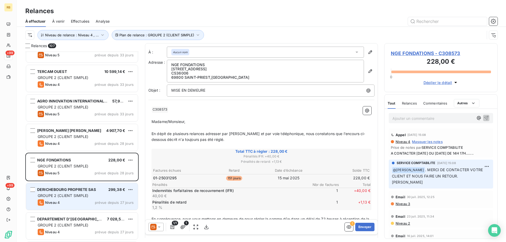
click at [75, 191] on span "DERICHEBOURG PROPRETE SAS" at bounding box center [66, 190] width 59 height 4
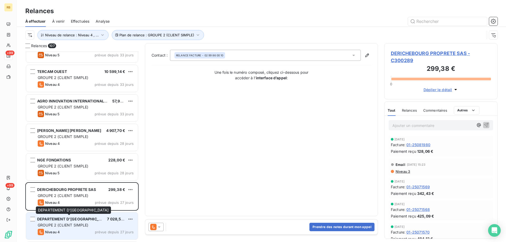
click at [83, 218] on span "DEPARTEMENT D'[GEOGRAPHIC_DATA]" at bounding box center [73, 219] width 73 height 4
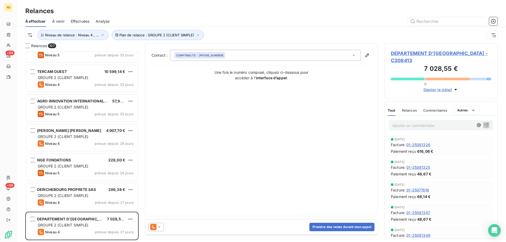
click at [431, 50] on span "DEPARTEMENT D'[GEOGRAPHIC_DATA] - C308413" at bounding box center [441, 57] width 100 height 14
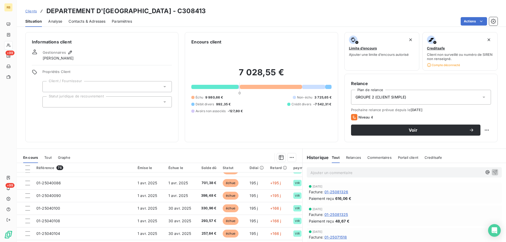
click at [375, 154] on div "Commentaires" at bounding box center [380, 157] width 24 height 11
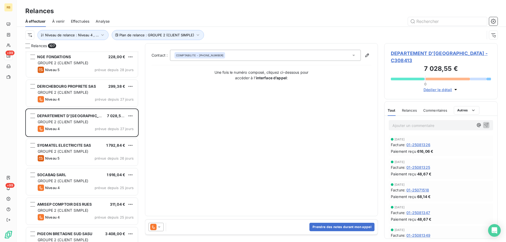
scroll to position [950, 0]
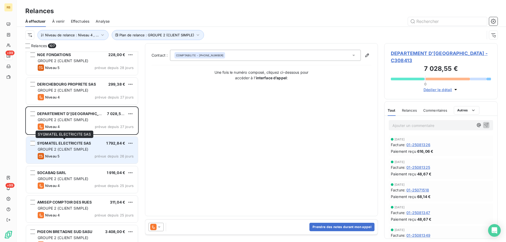
click at [76, 146] on div "SYGMATEL ELECTRICITE SAS" at bounding box center [64, 143] width 54 height 5
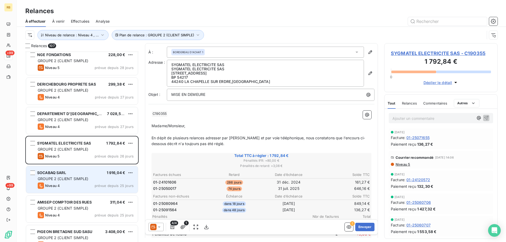
click at [79, 170] on div "SOCABAQ SARL 1 916,04 € GROUPE 2 (CLIENT SIMPLE) Niveau 4 prévue depuis 25 jours" at bounding box center [82, 179] width 112 height 27
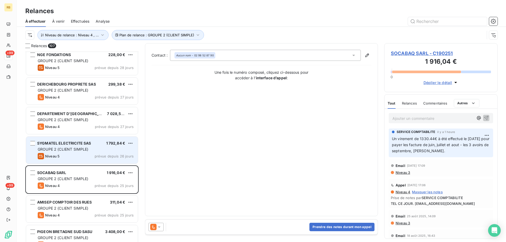
click at [53, 156] on span "Niveau 5" at bounding box center [52, 156] width 15 height 4
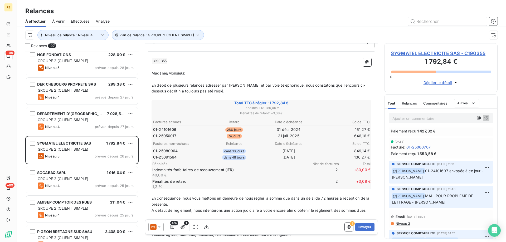
scroll to position [79, 0]
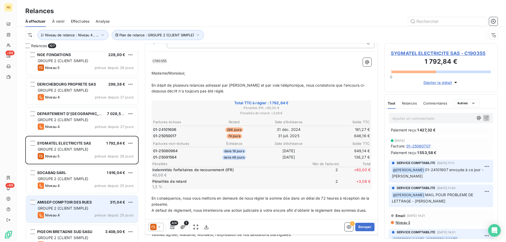
click at [67, 201] on span "AMISEP COMPTOIR DES RUES" at bounding box center [64, 202] width 55 height 4
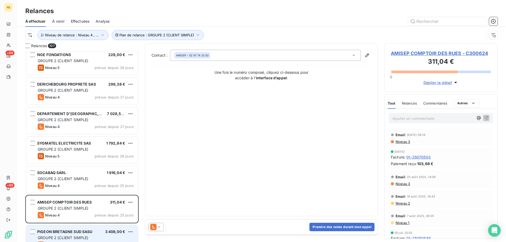
click at [84, 232] on span "PIGEON BRETAGNE SUD SASU" at bounding box center [64, 232] width 55 height 4
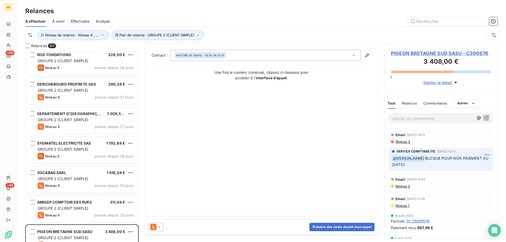
click at [437, 81] on span "Déplier le détail" at bounding box center [438, 83] width 29 height 6
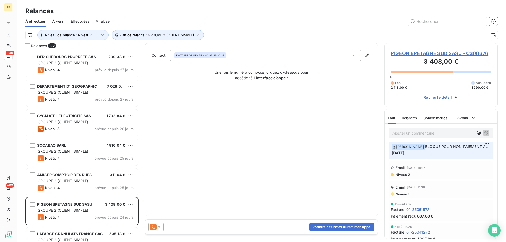
scroll to position [1002, 0]
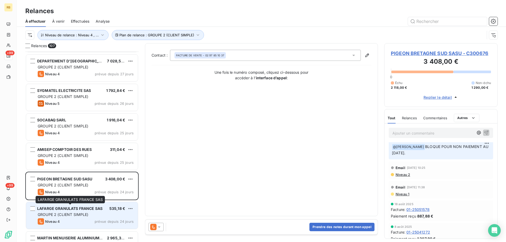
click at [61, 209] on span "LAFARGE GRANULATS FRANCE SAS" at bounding box center [69, 209] width 65 height 4
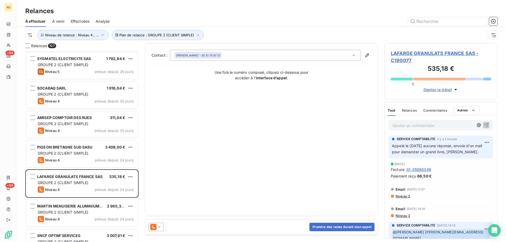
scroll to position [1055, 0]
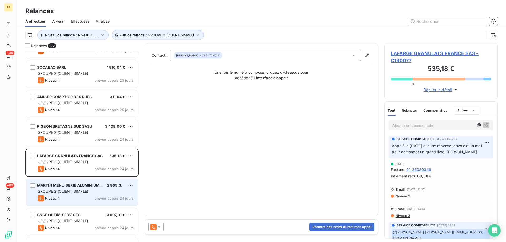
click at [65, 191] on span "GROUPE 2 (CLIENT SIMPLE)" at bounding box center [63, 191] width 51 height 4
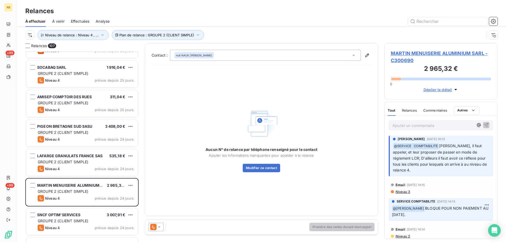
click at [414, 54] on span "MARTIN MENUISERIE ALUMINIUM SARL - C300690" at bounding box center [441, 57] width 100 height 14
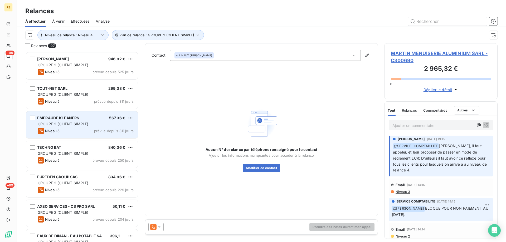
scroll to position [187, 109]
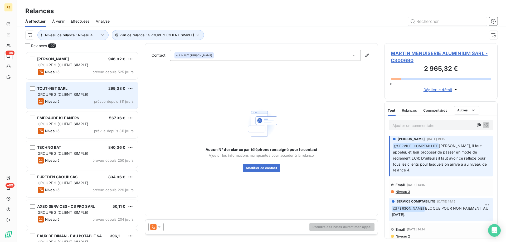
click at [89, 93] on div "GROUPE 2 (CLIENT SIMPLE)" at bounding box center [86, 94] width 96 height 5
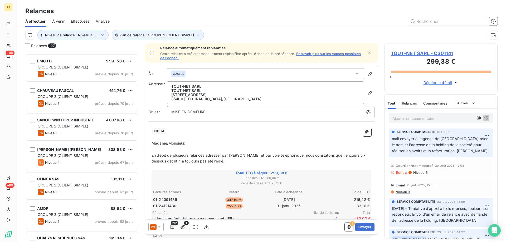
scroll to position [422, 0]
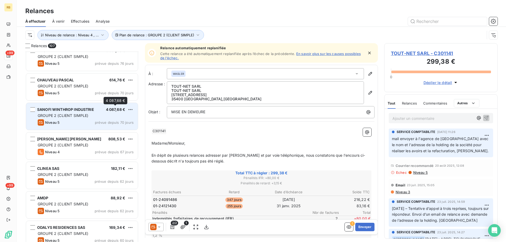
click at [107, 109] on span "4 087,68 €" at bounding box center [116, 109] width 20 height 4
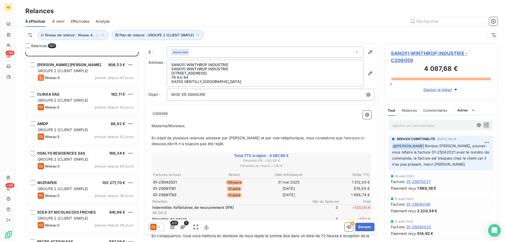
scroll to position [501, 0]
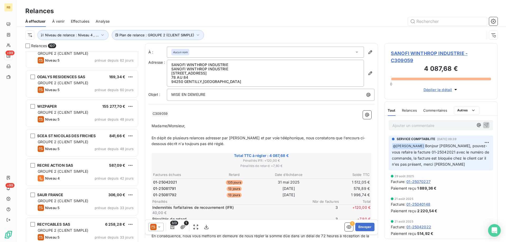
scroll to position [580, 0]
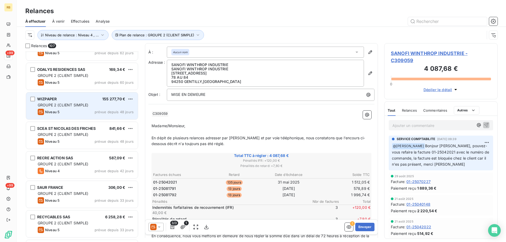
click at [76, 106] on span "GROUPE 2 (CLIENT SIMPLE)" at bounding box center [63, 105] width 51 height 4
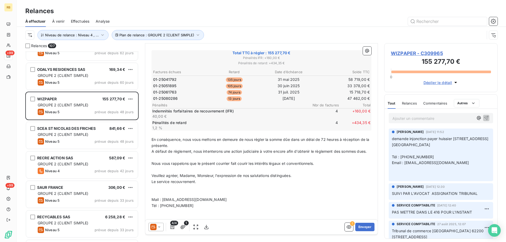
scroll to position [64, 0]
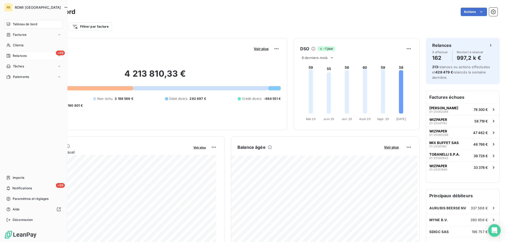
click at [16, 59] on div "+99 Relances" at bounding box center [33, 56] width 59 height 8
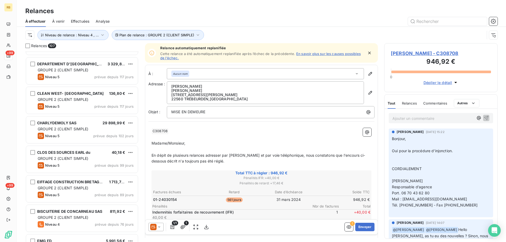
scroll to position [211, 0]
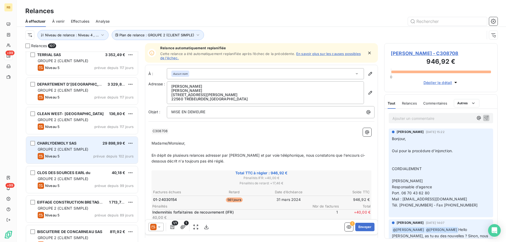
click at [65, 145] on span "CHARLYDEMOLY SAS" at bounding box center [56, 143] width 39 height 4
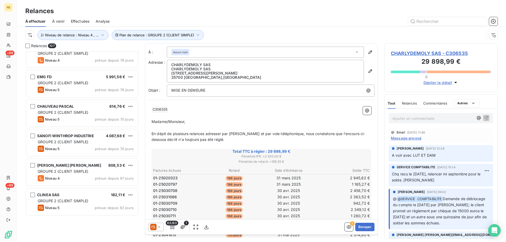
scroll to position [317, 0]
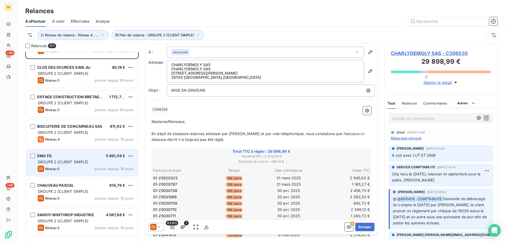
click at [80, 155] on div "EMG FD 5 991,56 €" at bounding box center [86, 156] width 96 height 5
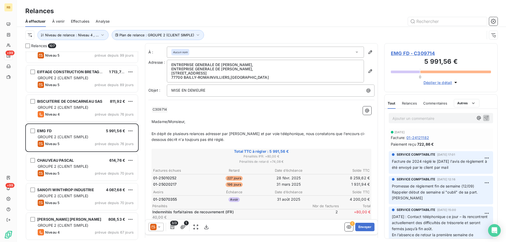
scroll to position [343, 0]
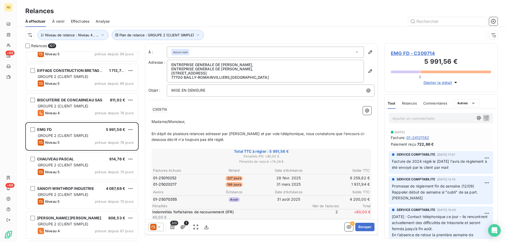
click at [76, 170] on div "CHARLYDEMOLY SAS 29 898,99 € GROUPE 2 (CLIENT SIMPLE) Niveau 5 prévue depuis 10…" at bounding box center [81, 147] width 113 height 191
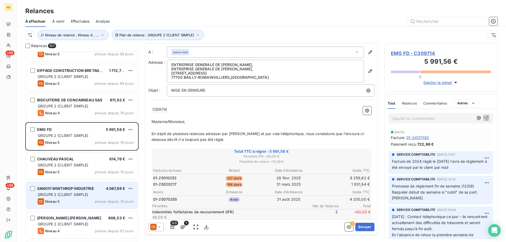
click at [76, 193] on span "GROUPE 2 (CLIENT SIMPLE)" at bounding box center [63, 195] width 51 height 4
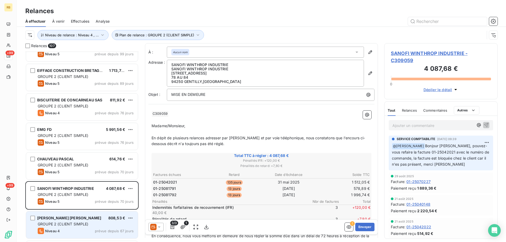
click at [91, 218] on div "BRION CARLIER STEPHANE 808,53 €" at bounding box center [86, 218] width 96 height 5
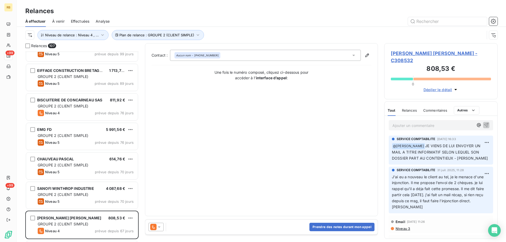
click at [78, 20] on span "Effectuées" at bounding box center [80, 21] width 19 height 5
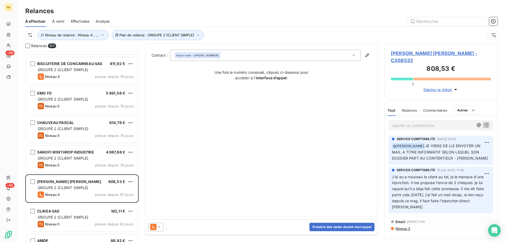
scroll to position [449, 0]
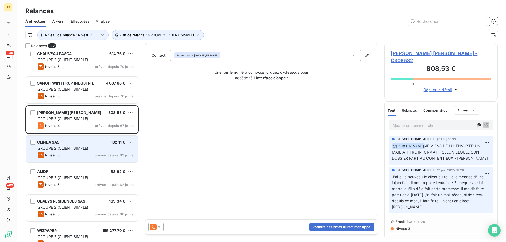
click at [78, 143] on div "CLINEA SAS 182,11 €" at bounding box center [86, 142] width 96 height 5
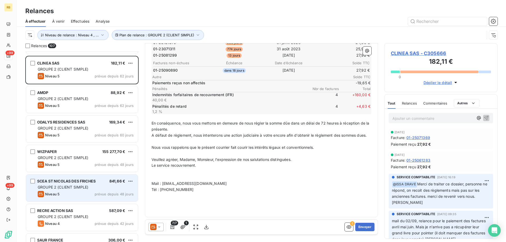
scroll to position [554, 0]
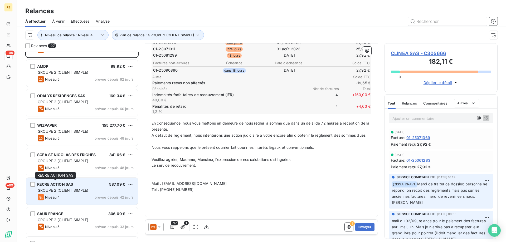
click at [67, 185] on span "RECRE ACTION SAS" at bounding box center [55, 184] width 36 height 4
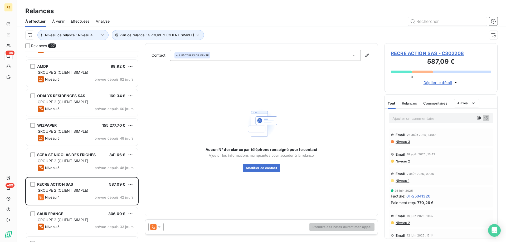
click at [429, 81] on span "Déplier le détail" at bounding box center [438, 83] width 29 height 6
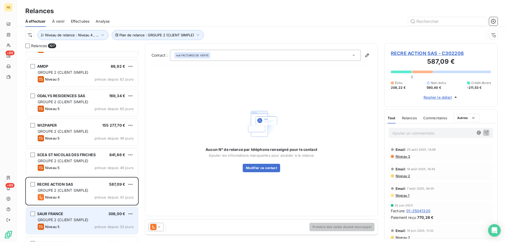
click at [82, 224] on div "Niveau 5 prévue depuis 33 jours" at bounding box center [86, 227] width 96 height 6
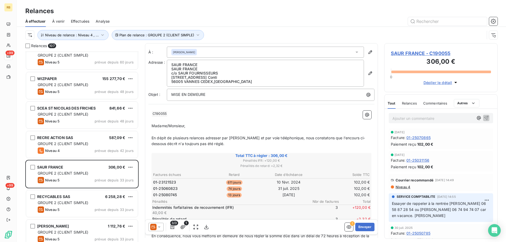
scroll to position [660, 0]
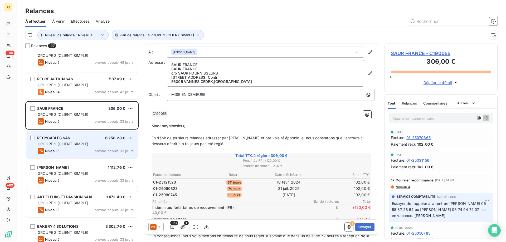
click at [71, 138] on div "RECYCABLES SAS 6 258,28 €" at bounding box center [86, 138] width 96 height 5
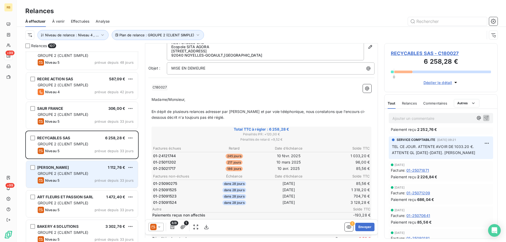
scroll to position [686, 0]
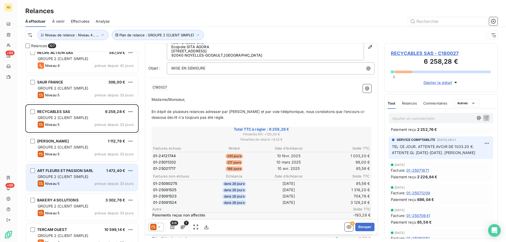
click at [84, 179] on div "GROUPE 2 (CLIENT SIMPLE)" at bounding box center [86, 176] width 96 height 5
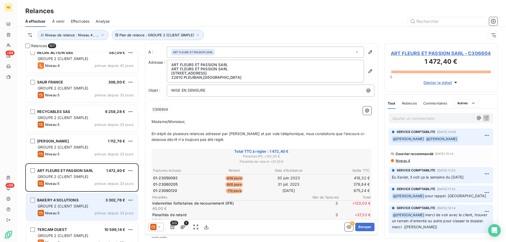
click at [72, 213] on div "Niveau 5 prévue depuis 33 jours" at bounding box center [86, 213] width 96 height 6
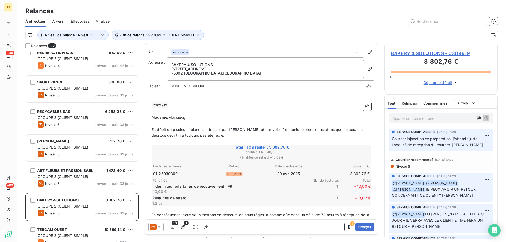
click at [405, 167] on span "Niveau 5" at bounding box center [402, 167] width 15 height 4
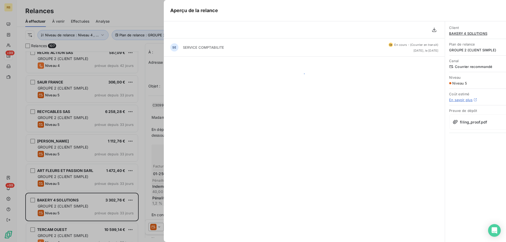
scroll to position [187, 109]
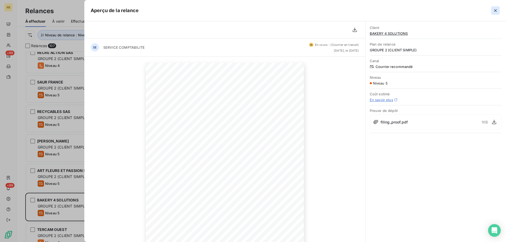
click at [495, 9] on icon "button" at bounding box center [495, 10] width 5 height 5
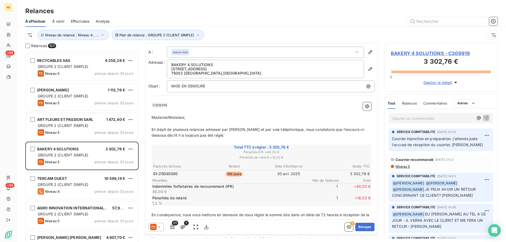
scroll to position [739, 0]
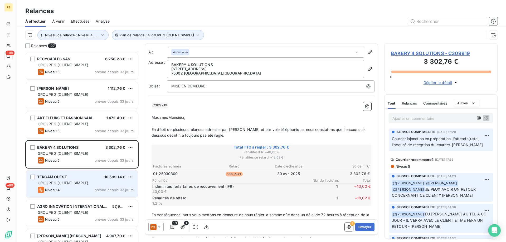
click at [68, 189] on div "Niveau 4 prévue depuis 33 jours" at bounding box center [86, 190] width 96 height 6
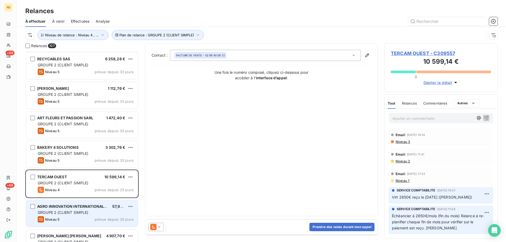
click at [64, 215] on div "GROUPE 2 (CLIENT SIMPLE)" at bounding box center [86, 212] width 96 height 5
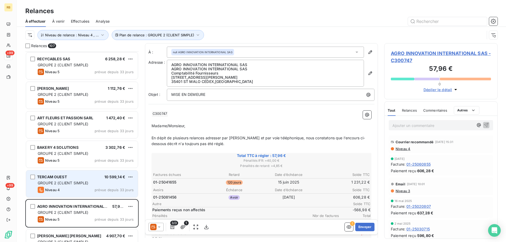
click at [72, 186] on div "TERCAM OUEST 10 599,14 € GROUPE 2 (CLIENT SIMPLE) Niveau 4 prévue depuis 33 jou…" at bounding box center [82, 184] width 112 height 27
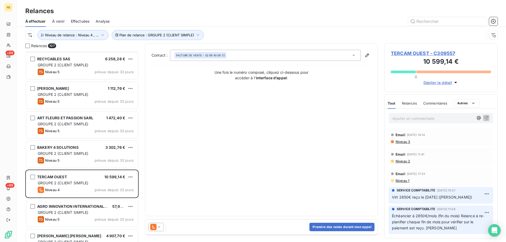
click at [419, 54] on span "TERCAM OUEST - C309557" at bounding box center [441, 53] width 100 height 7
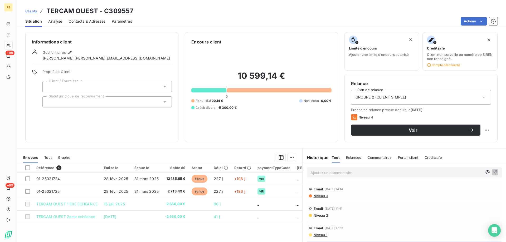
click at [88, 23] on span "Contacts & Adresses" at bounding box center [87, 21] width 37 height 5
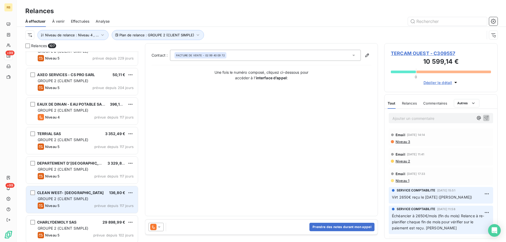
scroll to position [185, 0]
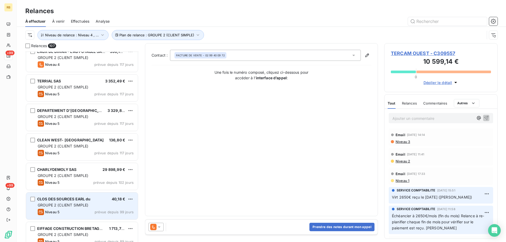
click at [95, 193] on div "CLOS DES SOURCES EARL du 40,18 € GROUPE 2 (CLIENT SIMPLE) Niveau 5 prévue depui…" at bounding box center [82, 206] width 112 height 27
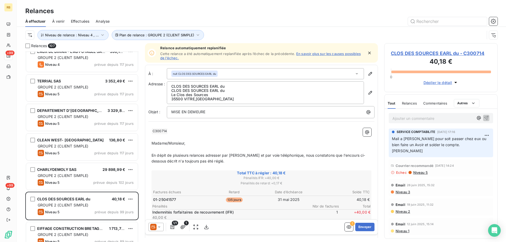
scroll to position [238, 0]
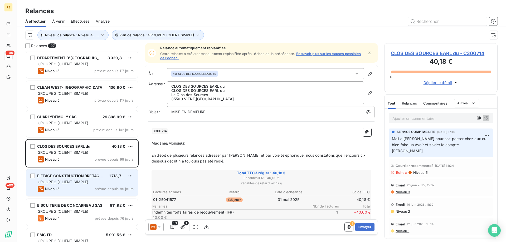
click at [88, 180] on span "GROUPE 2 (CLIENT SIMPLE)" at bounding box center [63, 182] width 51 height 4
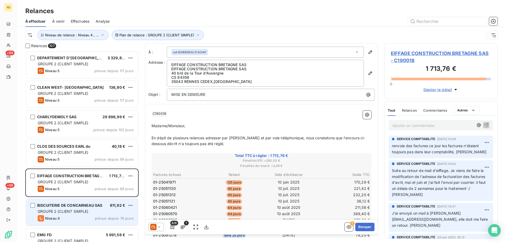
click at [103, 212] on div "GROUPE 2 (CLIENT SIMPLE)" at bounding box center [86, 211] width 96 height 5
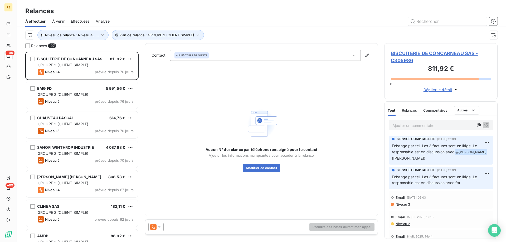
scroll to position [422, 0]
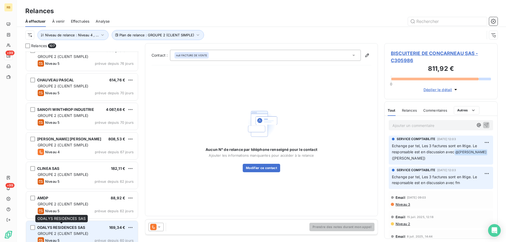
click at [51, 230] on div "ODALYS RESIDENCES SAS" at bounding box center [61, 227] width 48 height 5
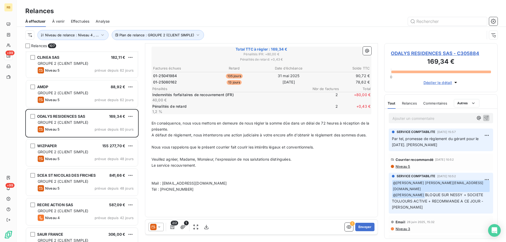
scroll to position [554, 0]
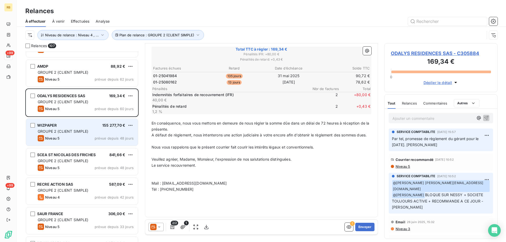
click at [92, 129] on div "WIZPAPER 155 277,70 € GROUPE 2 (CLIENT SIMPLE) Niveau 5 prévue depuis 48 jours" at bounding box center [82, 132] width 112 height 27
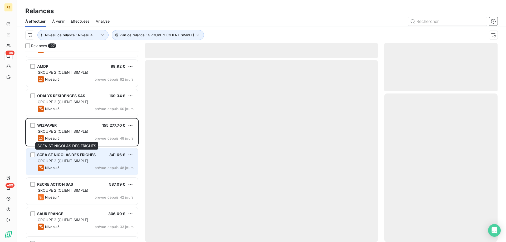
click at [85, 156] on span "SCEA ST NICOLAS DES FRICHES" at bounding box center [66, 155] width 59 height 4
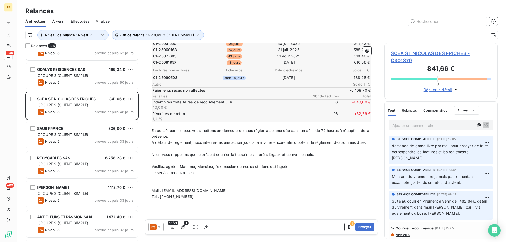
scroll to position [211, 0]
